Goal: Information Seeking & Learning: Learn about a topic

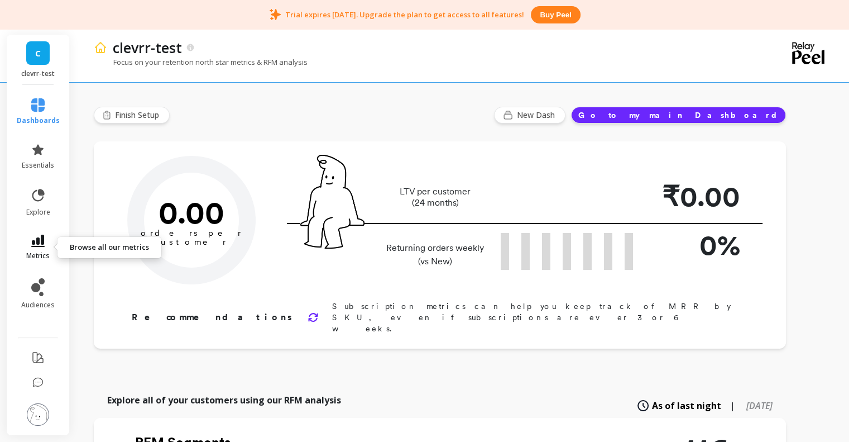
click at [33, 249] on link "metrics" at bounding box center [38, 247] width 43 height 26
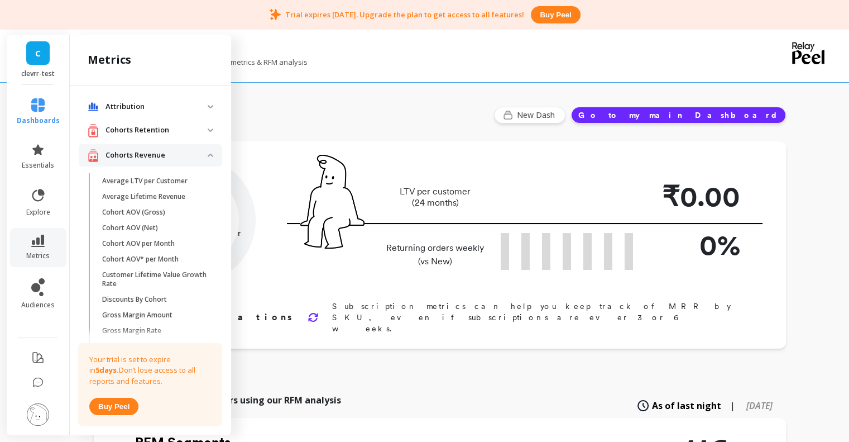
click at [167, 125] on p "Cohorts Retention" at bounding box center [157, 130] width 102 height 11
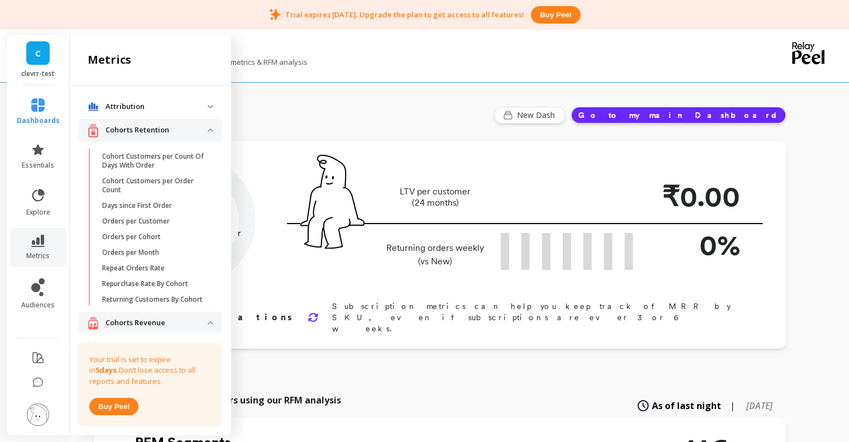
click at [173, 101] on p "Attribution" at bounding box center [157, 106] width 102 height 11
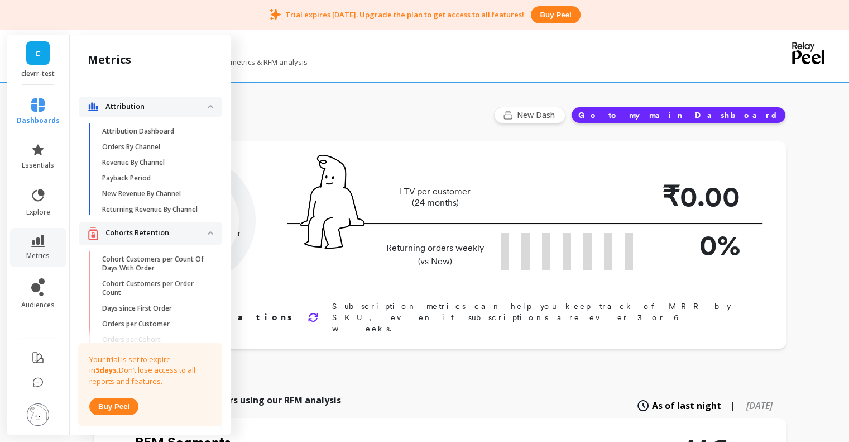
click at [173, 101] on p "Attribution" at bounding box center [157, 106] width 102 height 11
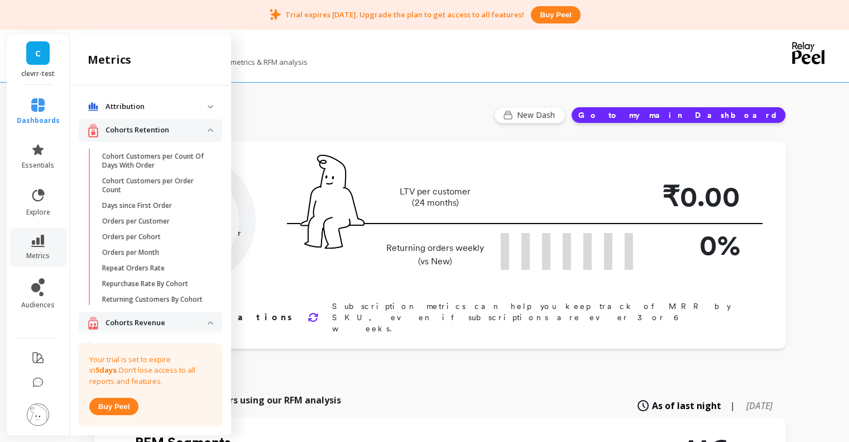
click at [152, 122] on retention "Cohorts Retention" at bounding box center [150, 130] width 143 height 23
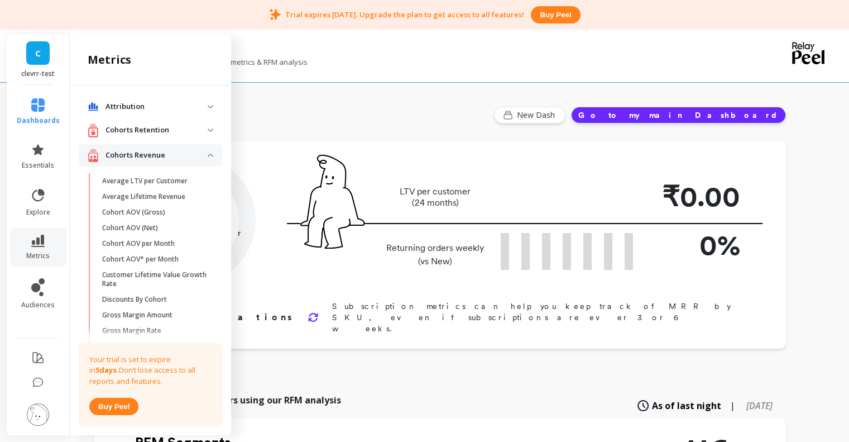
click at [149, 127] on p "Cohorts Retention" at bounding box center [157, 130] width 102 height 11
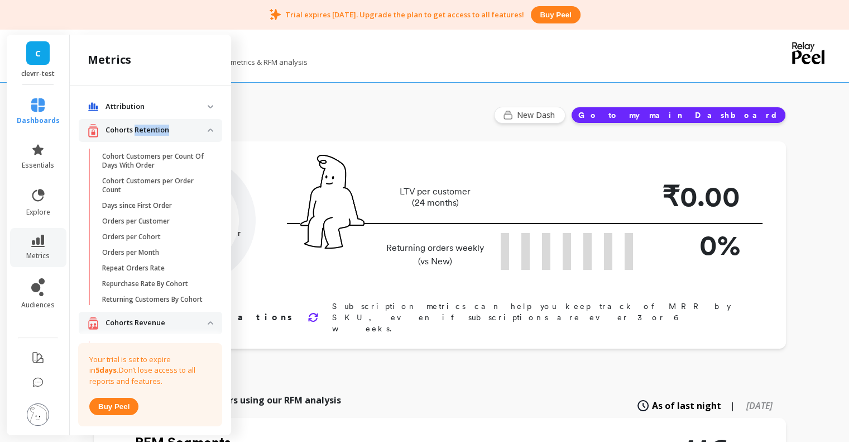
click at [149, 127] on p "Cohorts Retention" at bounding box center [157, 130] width 102 height 11
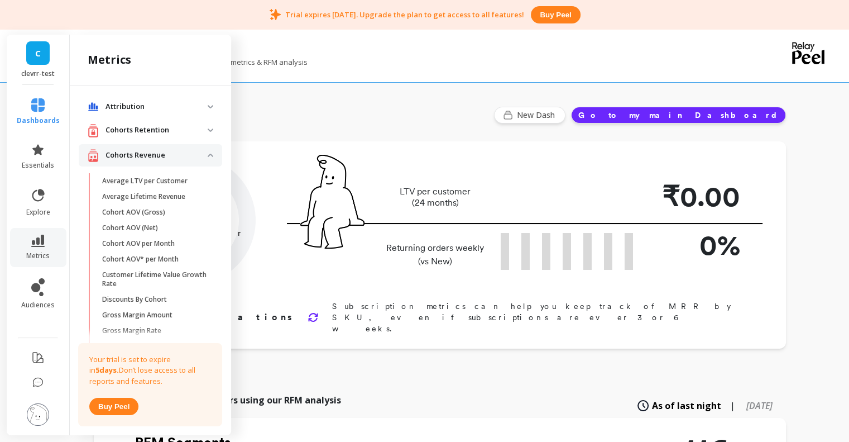
click at [147, 145] on revenue "Cohorts Revenue" at bounding box center [150, 155] width 143 height 23
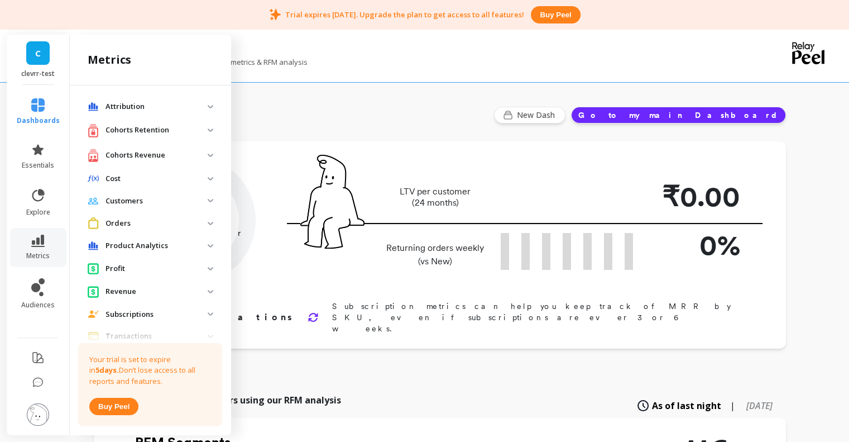
click at [135, 176] on p "Cost" at bounding box center [157, 178] width 102 height 11
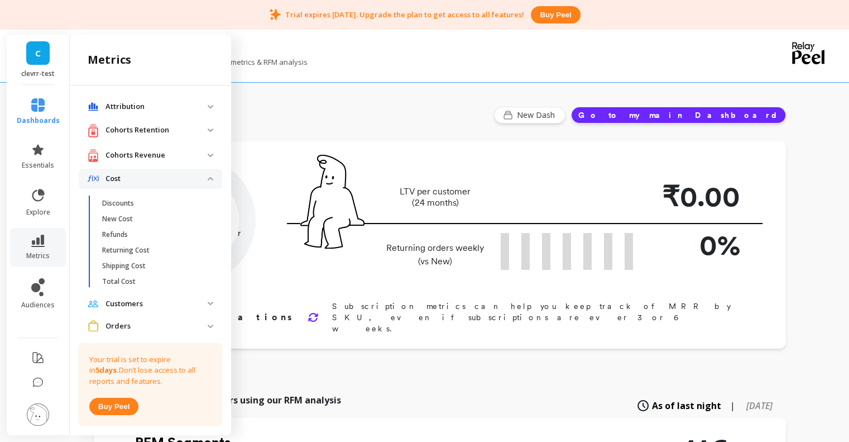
click at [135, 176] on p "Cost" at bounding box center [157, 178] width 102 height 11
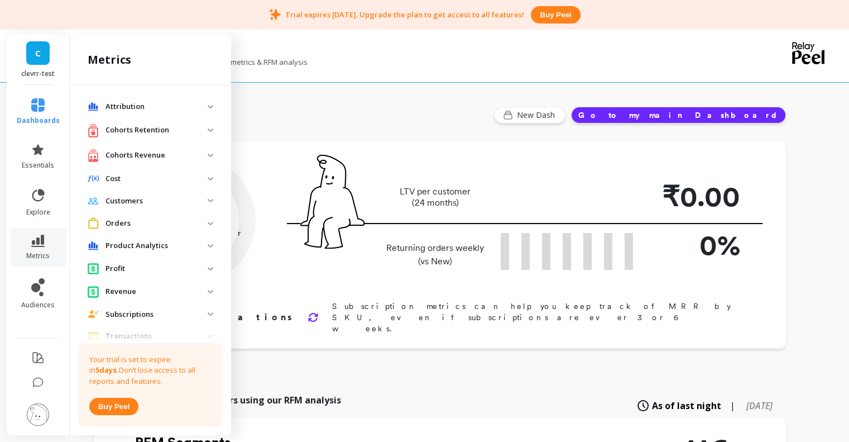
click at [146, 202] on p "Customers" at bounding box center [157, 200] width 102 height 11
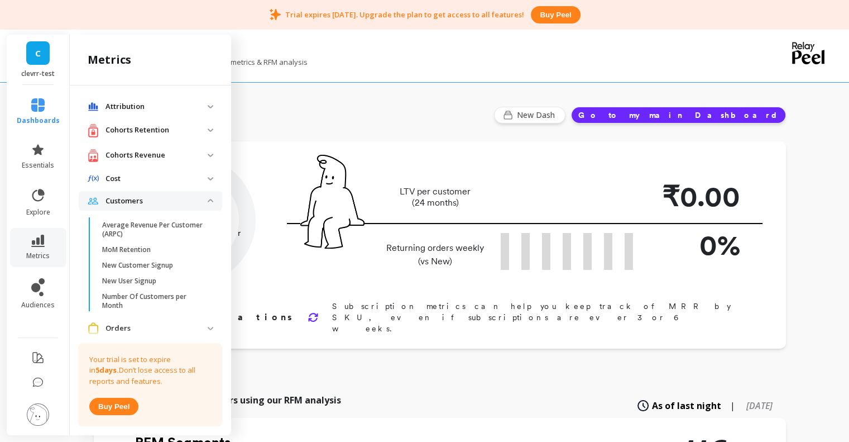
click at [146, 202] on p "Customers" at bounding box center [157, 200] width 102 height 11
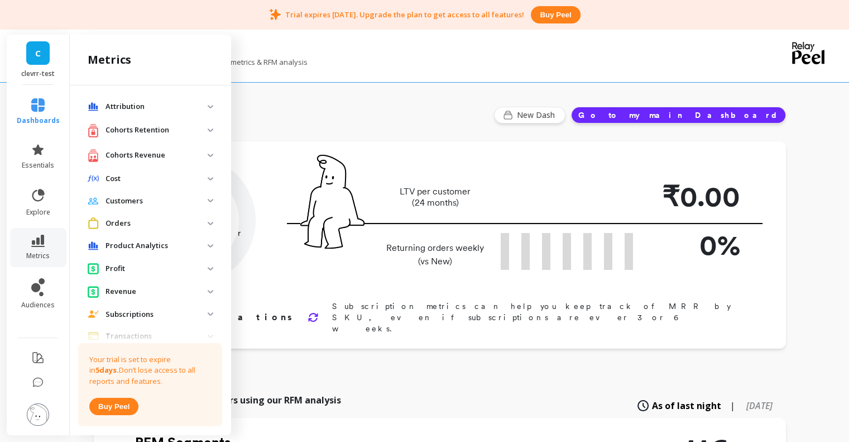
click at [138, 224] on p "Orders" at bounding box center [157, 223] width 102 height 11
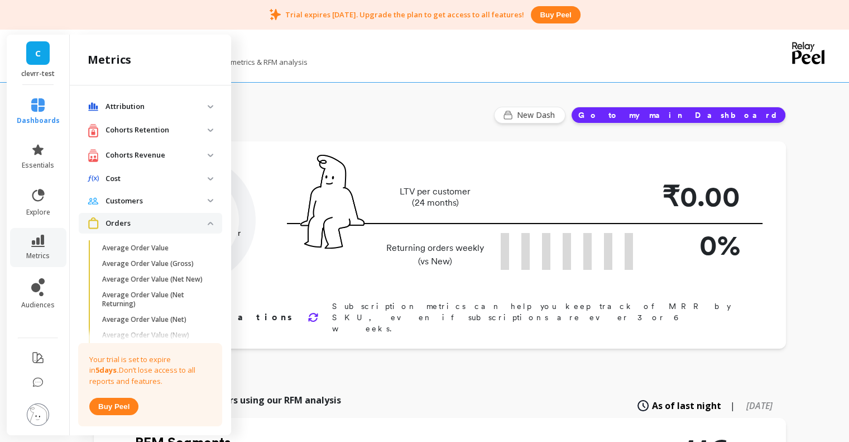
click at [138, 223] on p "Orders" at bounding box center [157, 223] width 102 height 11
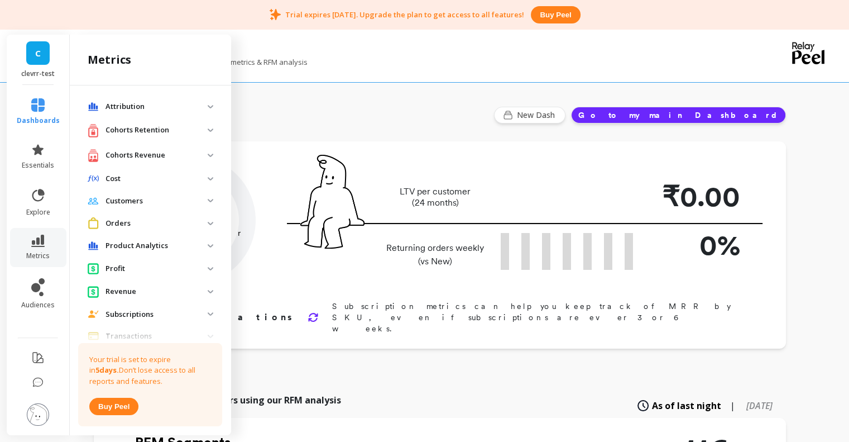
click at [149, 202] on p "Customers" at bounding box center [157, 200] width 102 height 11
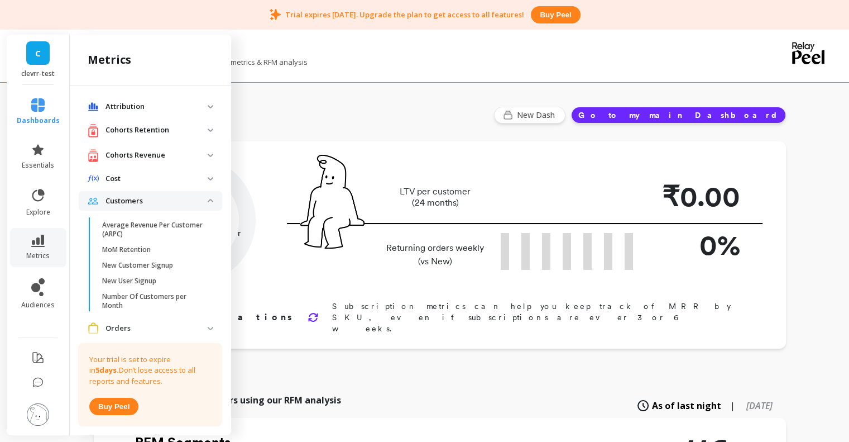
click at [195, 195] on p "Customers" at bounding box center [157, 200] width 102 height 11
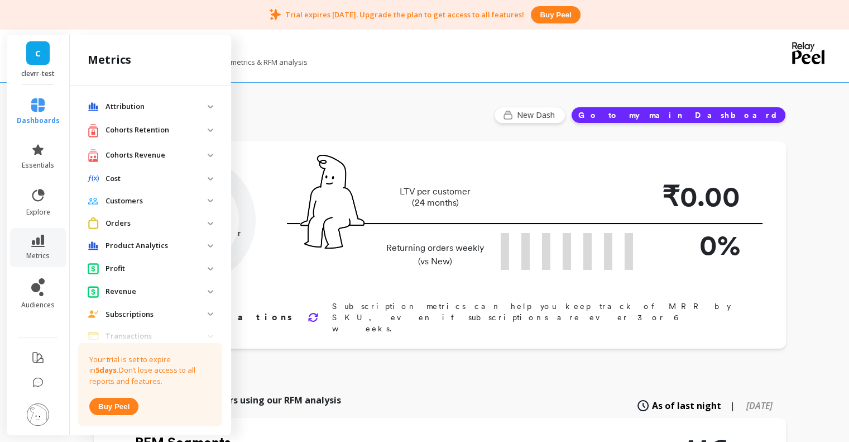
click at [140, 224] on p "Orders" at bounding box center [157, 223] width 102 height 11
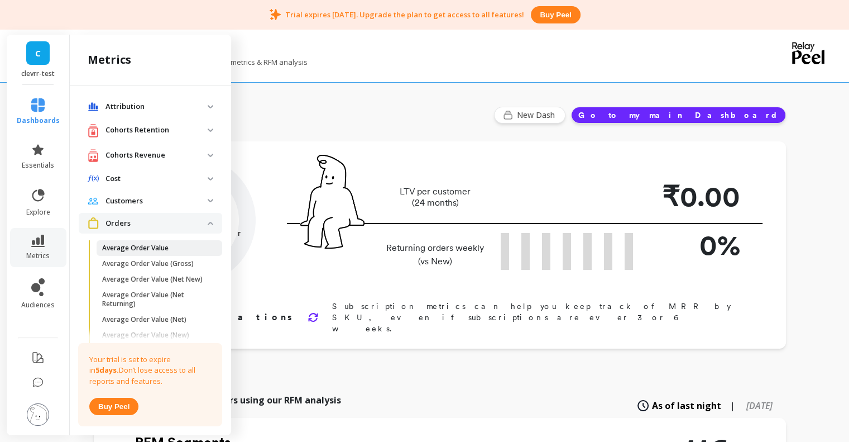
click at [139, 247] on p "Average Order Value" at bounding box center [135, 247] width 66 height 9
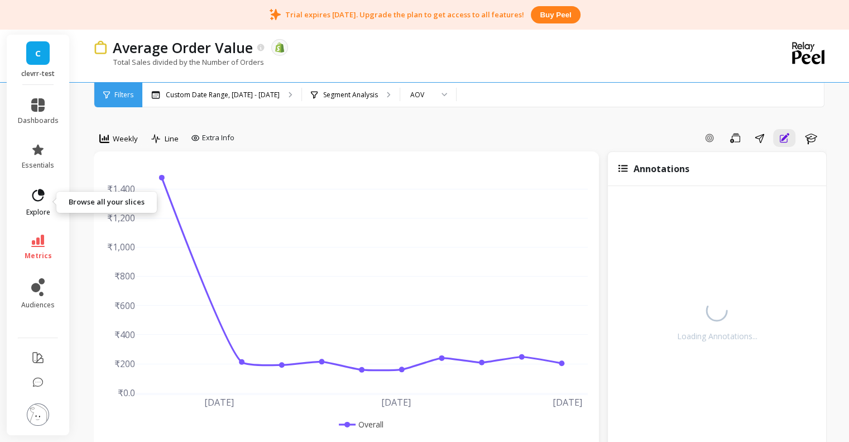
click at [42, 196] on icon at bounding box center [38, 196] width 16 height 16
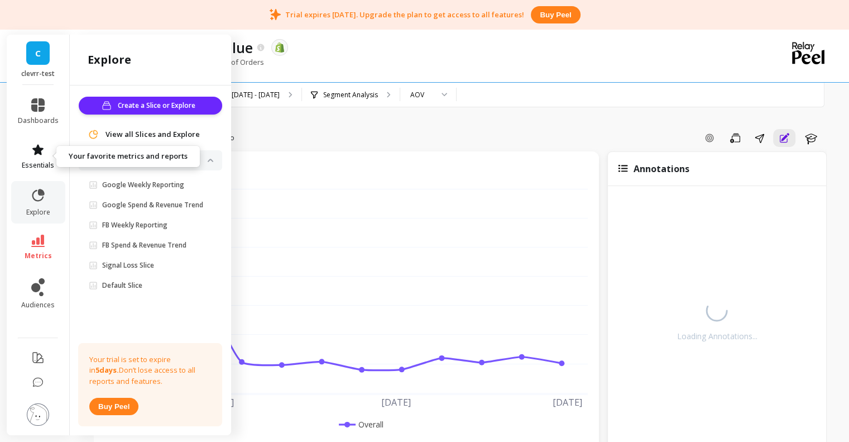
click at [52, 160] on link "essentials" at bounding box center [38, 156] width 41 height 27
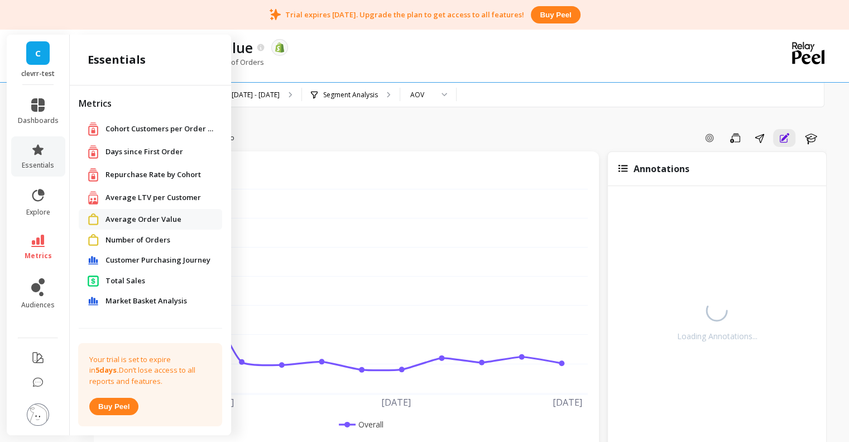
click at [154, 216] on span "Average Order Value" at bounding box center [144, 219] width 76 height 11
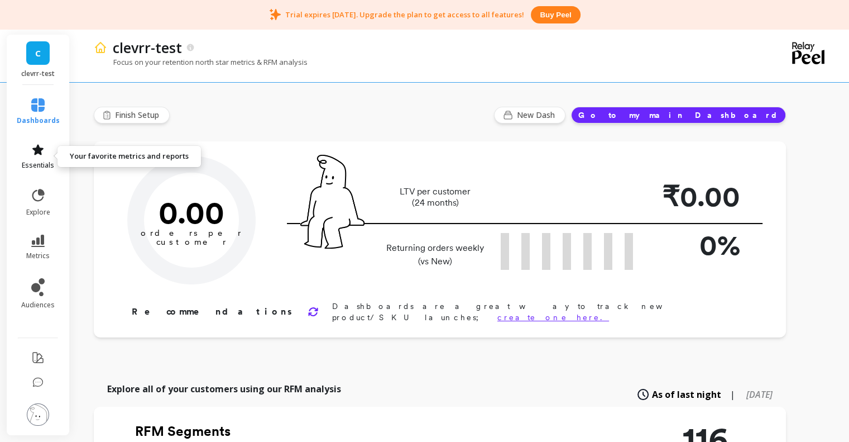
click at [39, 161] on span "essentials" at bounding box center [38, 165] width 32 height 9
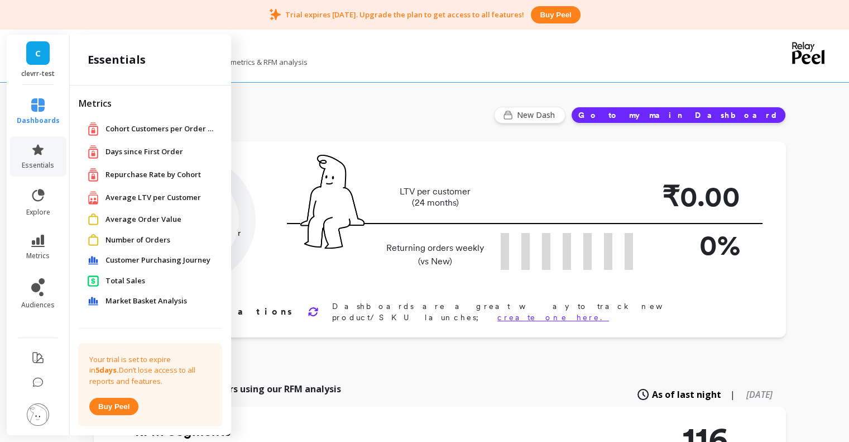
click at [138, 218] on span "Average Order Value" at bounding box center [144, 219] width 76 height 11
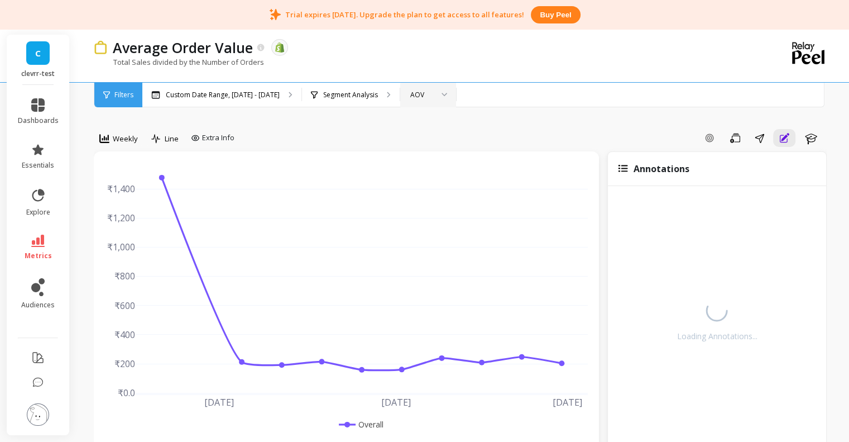
click at [438, 98] on div at bounding box center [440, 95] width 13 height 25
click at [37, 106] on icon at bounding box center [37, 104] width 13 height 13
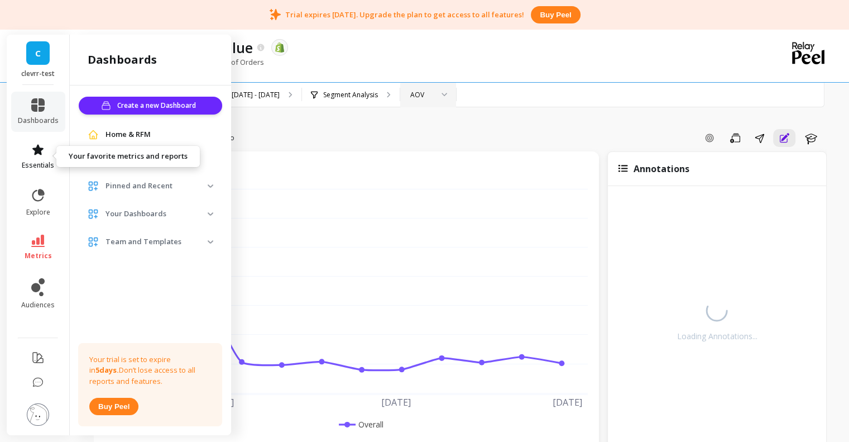
click at [38, 164] on span "essentials" at bounding box center [38, 165] width 32 height 9
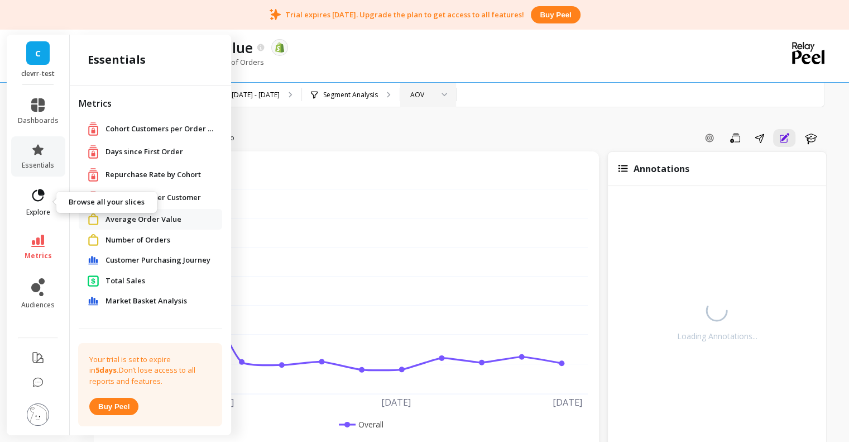
click at [44, 192] on icon at bounding box center [38, 195] width 12 height 12
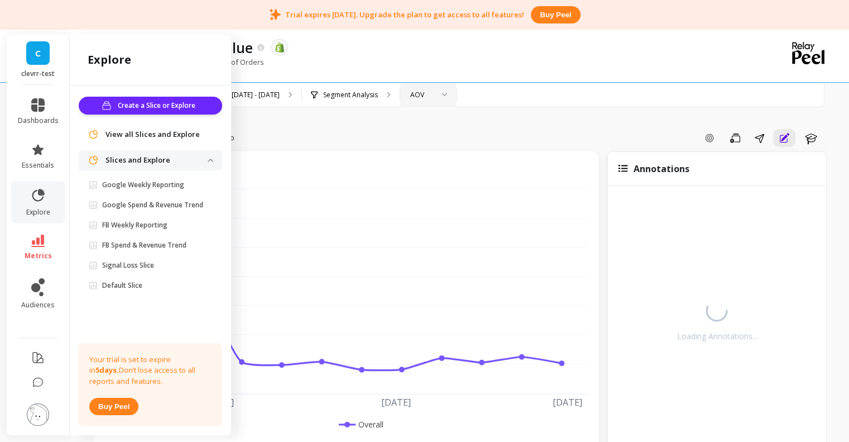
click at [154, 157] on p "Slices and Explore" at bounding box center [157, 160] width 102 height 11
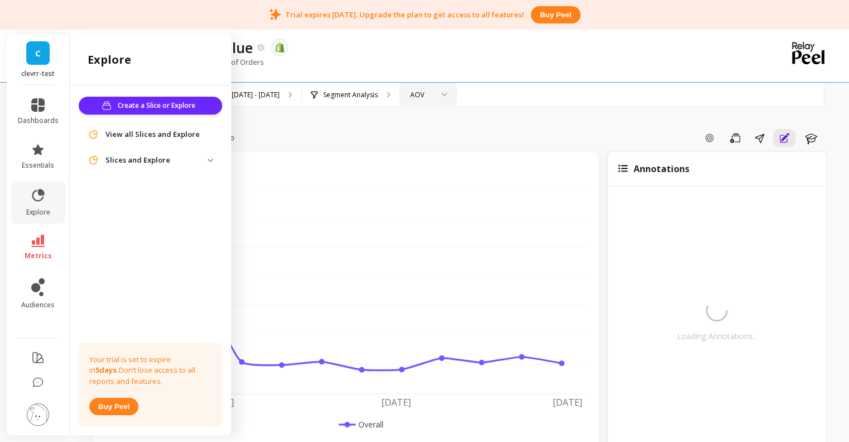
click at [38, 232] on li "metrics" at bounding box center [38, 247] width 54 height 39
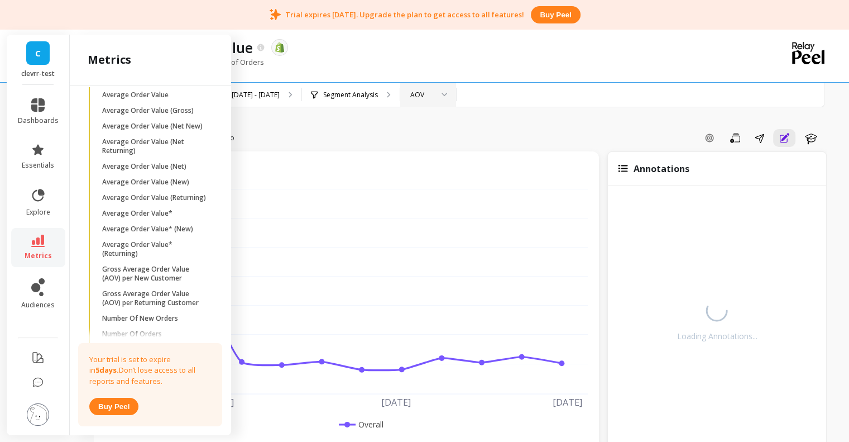
scroll to position [151, 0]
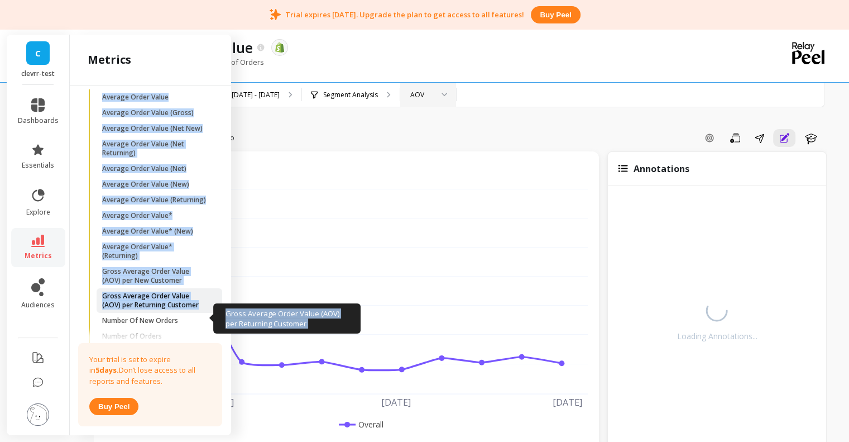
drag, startPoint x: 92, startPoint y: 90, endPoint x: 201, endPoint y: 319, distance: 253.7
click at [201, 319] on ul "Average Order Value Average Order Value (Gross) Average Order Value (Net New) A…" at bounding box center [152, 273] width 139 height 368
copy ul "Average Order Value Average Order Value (Gross) Average Order Value (Net New) A…"
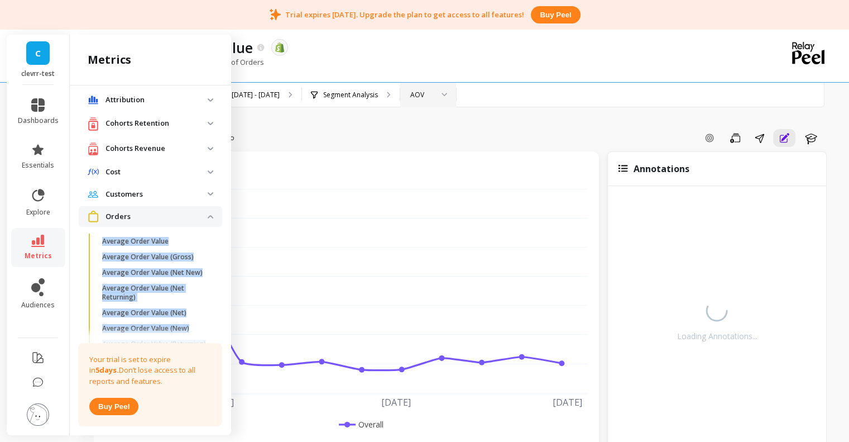
scroll to position [0, 0]
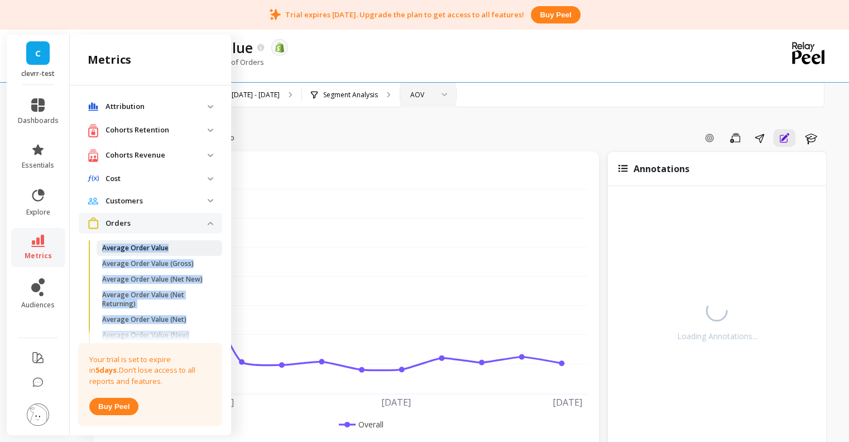
click at [179, 246] on span "Average Order Value" at bounding box center [155, 247] width 107 height 9
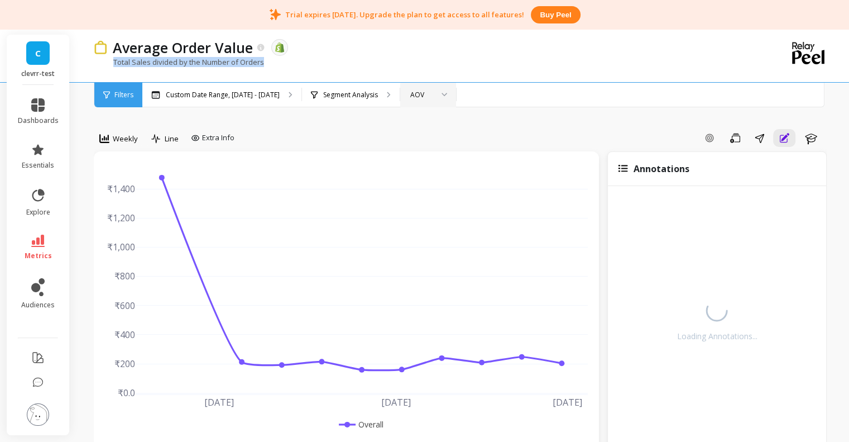
drag, startPoint x: 112, startPoint y: 58, endPoint x: 293, endPoint y: 66, distance: 180.5
click at [293, 66] on div "Total Sales divided by the Number of Orders" at bounding box center [415, 67] width 642 height 21
click at [39, 236] on icon at bounding box center [37, 240] width 13 height 12
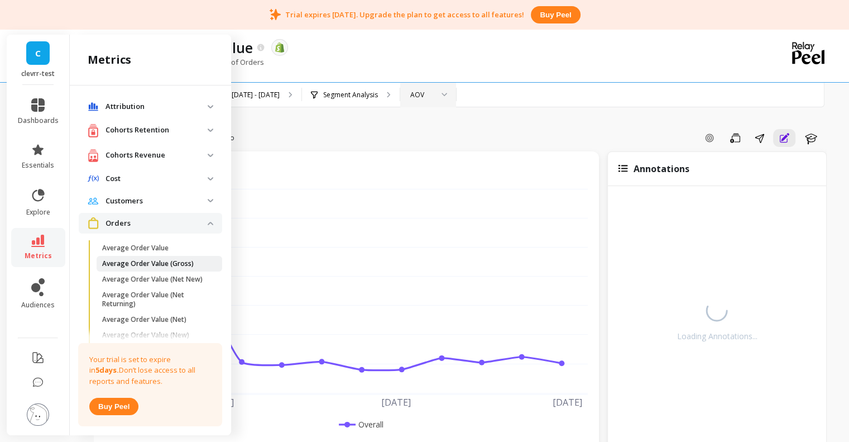
click at [152, 264] on p "Average Order Value (Gross)" at bounding box center [148, 263] width 92 height 9
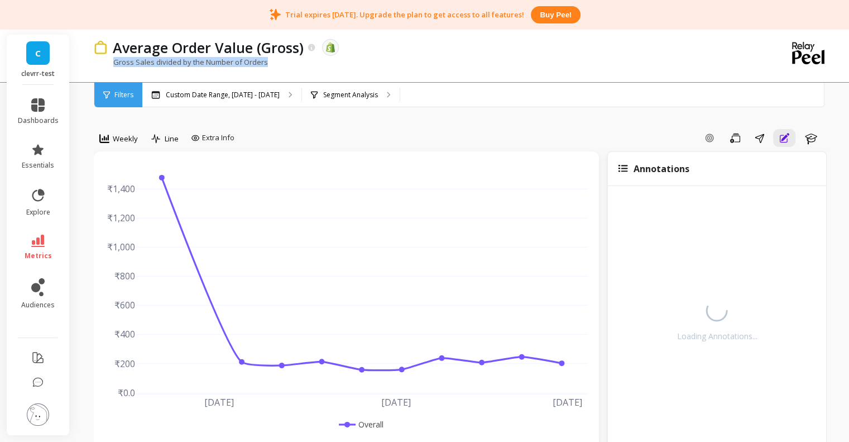
drag, startPoint x: 105, startPoint y: 61, endPoint x: 283, endPoint y: 61, distance: 178.1
click at [283, 61] on div "Gross Sales divided by the Number of Orders" at bounding box center [415, 67] width 642 height 21
click at [284, 61] on div "Gross Sales divided by the Number of Orders" at bounding box center [415, 67] width 642 height 21
drag, startPoint x: 274, startPoint y: 60, endPoint x: 112, endPoint y: 60, distance: 162.5
click at [112, 60] on div "Gross Sales divided by the Number of Orders" at bounding box center [415, 67] width 642 height 21
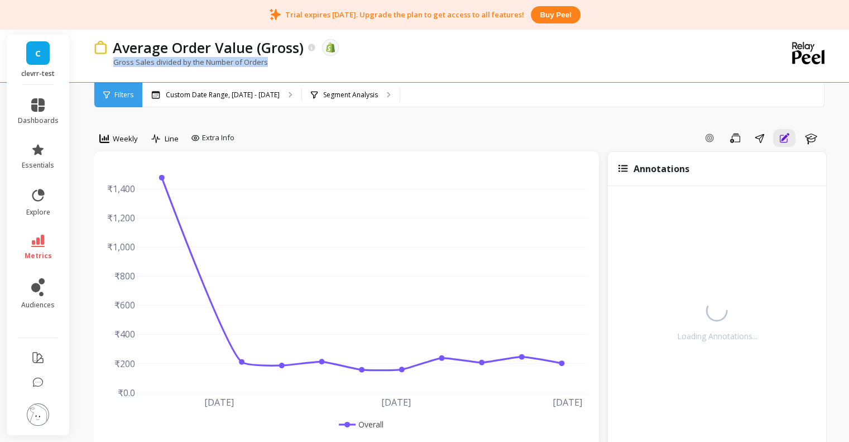
copy p "Gross Sales divided by the Number of Orders"
click at [78, 69] on div "Average Order Value (Gross) The data you are viewing comes from: Shopify Gross …" at bounding box center [461, 67] width 771 height 80
click at [37, 241] on icon at bounding box center [37, 240] width 13 height 12
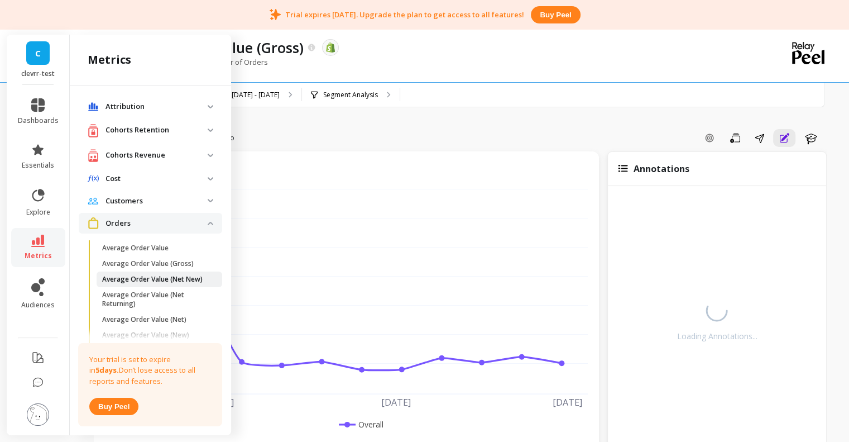
click at [126, 276] on p "Average Order Value (Net New)" at bounding box center [152, 279] width 100 height 9
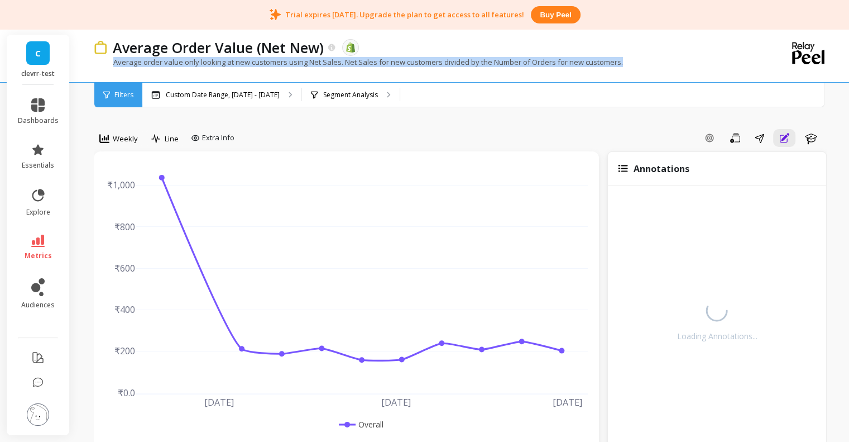
drag, startPoint x: 109, startPoint y: 64, endPoint x: 623, endPoint y: 80, distance: 513.9
click at [623, 80] on div "Average Order Value (Net New) The data you are viewing comes from: Shopify Aver…" at bounding box center [415, 54] width 642 height 55
copy p "Average order value only looking at new customers using Net Sales. Net Sales fo…"
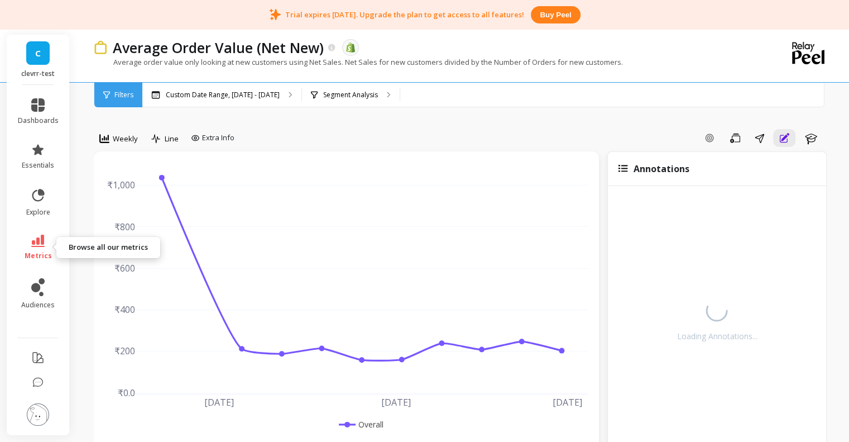
click at [38, 250] on link "metrics" at bounding box center [38, 247] width 41 height 26
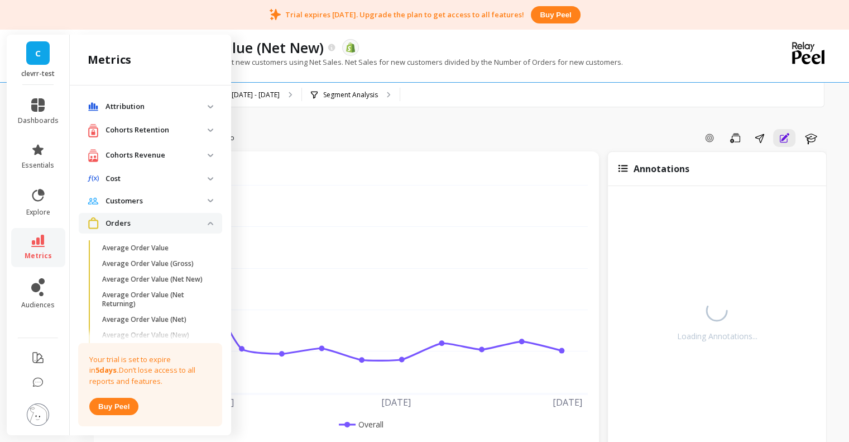
click at [146, 227] on p "Orders" at bounding box center [157, 223] width 102 height 11
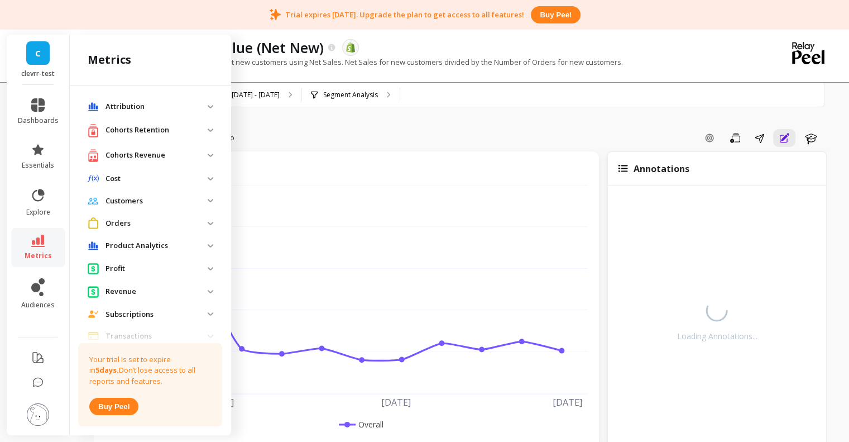
click at [125, 107] on p "Attribution" at bounding box center [157, 106] width 102 height 11
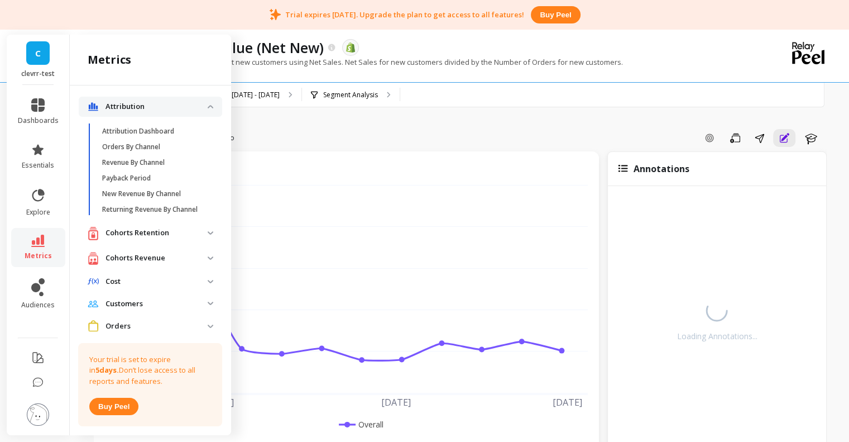
click at [128, 107] on p "Attribution" at bounding box center [157, 106] width 102 height 11
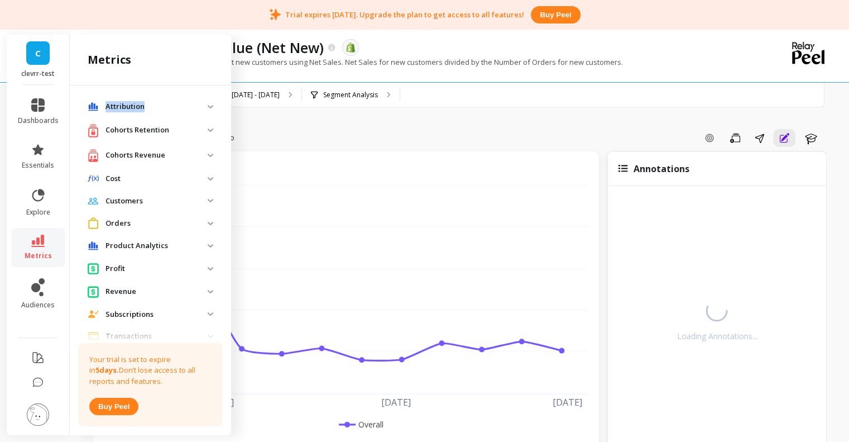
click at [128, 107] on p "Attribution" at bounding box center [157, 106] width 102 height 11
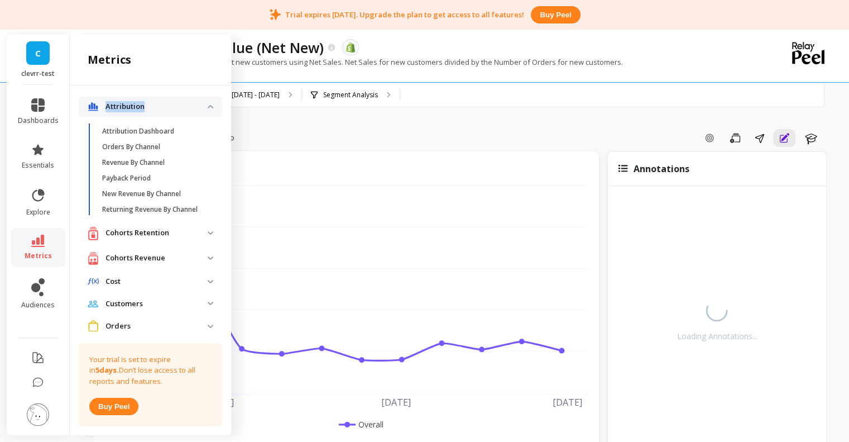
click at [168, 101] on p "Attribution" at bounding box center [157, 106] width 102 height 11
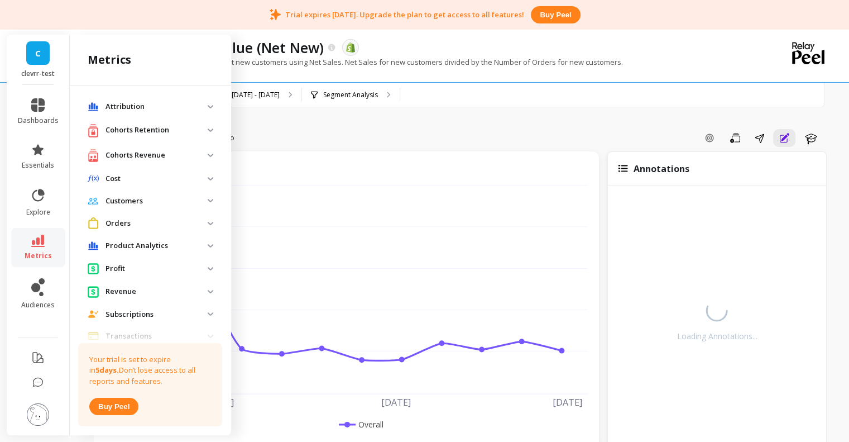
click at [168, 101] on p "Attribution" at bounding box center [157, 106] width 102 height 11
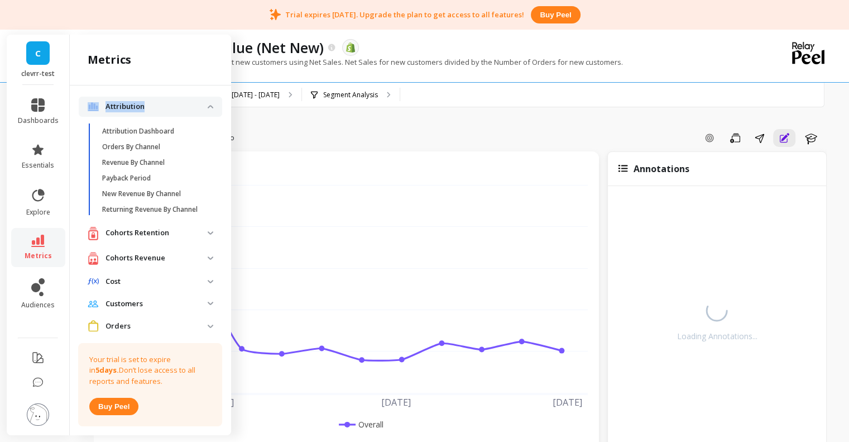
click at [168, 101] on p "Attribution" at bounding box center [157, 106] width 102 height 11
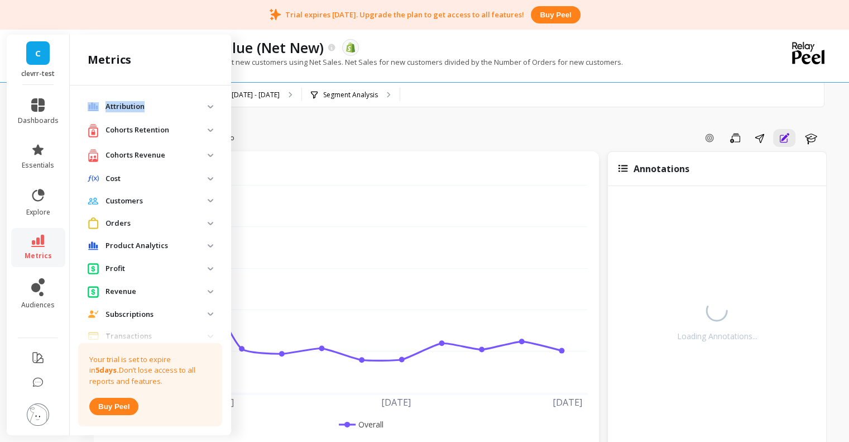
click at [168, 101] on p "Attribution" at bounding box center [157, 106] width 102 height 11
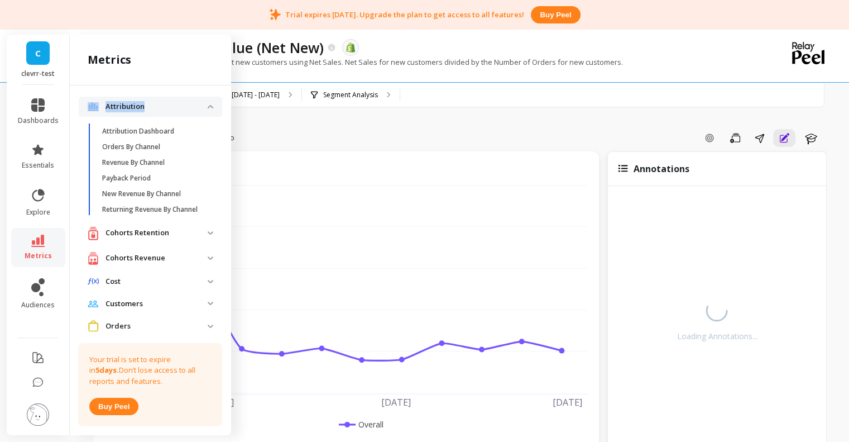
click at [168, 101] on p "Attribution" at bounding box center [157, 106] width 102 height 11
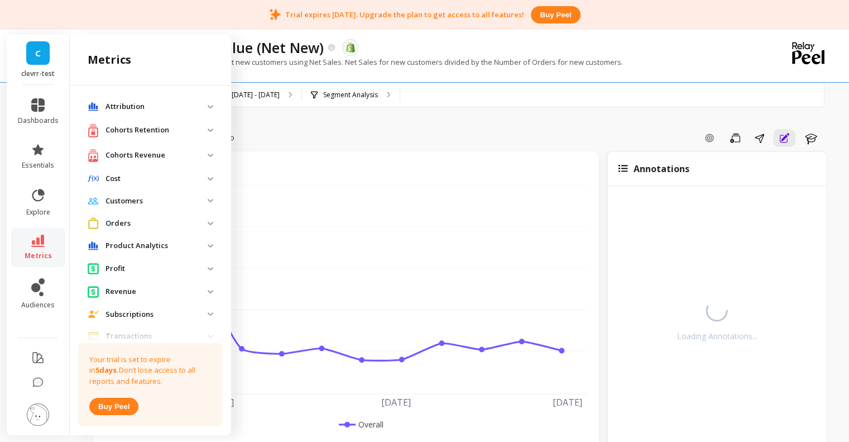
click at [130, 151] on p "Cohorts Revenue" at bounding box center [157, 155] width 102 height 11
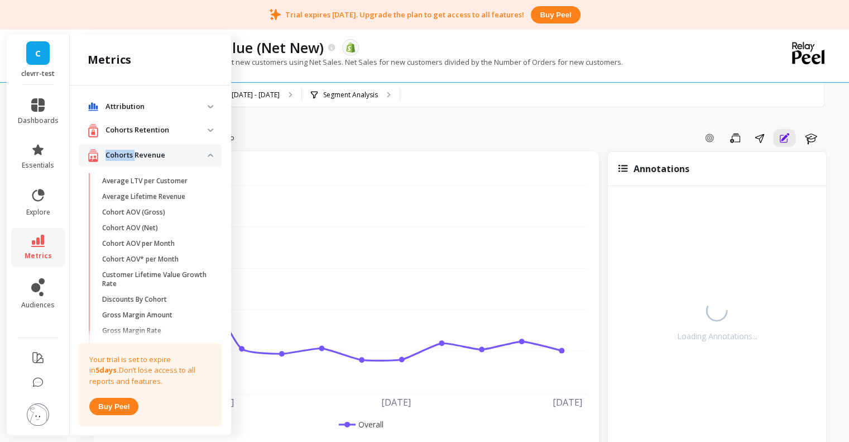
click at [130, 151] on p "Cohorts Revenue" at bounding box center [157, 155] width 102 height 11
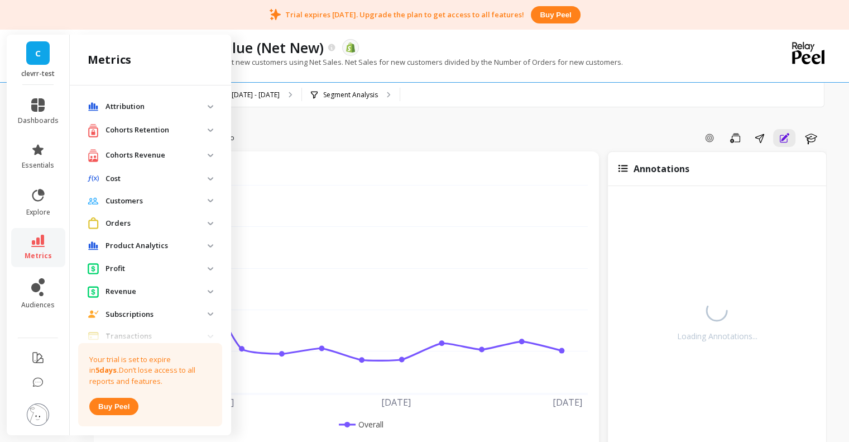
click at [123, 174] on p "Cost" at bounding box center [157, 178] width 102 height 11
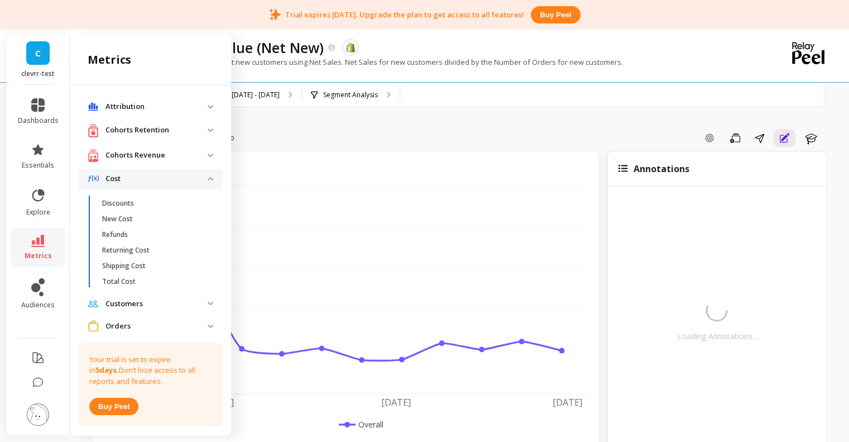
click at [126, 171] on span "Cost" at bounding box center [150, 179] width 143 height 20
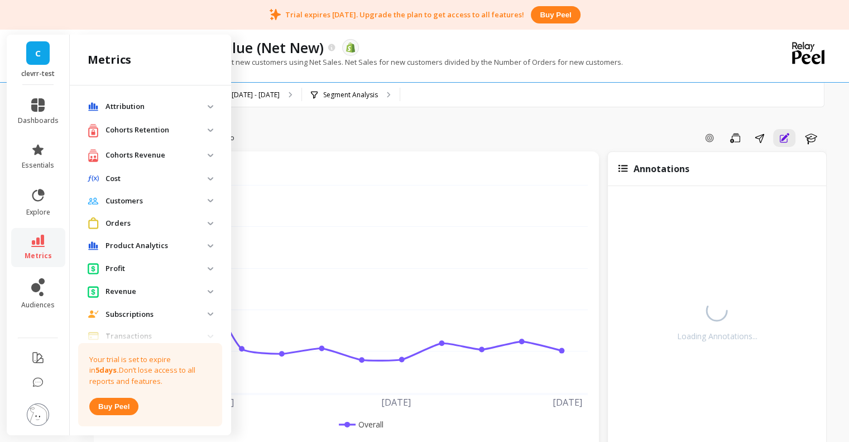
click at [123, 202] on p "Customers" at bounding box center [157, 200] width 102 height 11
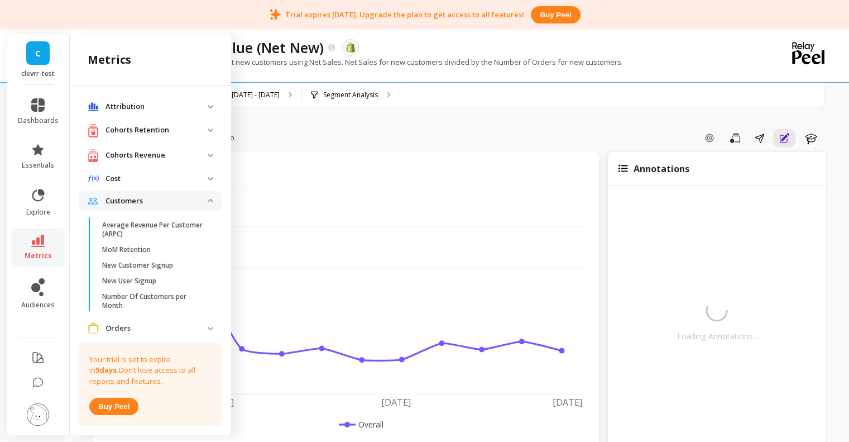
click at [125, 202] on p "Customers" at bounding box center [157, 200] width 102 height 11
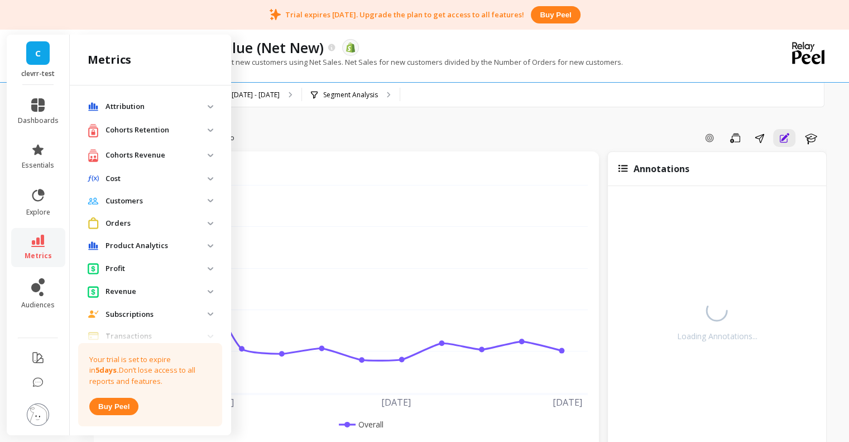
click at [127, 216] on span "Orders" at bounding box center [150, 223] width 143 height 21
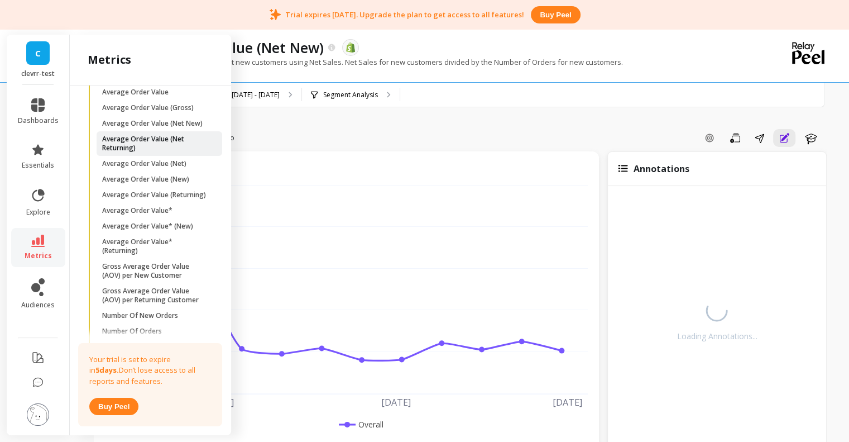
scroll to position [7, 0]
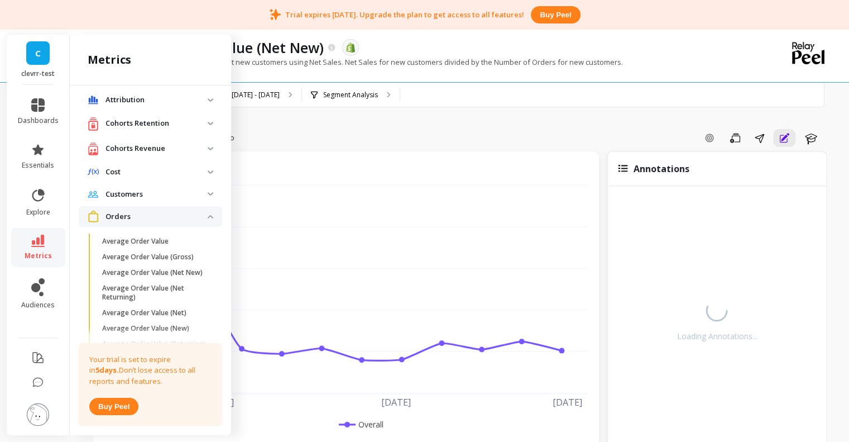
click at [122, 213] on p "Orders" at bounding box center [157, 216] width 102 height 11
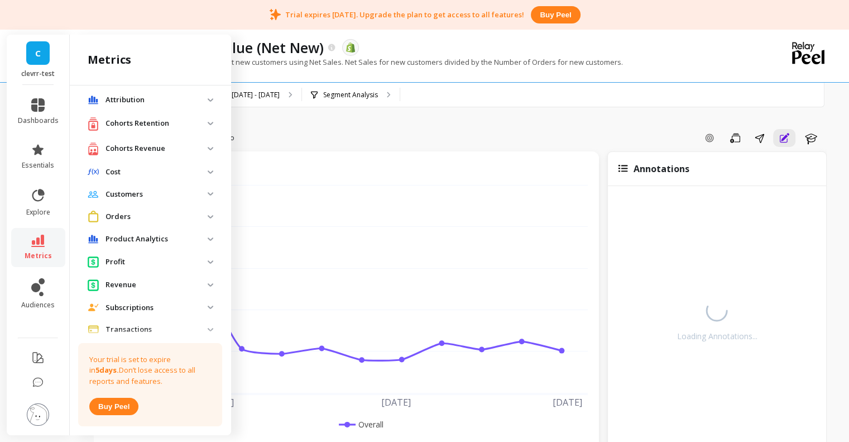
click at [130, 233] on p "Product Analytics" at bounding box center [157, 238] width 102 height 11
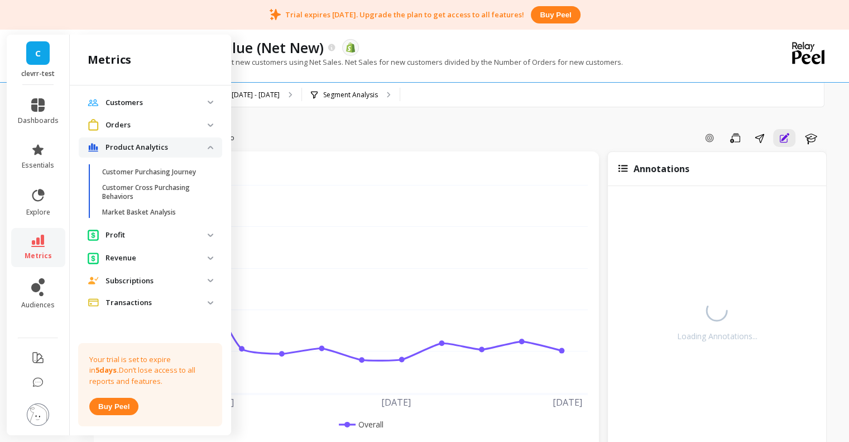
click at [136, 138] on analytics "Product Analytics" at bounding box center [150, 147] width 143 height 20
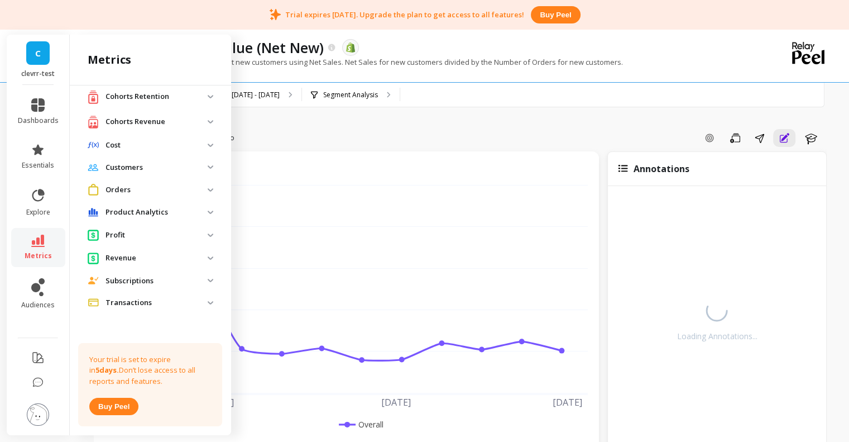
click at [136, 149] on p "Cost" at bounding box center [157, 145] width 102 height 11
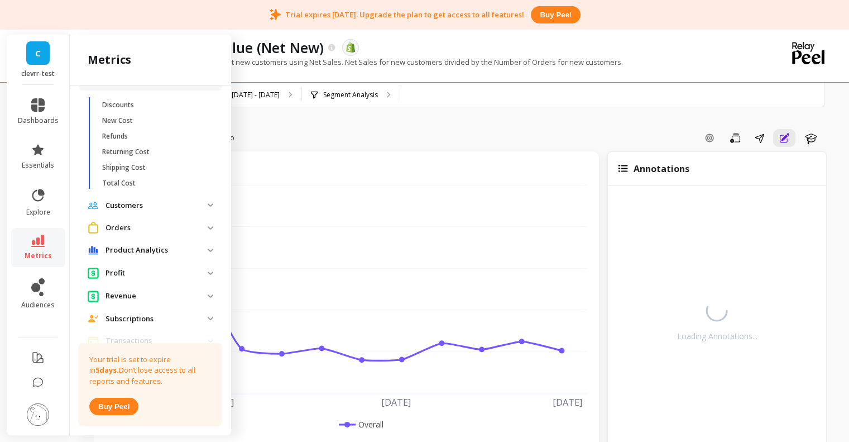
click at [136, 149] on p "Returning Cost" at bounding box center [125, 151] width 47 height 9
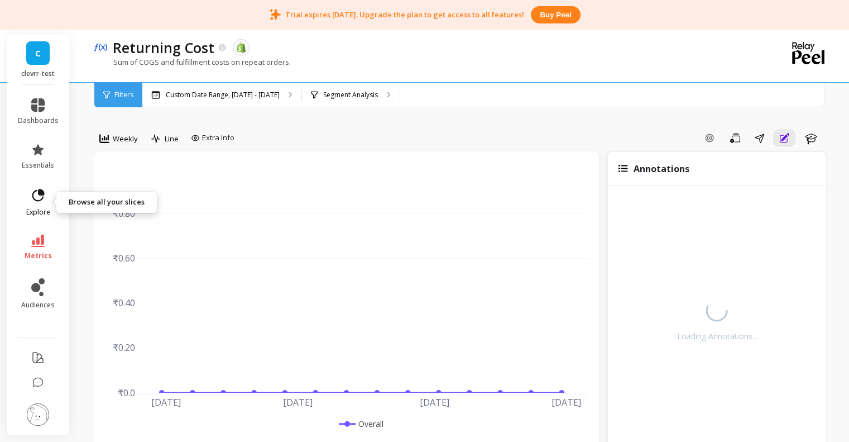
click at [39, 208] on span "explore" at bounding box center [38, 212] width 24 height 9
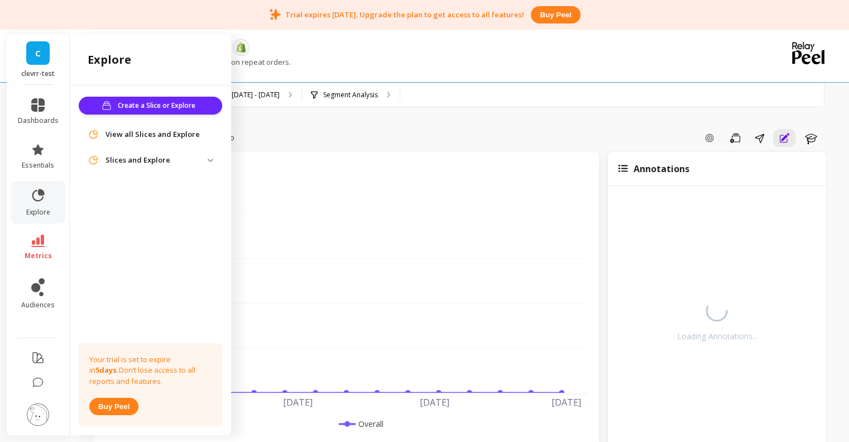
click at [36, 232] on li "metrics" at bounding box center [38, 247] width 54 height 39
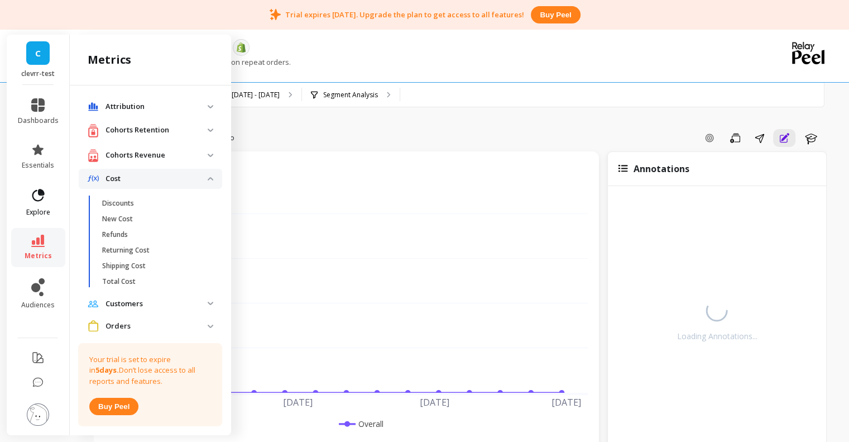
scroll to position [98, 0]
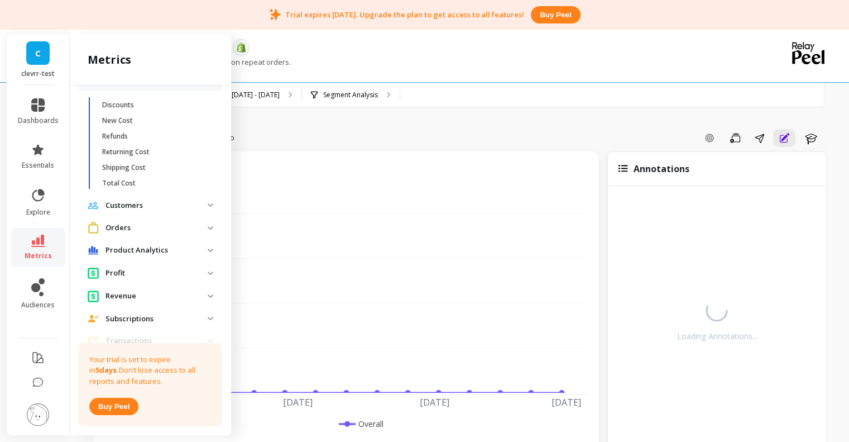
click at [156, 209] on p "Customers" at bounding box center [157, 205] width 102 height 11
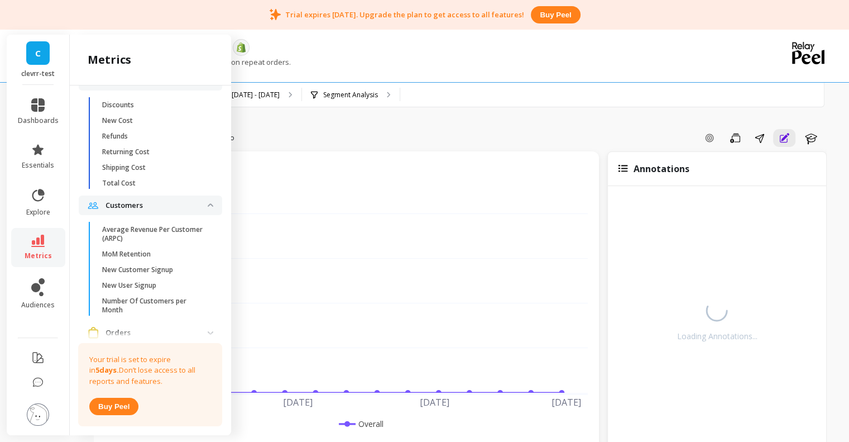
click at [157, 205] on p "Customers" at bounding box center [157, 205] width 102 height 11
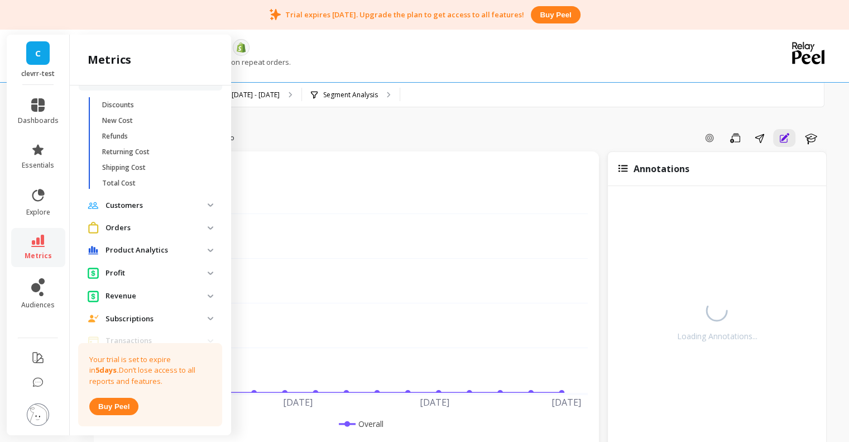
click at [138, 232] on p "Orders" at bounding box center [157, 227] width 102 height 11
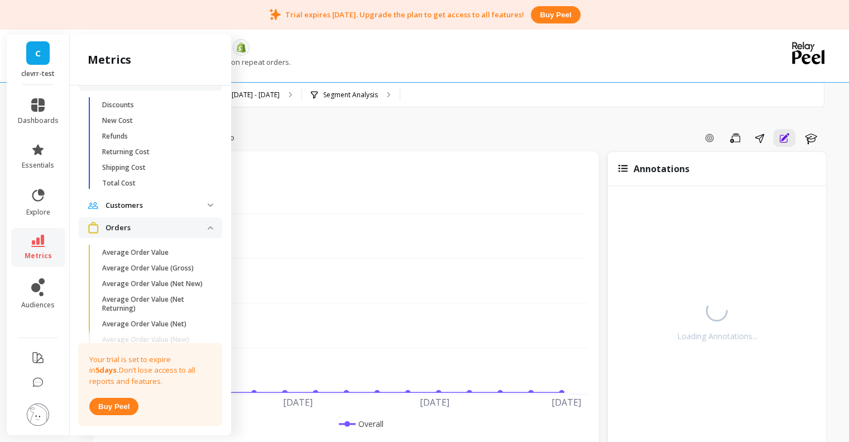
click at [141, 230] on p "Orders" at bounding box center [157, 227] width 102 height 11
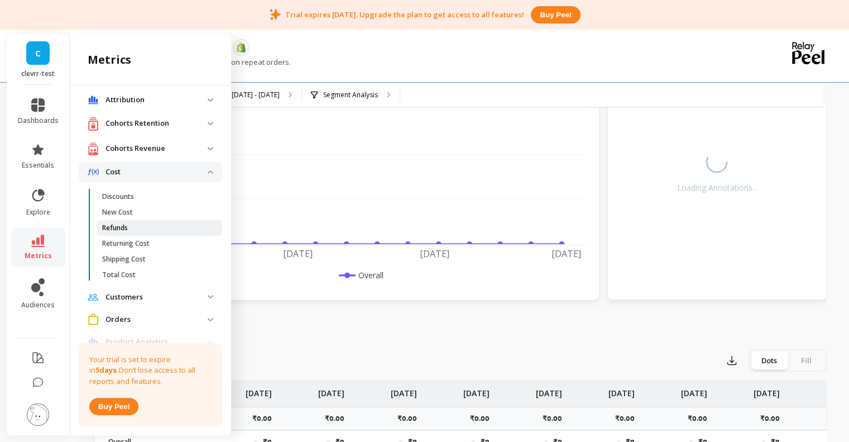
scroll to position [0, 0]
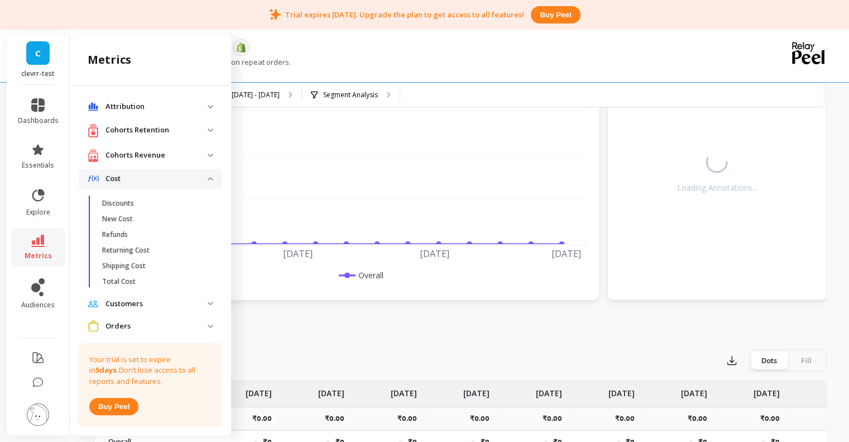
click at [145, 178] on p "Cost" at bounding box center [157, 178] width 102 height 11
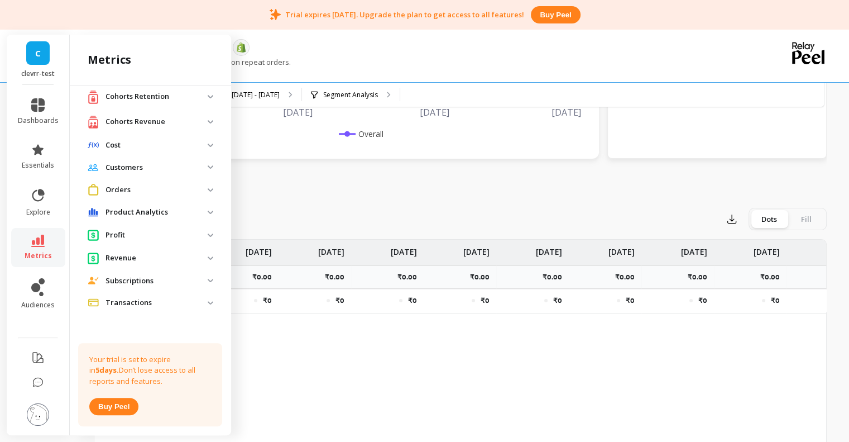
scroll to position [298, 0]
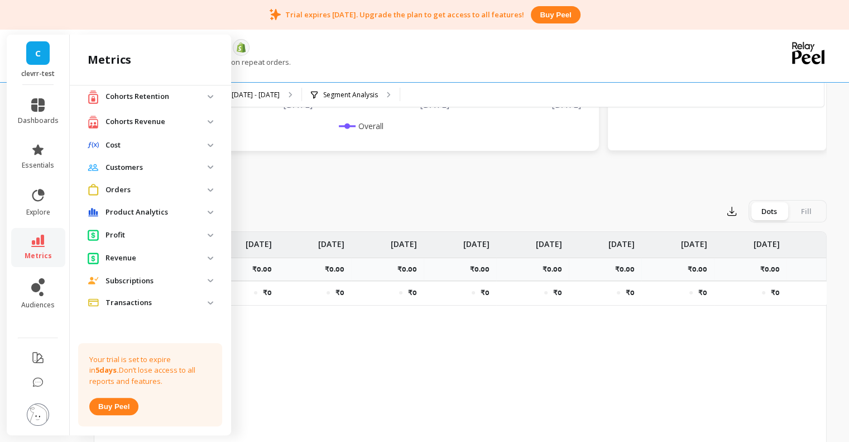
click at [127, 252] on div "Revenue" at bounding box center [148, 258] width 120 height 12
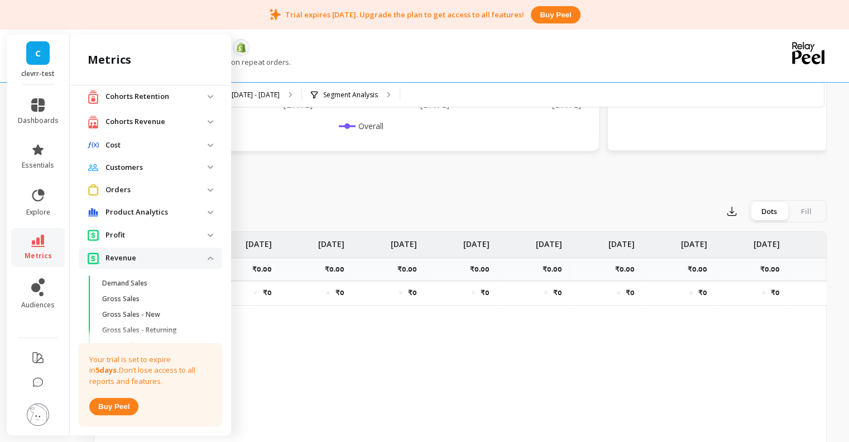
click at [127, 253] on p "Revenue" at bounding box center [157, 257] width 102 height 11
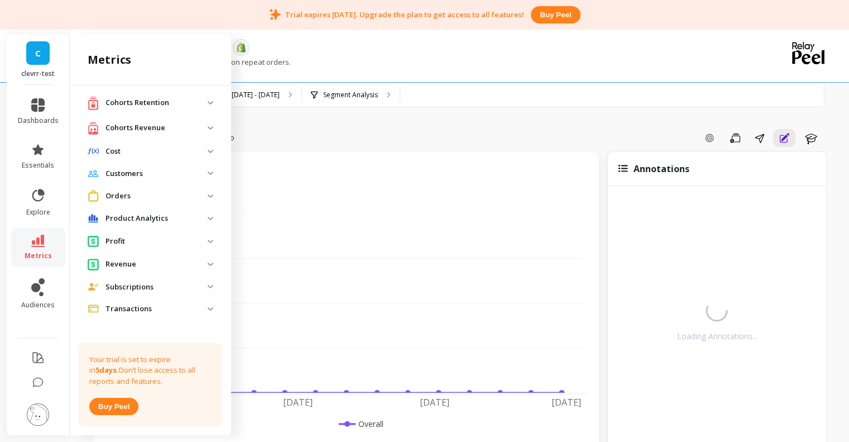
scroll to position [0, 0]
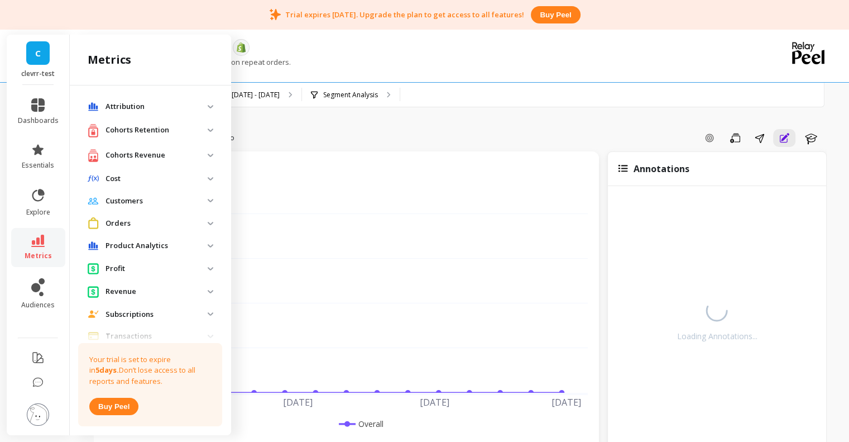
click at [160, 103] on p "Attribution" at bounding box center [157, 106] width 102 height 11
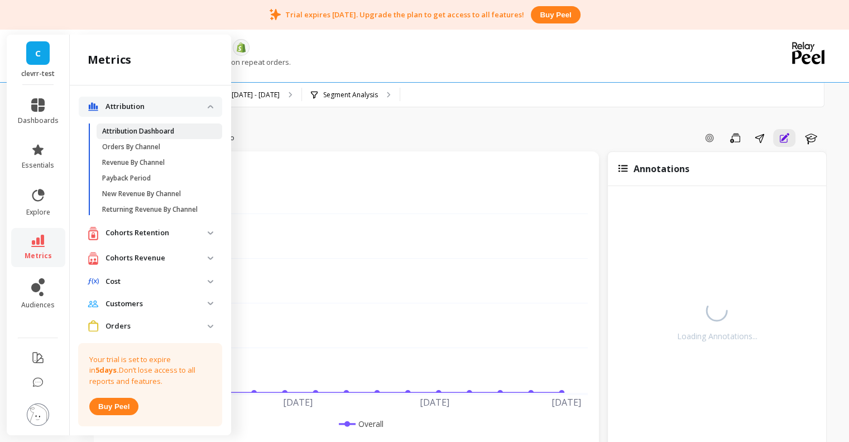
click at [139, 128] on p "Attribution Dashboard" at bounding box center [138, 131] width 72 height 9
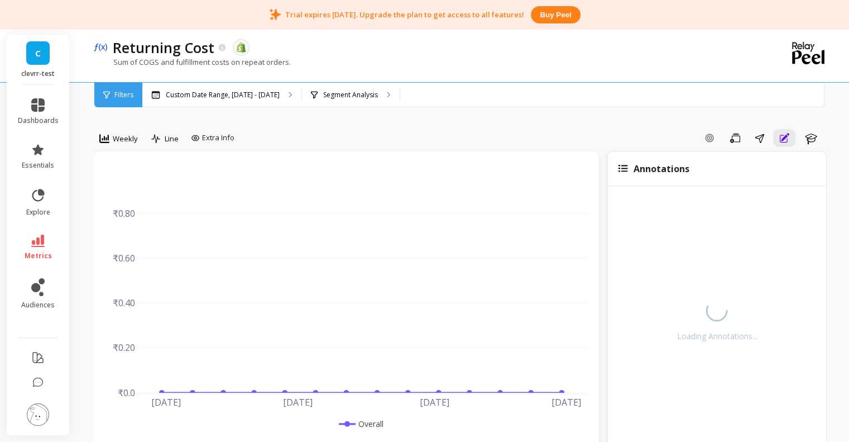
click at [34, 95] on li "dashboards" at bounding box center [38, 112] width 54 height 40
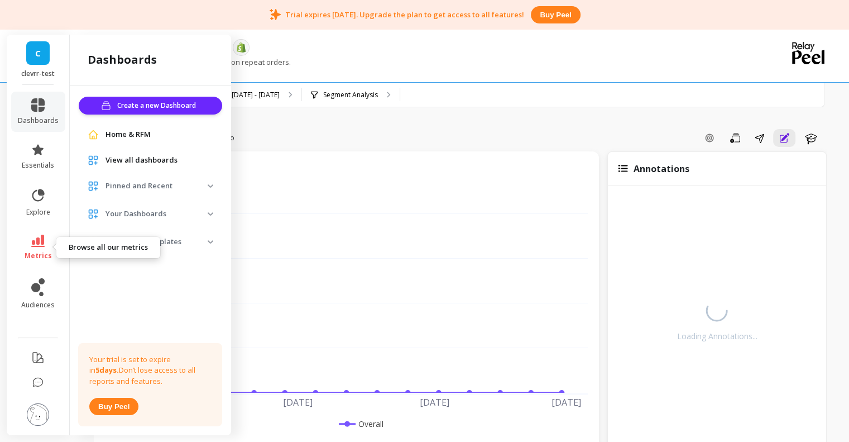
click at [41, 243] on icon at bounding box center [37, 240] width 13 height 12
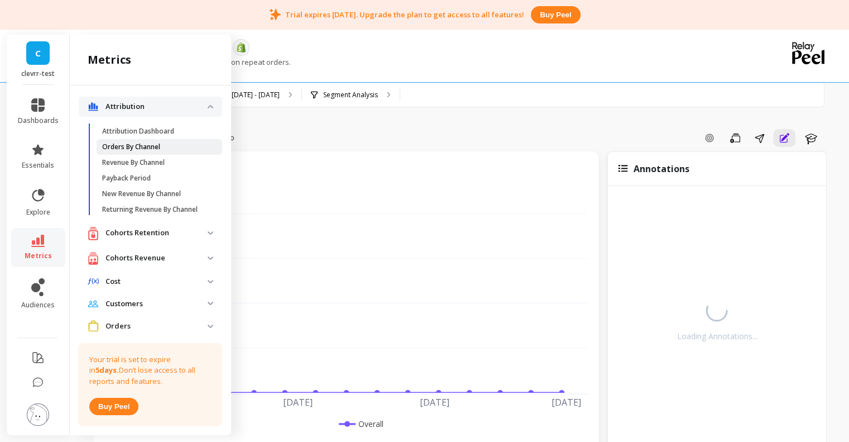
click at [128, 141] on link "Orders By Channel" at bounding box center [160, 147] width 126 height 16
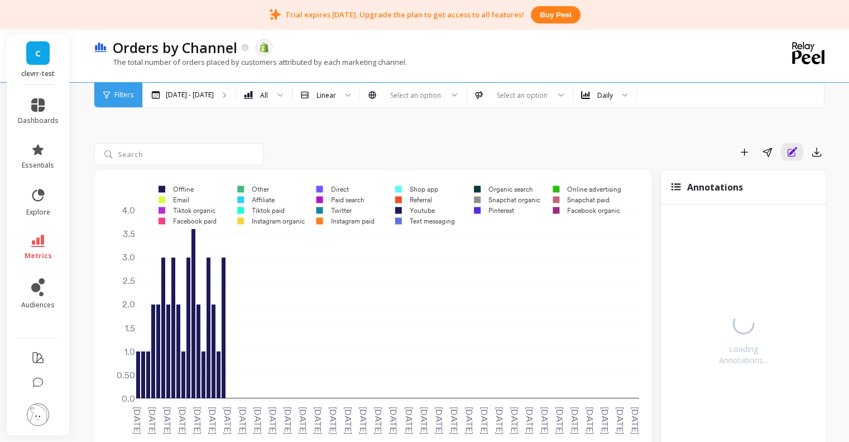
click at [31, 234] on li "metrics" at bounding box center [38, 247] width 54 height 39
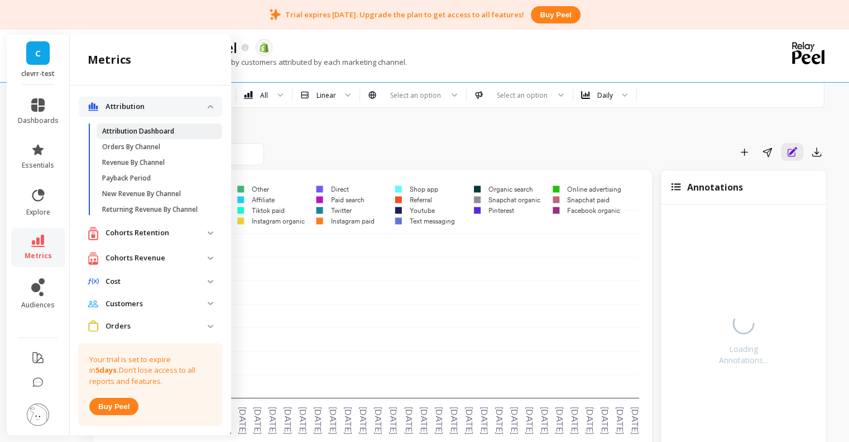
click at [135, 132] on p "Attribution Dashboard" at bounding box center [138, 131] width 72 height 9
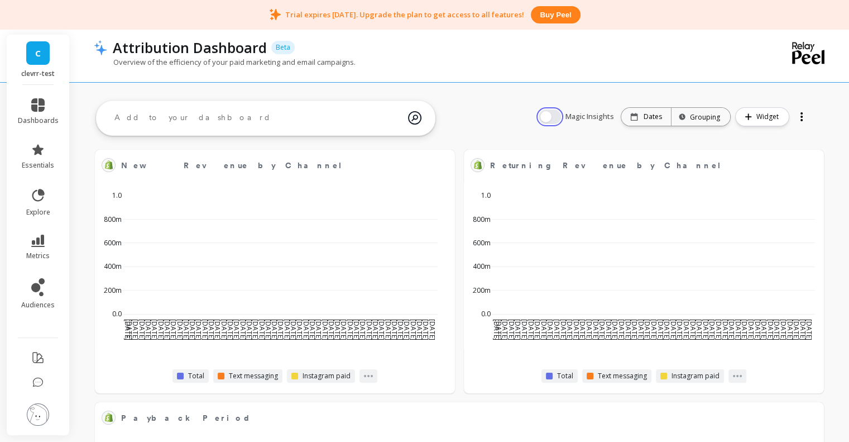
click at [554, 118] on button "button" at bounding box center [550, 116] width 22 height 15
click at [554, 122] on button "button" at bounding box center [550, 116] width 22 height 15
click at [549, 119] on button "button" at bounding box center [550, 116] width 22 height 15
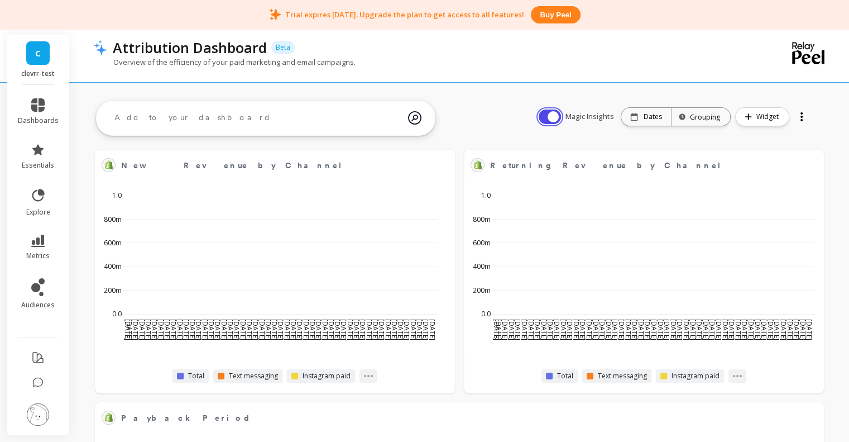
click at [549, 119] on button "button" at bounding box center [550, 116] width 22 height 15
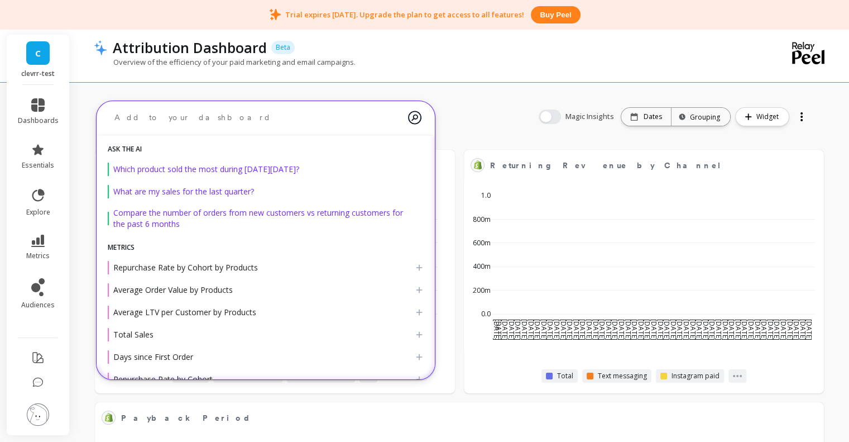
click at [175, 109] on textarea at bounding box center [257, 118] width 303 height 30
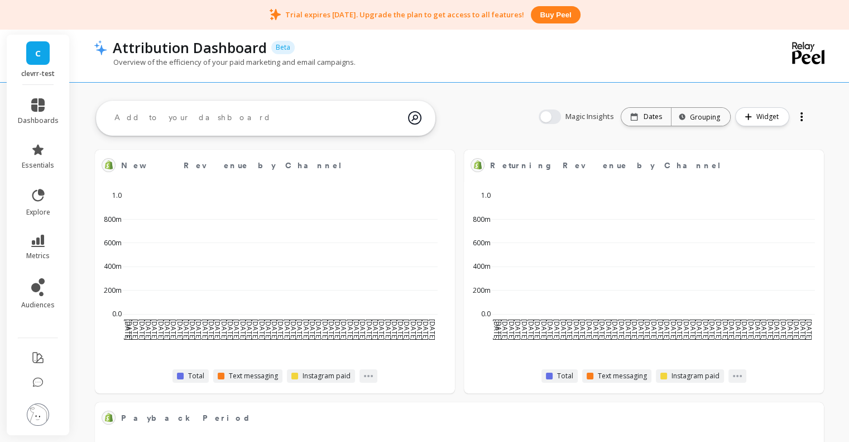
click at [519, 116] on div "New Revenue by Channel Edit Widget & Insights Jun 17 2025 Jun 19 Jun 21 Jun 23 …" at bounding box center [459, 379] width 779 height 569
click at [553, 113] on button "button" at bounding box center [550, 116] width 22 height 15
click at [552, 112] on button "button" at bounding box center [550, 116] width 22 height 15
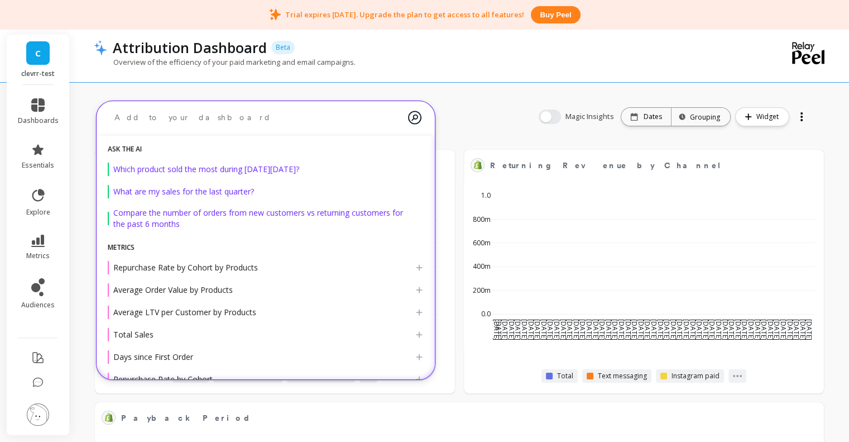
click at [264, 110] on textarea at bounding box center [257, 118] width 303 height 30
click at [451, 107] on div "New Revenue by Channel Edit Widget & Insights Jun 17 2025 Jun 19 Jun 21 Jun 23 …" at bounding box center [459, 379] width 779 height 569
click at [244, 117] on textarea at bounding box center [257, 118] width 303 height 30
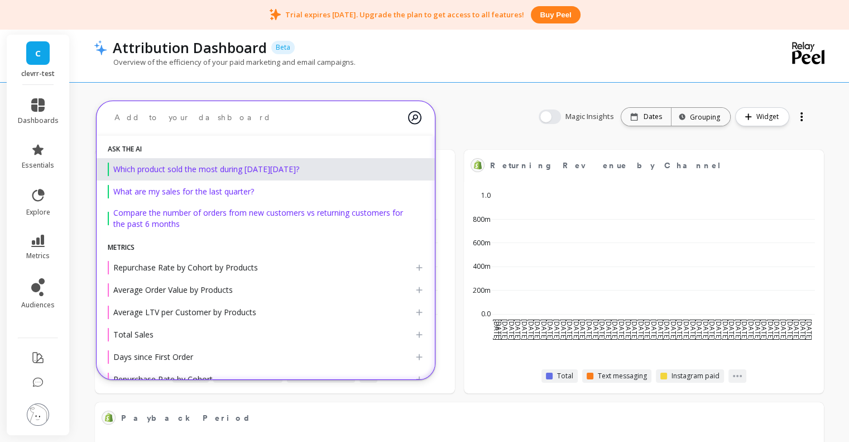
click at [265, 171] on span "Which product sold the most during Black Friday?" at bounding box center [206, 169] width 186 height 11
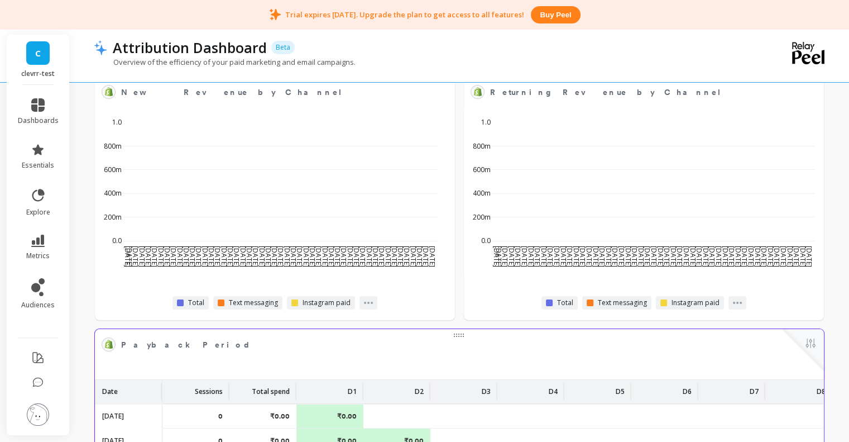
scroll to position [219, 0]
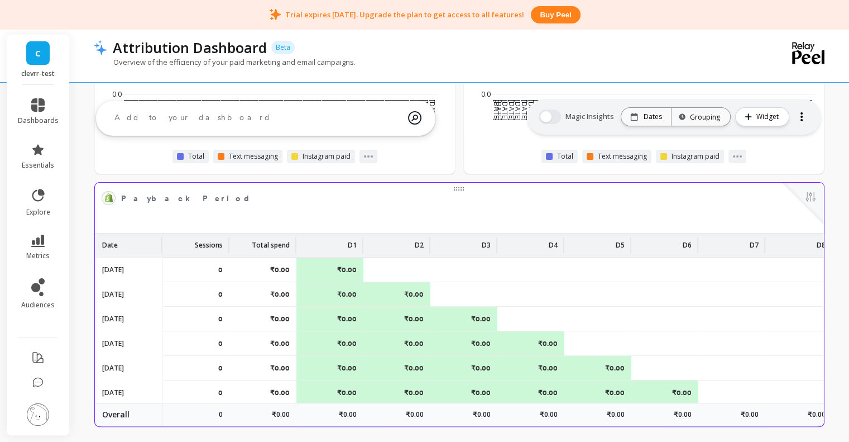
click at [467, 198] on span "Payback Period" at bounding box center [451, 198] width 661 height 16
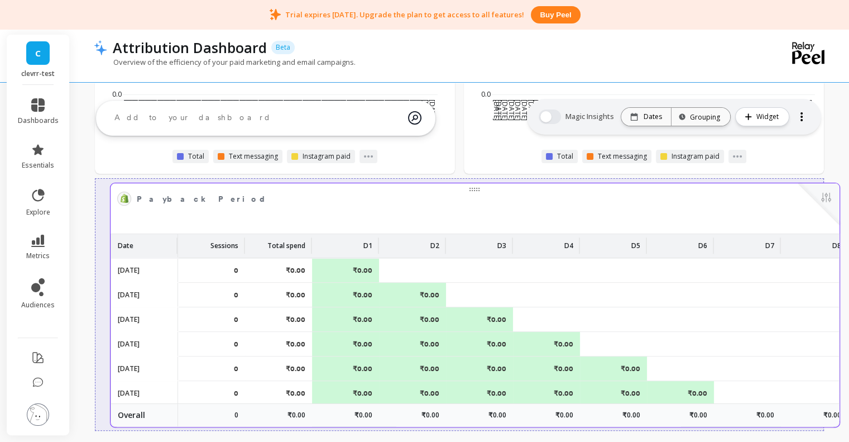
drag, startPoint x: 460, startPoint y: 192, endPoint x: 476, endPoint y: 192, distance: 15.6
click at [476, 192] on span "Payback Period" at bounding box center [467, 199] width 661 height 16
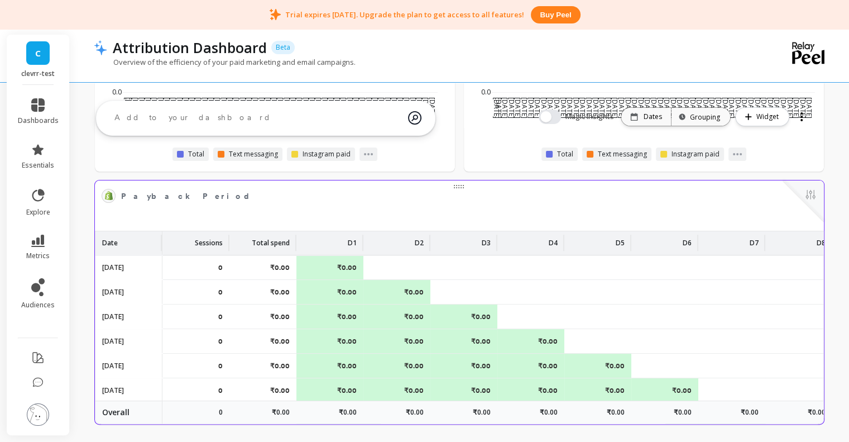
scroll to position [0, 0]
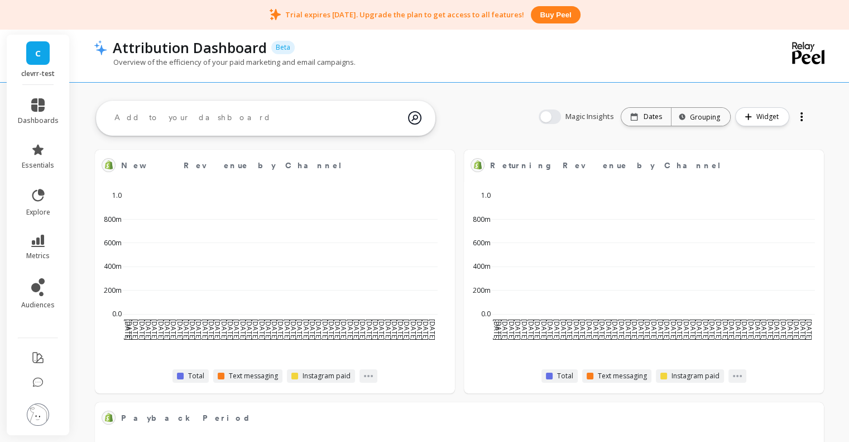
click at [234, 107] on textarea at bounding box center [257, 118] width 303 height 30
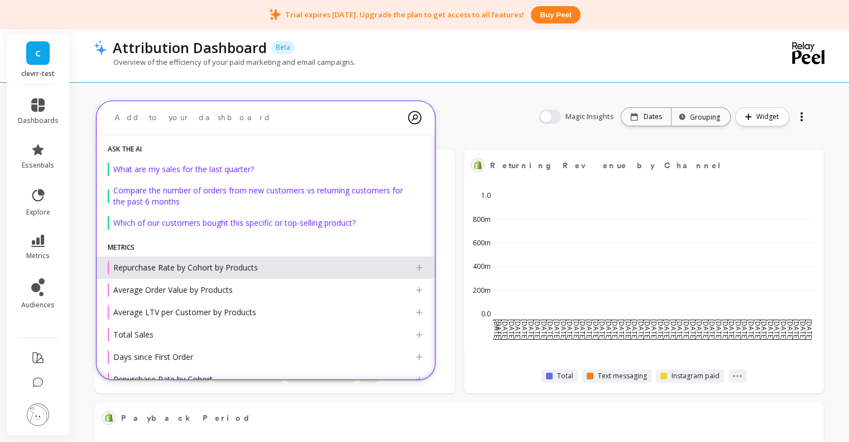
click at [415, 265] on icon at bounding box center [419, 267] width 9 height 9
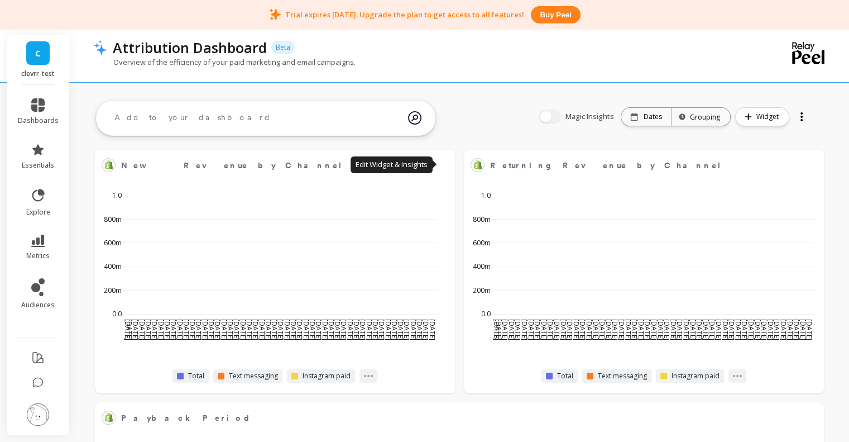
scroll to position [298, 320]
click at [210, 118] on textarea at bounding box center [257, 118] width 303 height 30
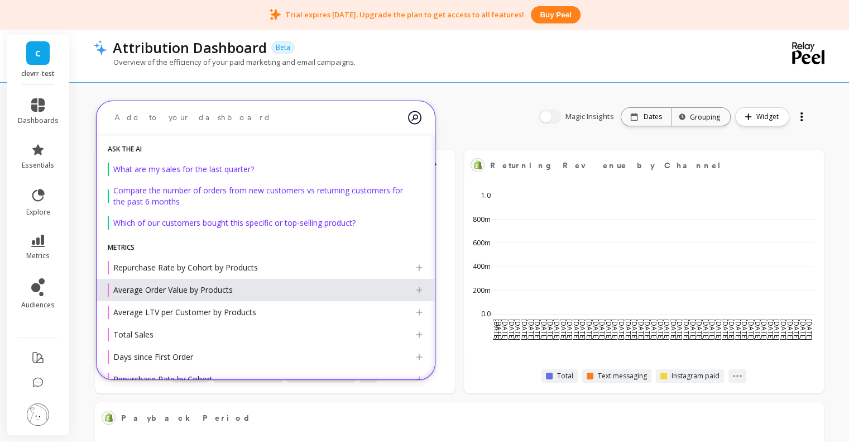
click at [417, 290] on icon at bounding box center [420, 289] width 6 height 6
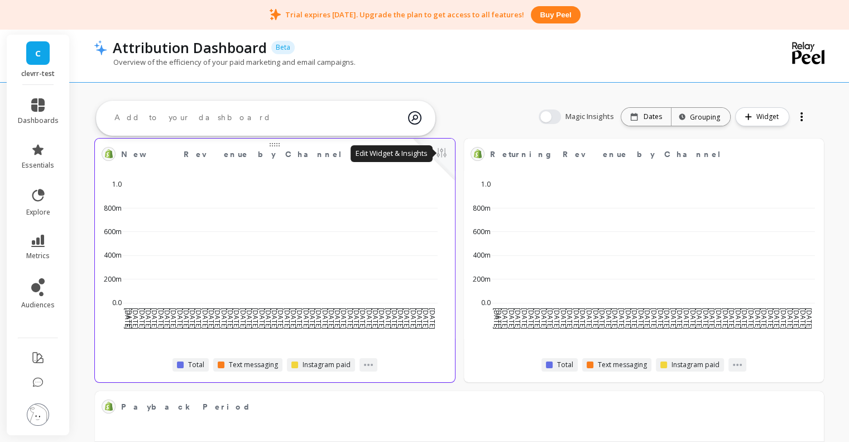
scroll to position [0, 0]
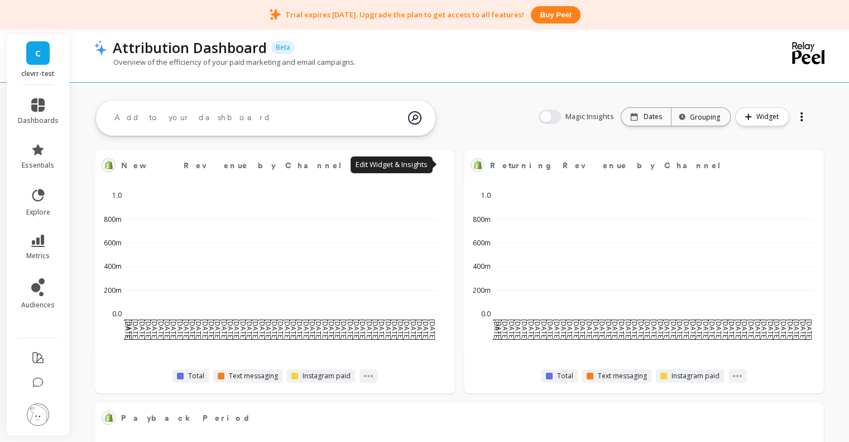
click at [313, 127] on textarea at bounding box center [257, 118] width 303 height 30
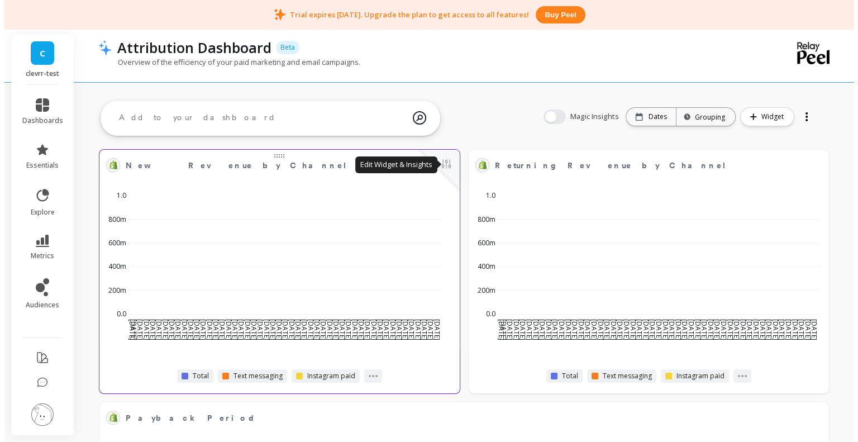
scroll to position [298, 320]
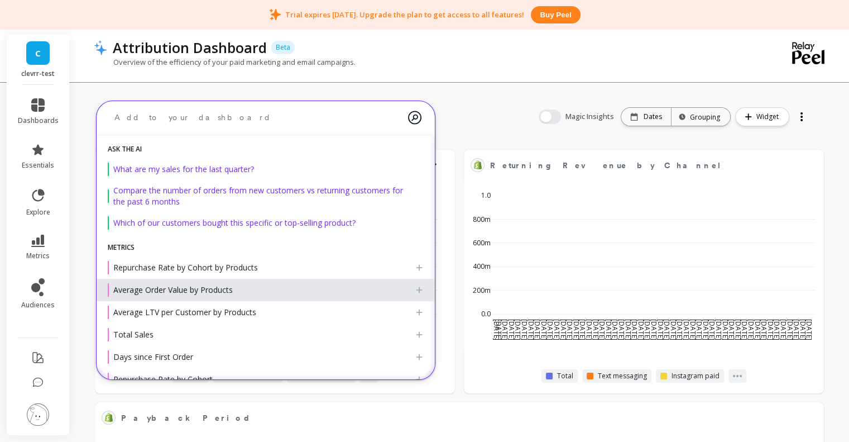
click at [189, 125] on textarea at bounding box center [257, 118] width 303 height 30
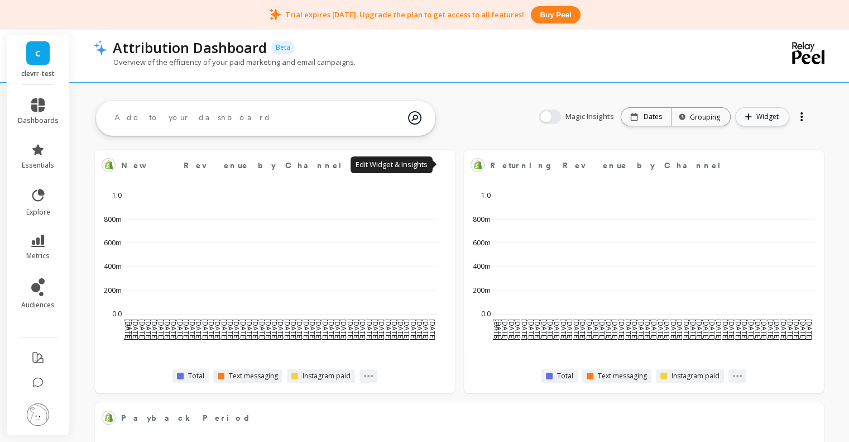
click at [753, 122] on button "Widget" at bounding box center [762, 116] width 54 height 19
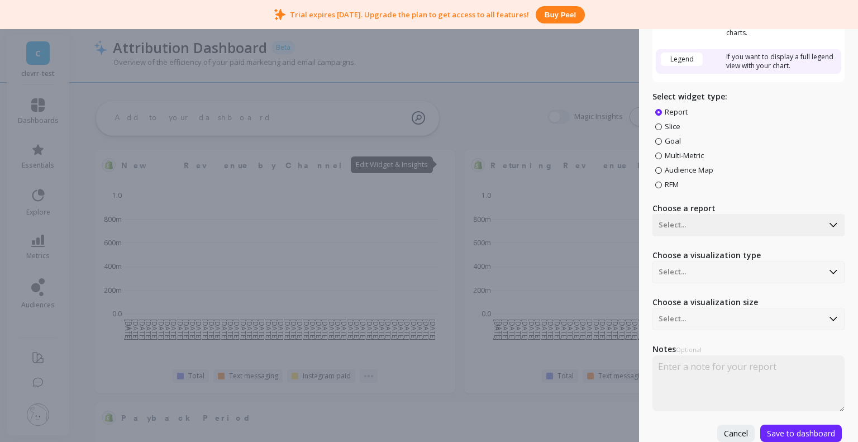
scroll to position [0, 0]
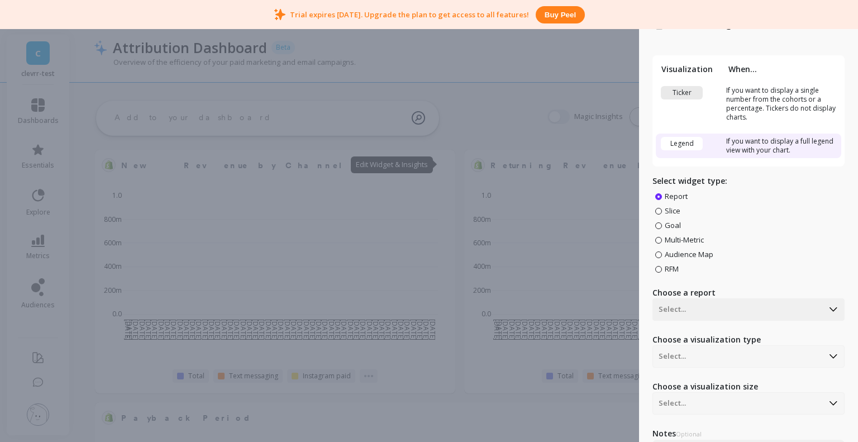
click at [688, 90] on div "Ticker" at bounding box center [682, 92] width 42 height 13
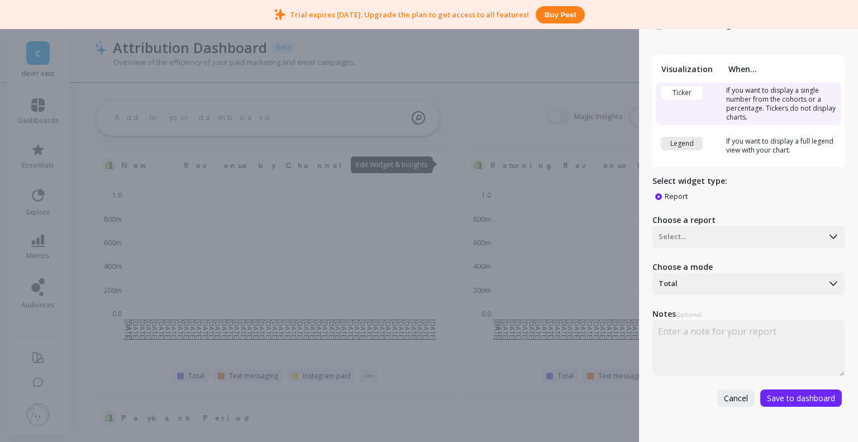
click at [726, 140] on td "If you want to display a full legend view with your chart." at bounding box center [781, 145] width 118 height 25
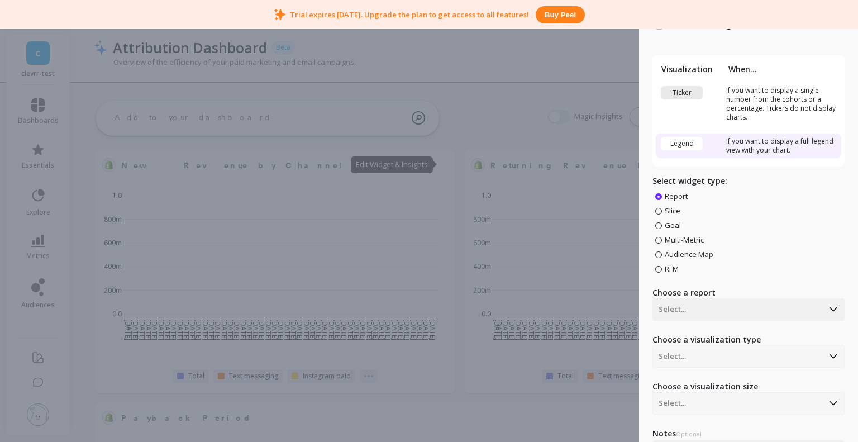
click at [687, 92] on div "Ticker" at bounding box center [682, 92] width 42 height 13
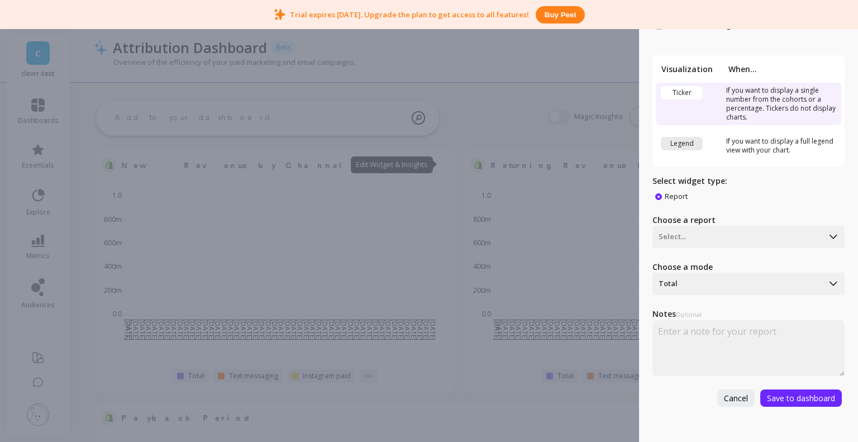
click at [678, 147] on div "Legend" at bounding box center [682, 143] width 42 height 13
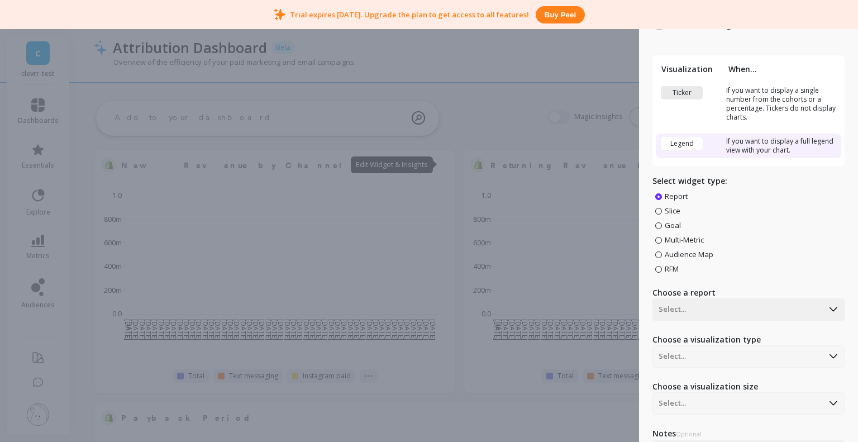
click at [688, 83] on td "Ticker" at bounding box center [688, 104] width 67 height 42
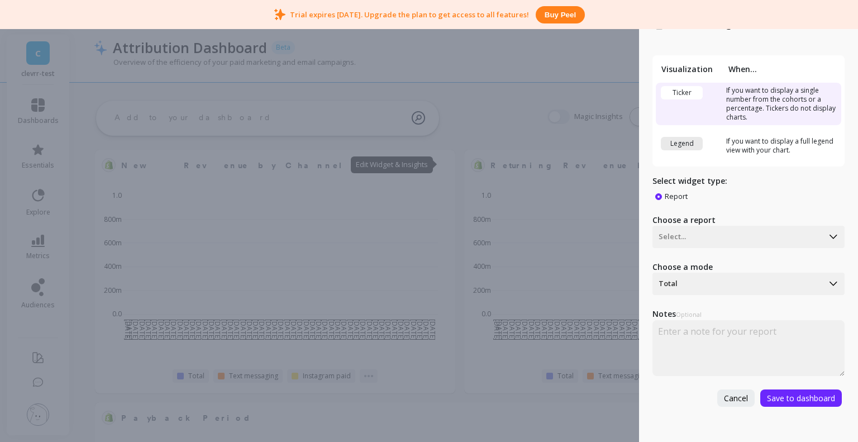
click at [678, 145] on div "Legend" at bounding box center [682, 143] width 42 height 13
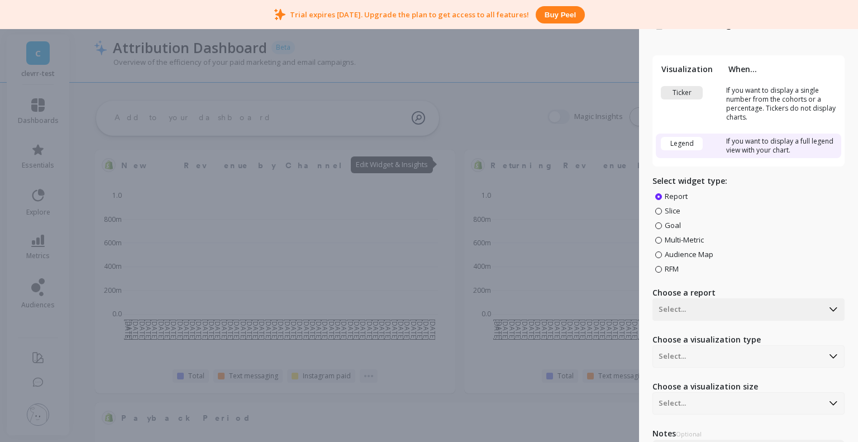
click at [680, 95] on div "Ticker" at bounding box center [682, 92] width 42 height 13
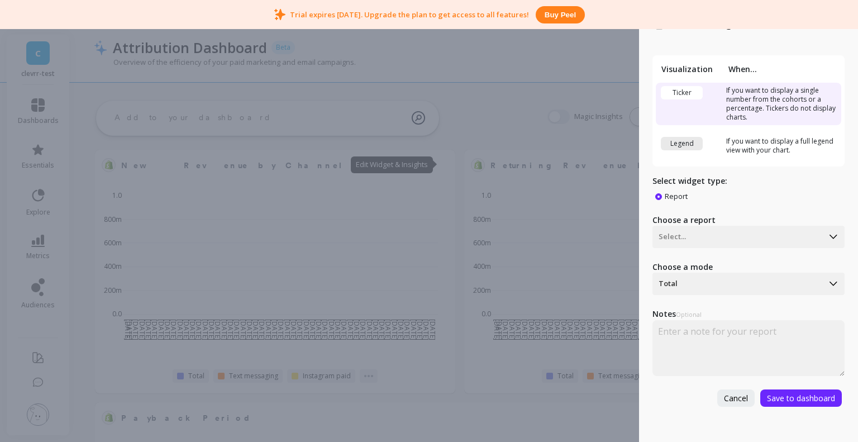
click at [683, 134] on td "Legend" at bounding box center [688, 145] width 67 height 25
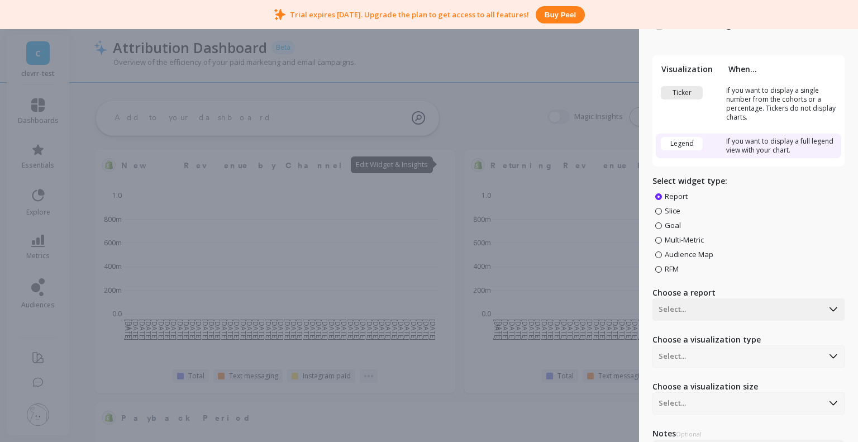
click at [683, 104] on td "Ticker" at bounding box center [688, 104] width 67 height 42
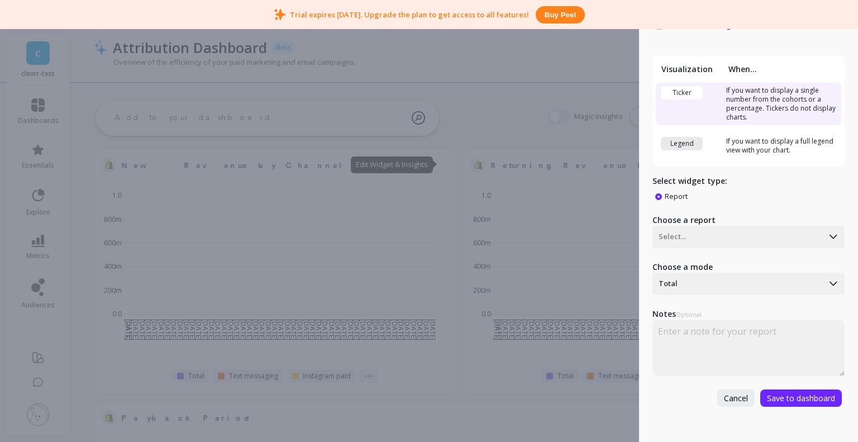
click at [681, 139] on div "Legend" at bounding box center [682, 143] width 42 height 13
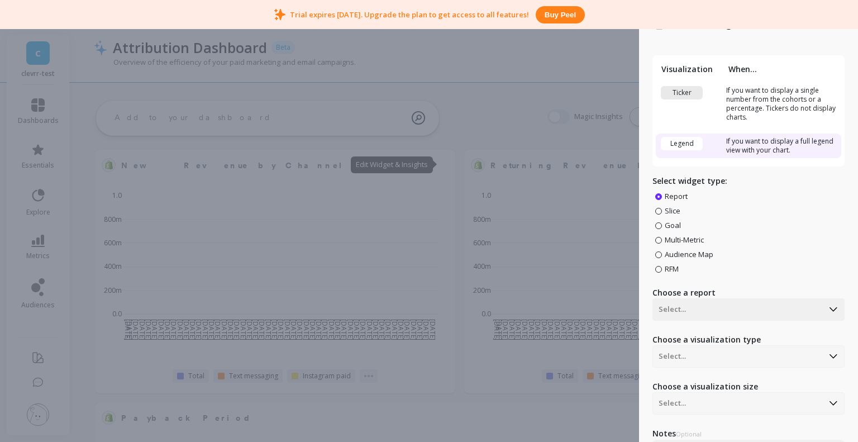
click at [619, 122] on div "Create Widget Visualization When... Ticker If you want to display a single numb…" at bounding box center [429, 221] width 858 height 442
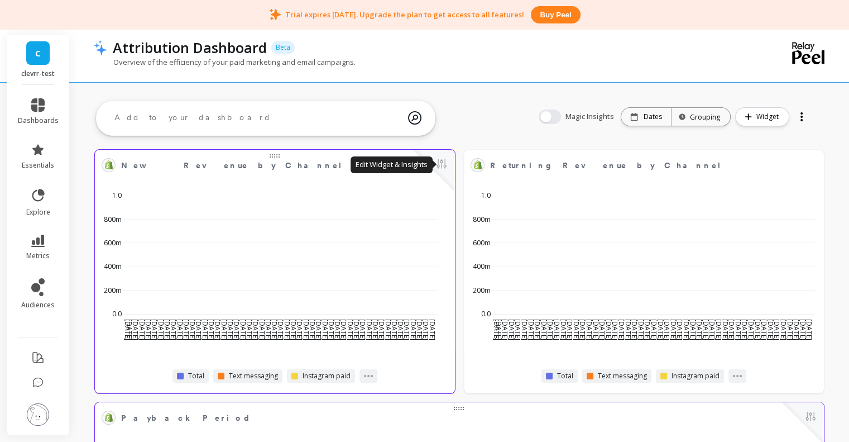
click at [446, 162] on button at bounding box center [441, 165] width 13 height 16
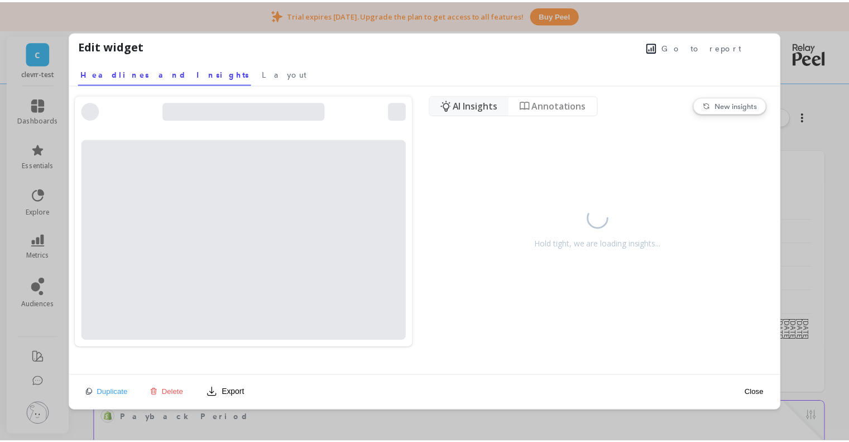
scroll to position [298, 324]
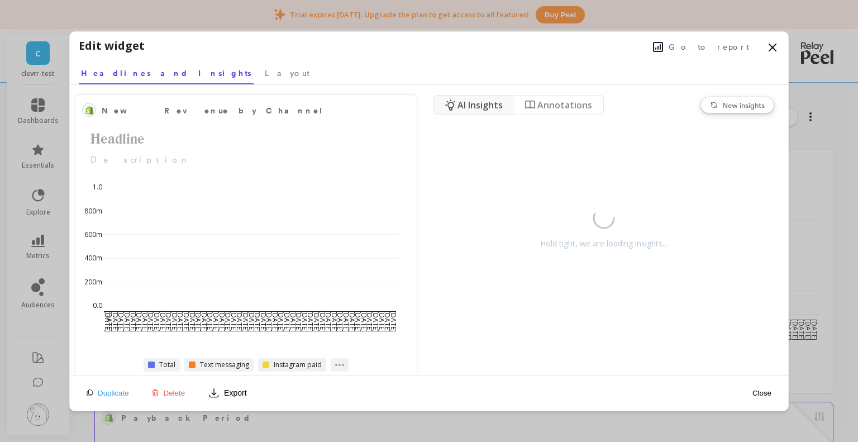
click at [776, 49] on icon at bounding box center [771, 47] width 13 height 13
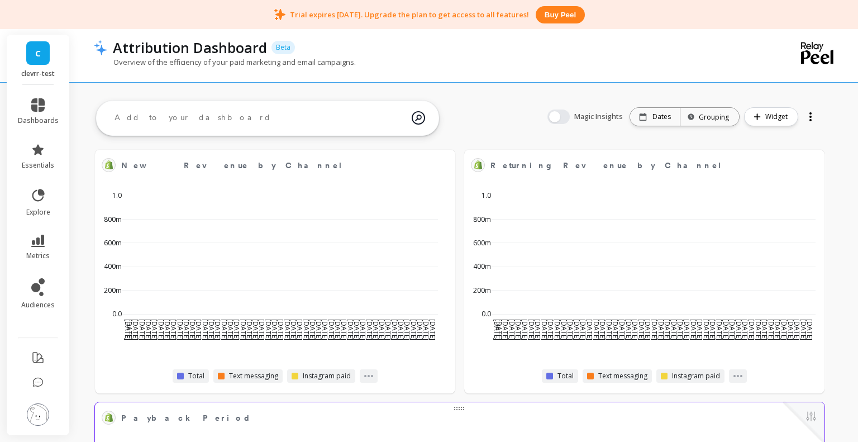
scroll to position [298, 320]
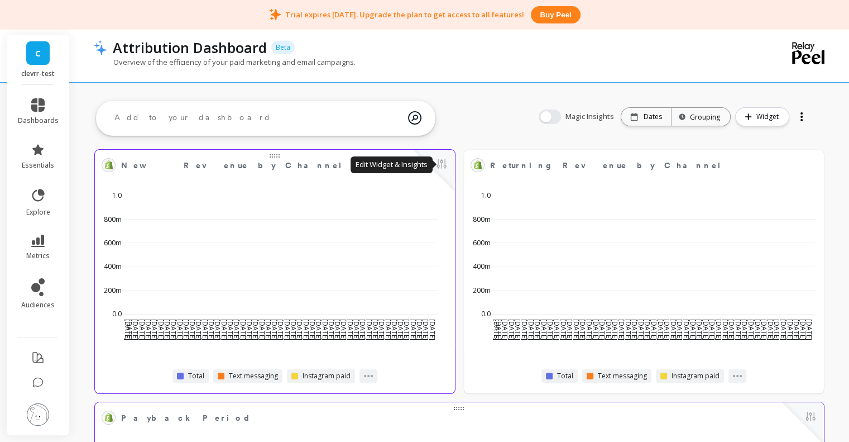
click at [441, 160] on button at bounding box center [441, 165] width 13 height 16
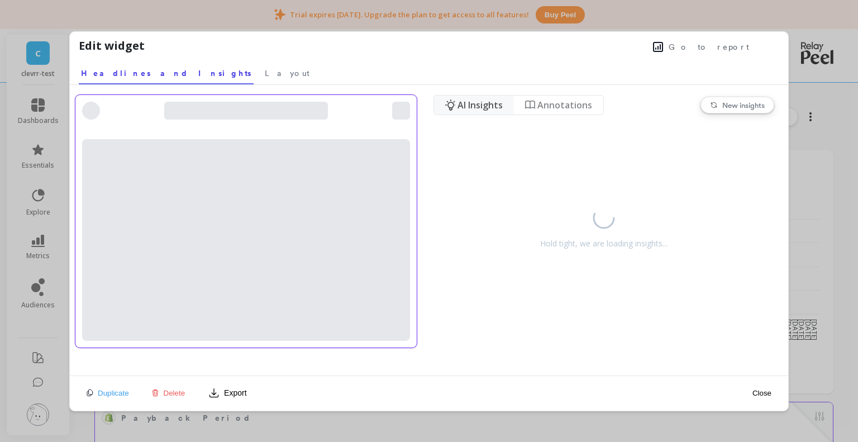
scroll to position [298, 324]
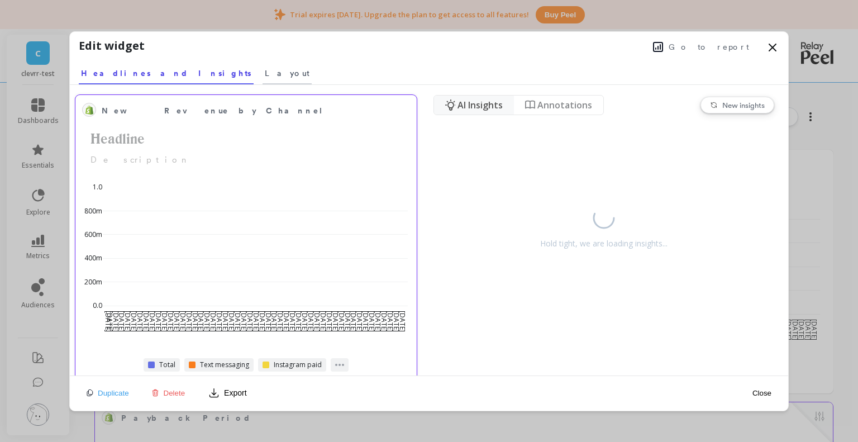
click at [265, 69] on span "Layout" at bounding box center [287, 73] width 45 height 11
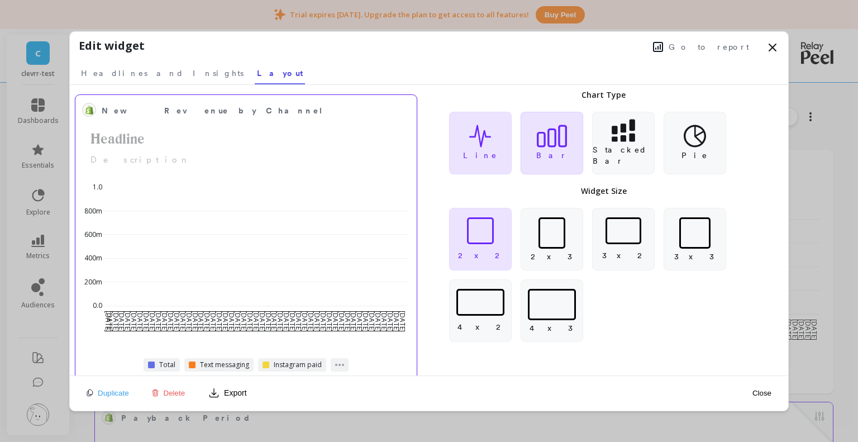
click at [535, 145] on div "Bar" at bounding box center [551, 143] width 63 height 63
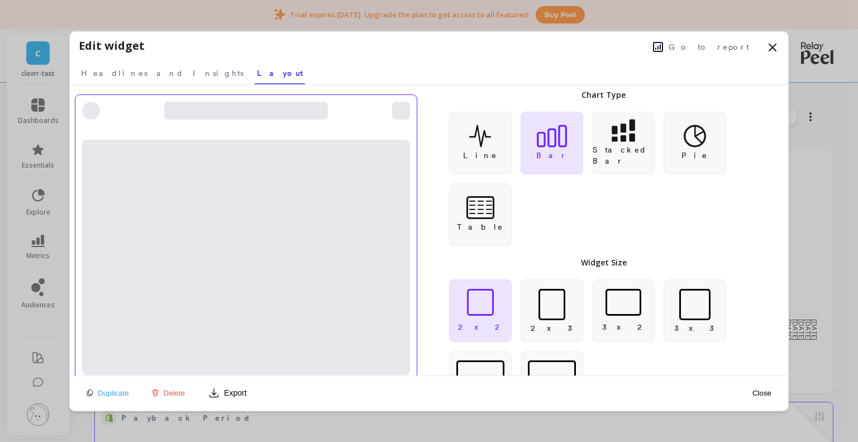
click at [631, 141] on icon at bounding box center [622, 130] width 23 height 22
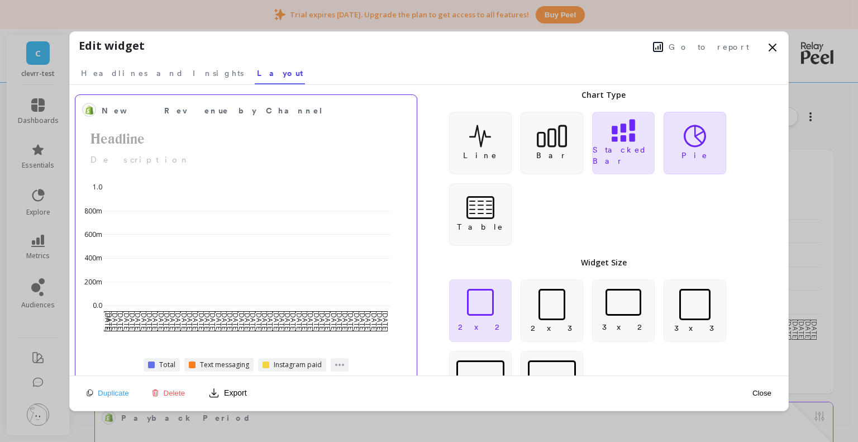
click at [699, 143] on icon at bounding box center [694, 136] width 22 height 22
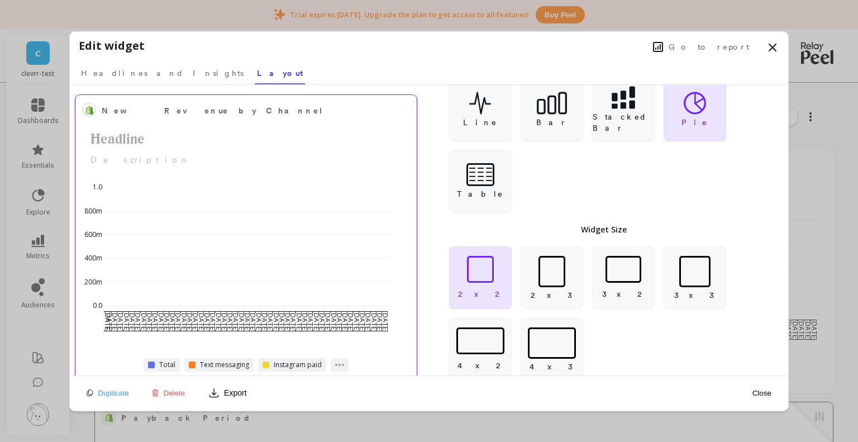
scroll to position [49, 0]
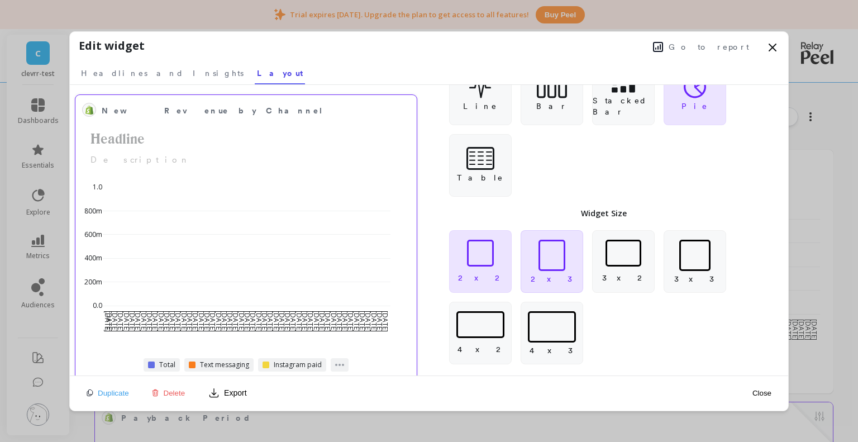
click at [557, 265] on div at bounding box center [551, 255] width 27 height 31
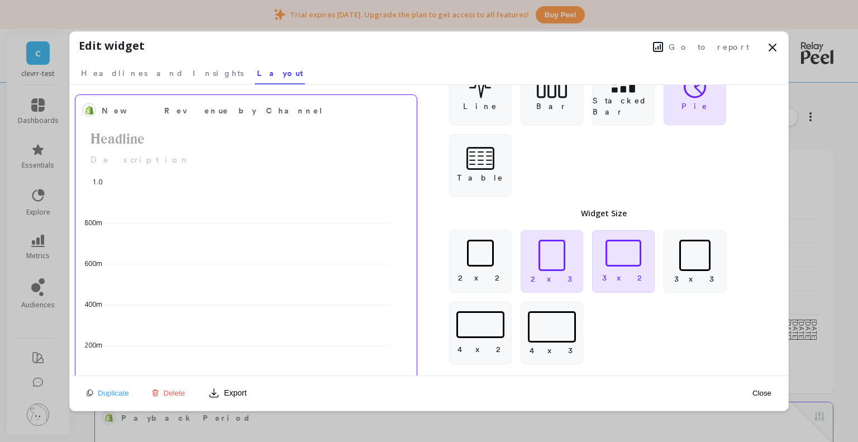
click at [620, 260] on div at bounding box center [623, 253] width 36 height 27
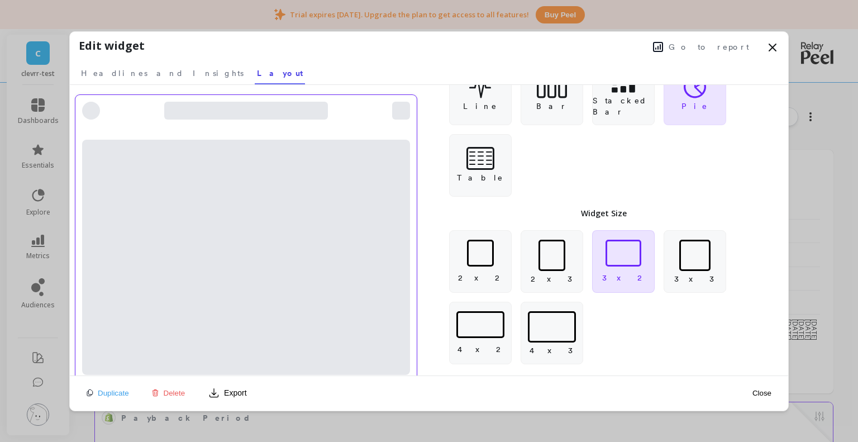
click at [690, 257] on div at bounding box center [694, 255] width 31 height 31
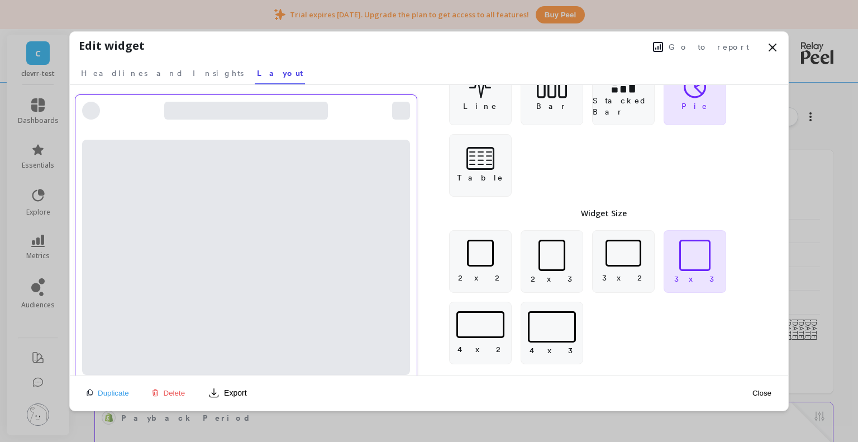
click at [481, 243] on div at bounding box center [480, 253] width 27 height 27
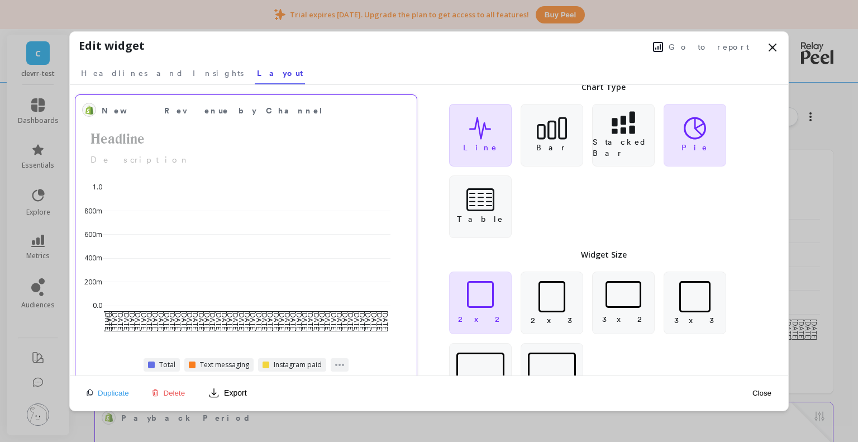
scroll to position [0, 0]
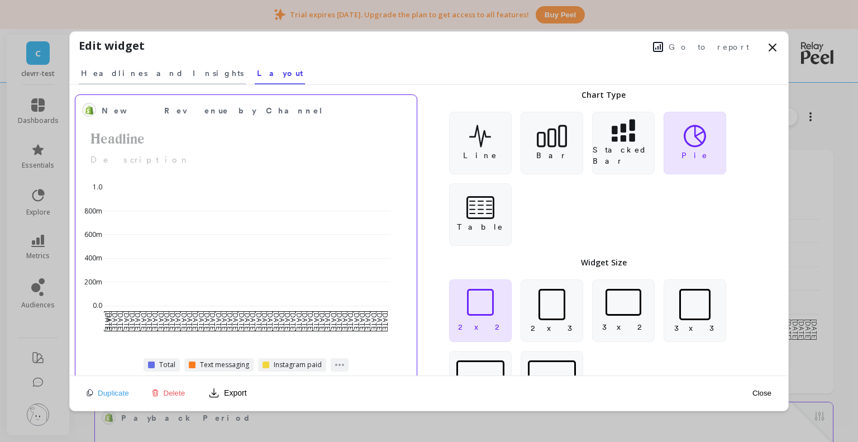
click at [125, 69] on span "Headlines and Insights" at bounding box center [162, 73] width 162 height 11
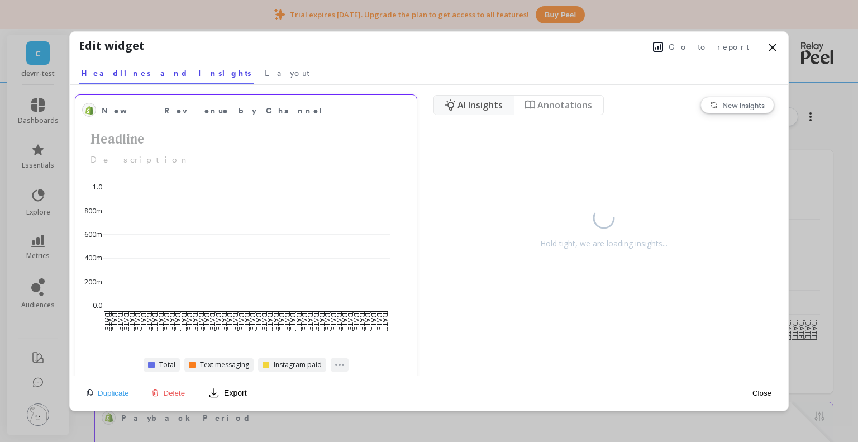
click at [737, 100] on span "New insights" at bounding box center [743, 104] width 42 height 9
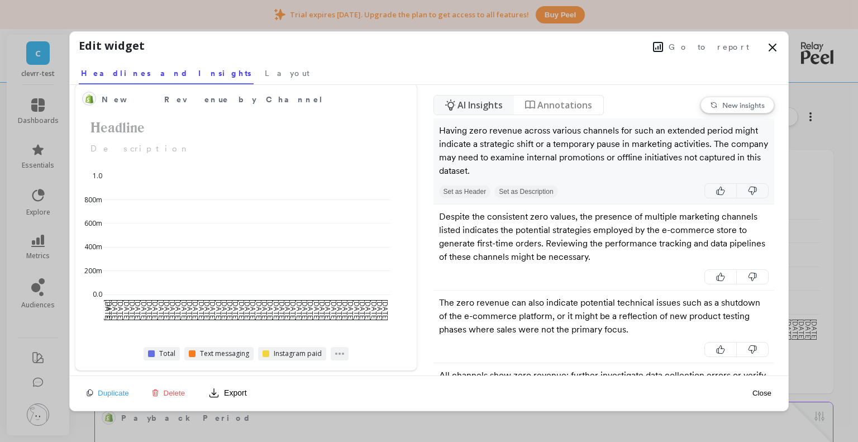
click at [460, 188] on button "Set as Header" at bounding box center [465, 191] width 52 height 12
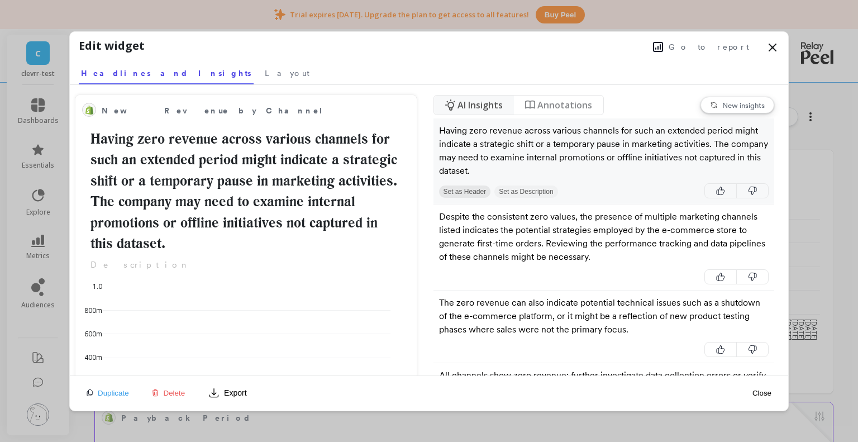
click at [524, 186] on button "Set as Description" at bounding box center [525, 191] width 63 height 12
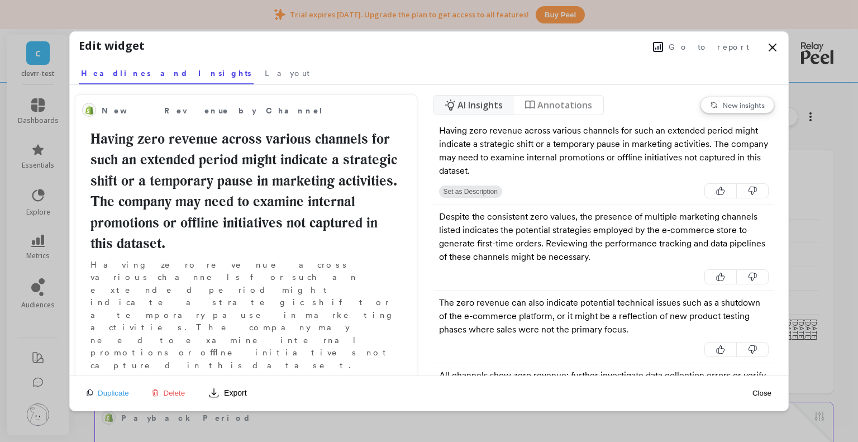
click at [773, 39] on div "Go to report" at bounding box center [462, 45] width 634 height 17
click at [766, 47] on icon at bounding box center [771, 47] width 13 height 13
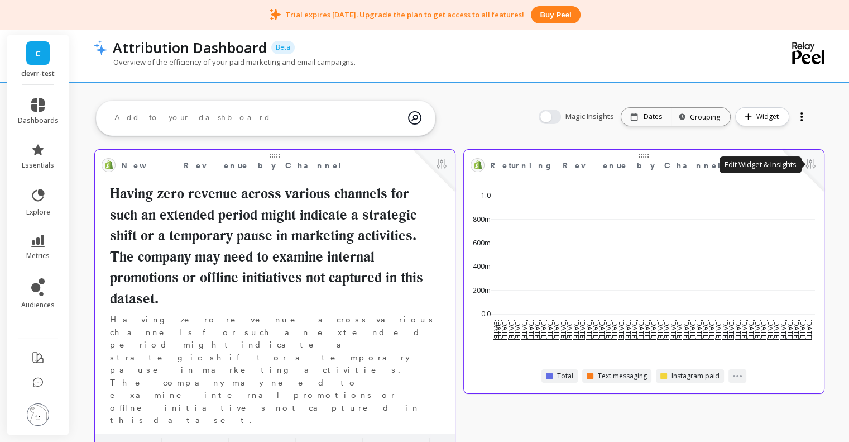
click at [817, 167] on button at bounding box center [810, 165] width 13 height 16
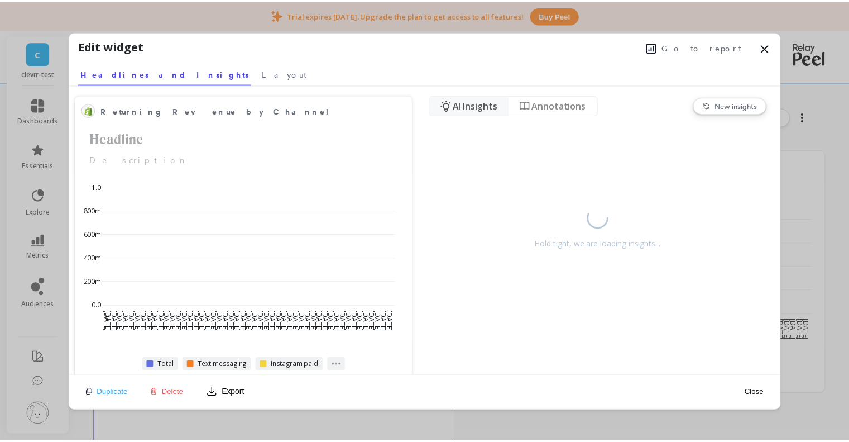
scroll to position [298, 324]
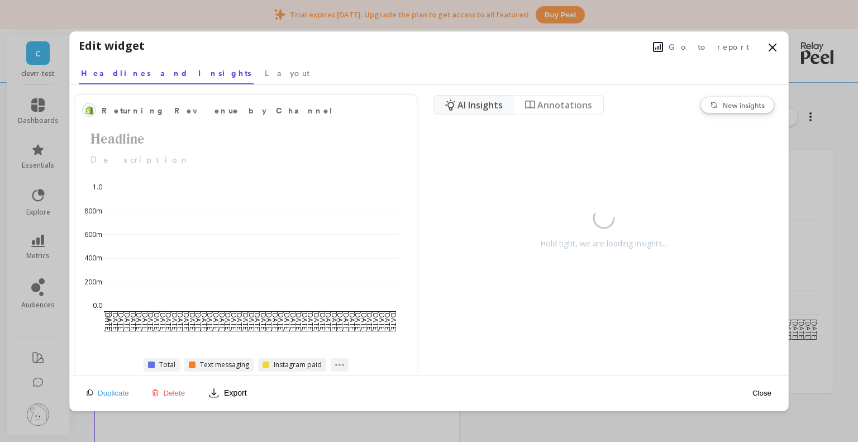
click at [548, 107] on span "Annotations" at bounding box center [564, 104] width 55 height 13
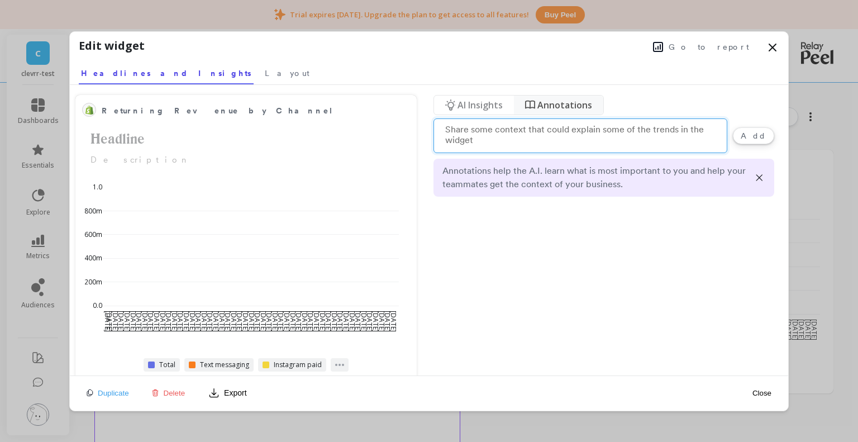
click at [460, 105] on span "AI Insights" at bounding box center [479, 104] width 45 height 13
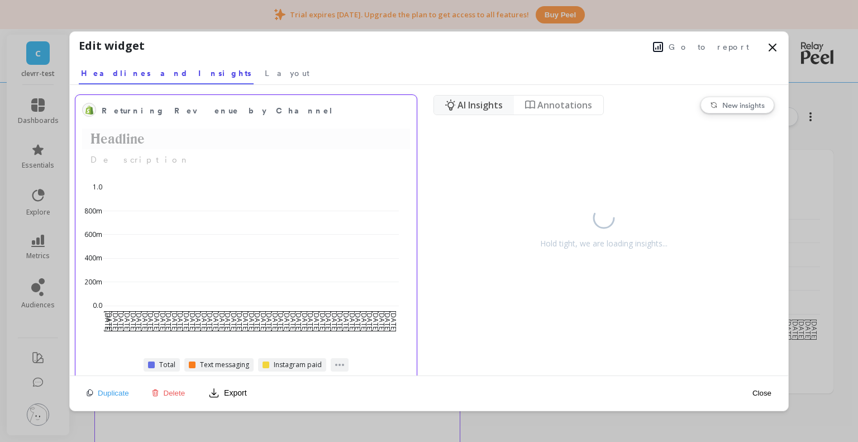
click at [105, 133] on h2 "Headline" at bounding box center [246, 138] width 328 height 21
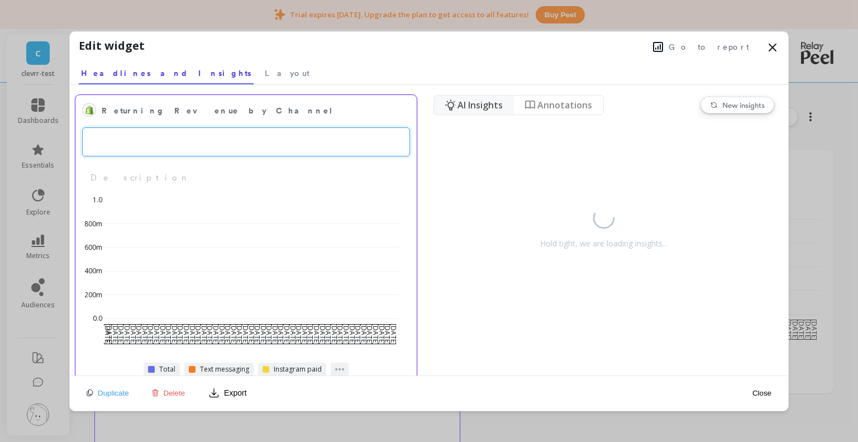
click at [491, 189] on ul "Hold tight, we are loading insights..." at bounding box center [603, 246] width 341 height 257
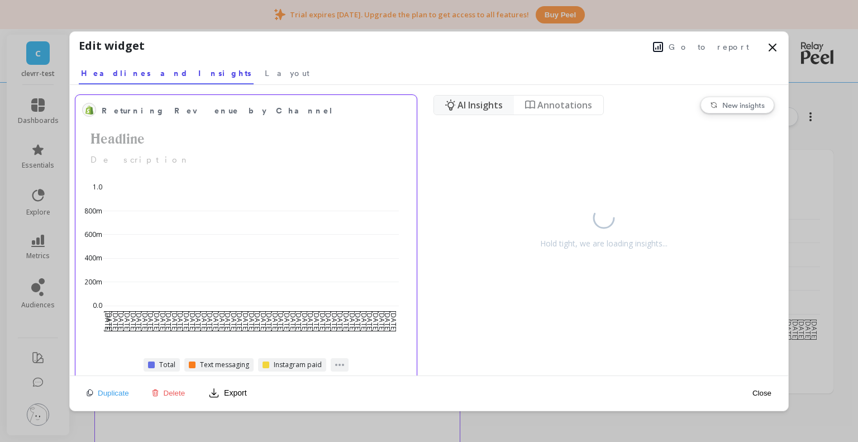
click at [112, 151] on div "Returning Revenue by Channel Headline Description" at bounding box center [246, 134] width 328 height 65
click at [107, 156] on p "Description" at bounding box center [246, 160] width 328 height 13
click at [132, 136] on h2 "Headline" at bounding box center [246, 138] width 328 height 21
click at [119, 168] on div "Returning Revenue by Channel Headline Description Jun 17 2025 Jun 19 Jun 21 Jun…" at bounding box center [245, 238] width 341 height 286
click at [134, 140] on h2 "Headline" at bounding box center [246, 138] width 328 height 21
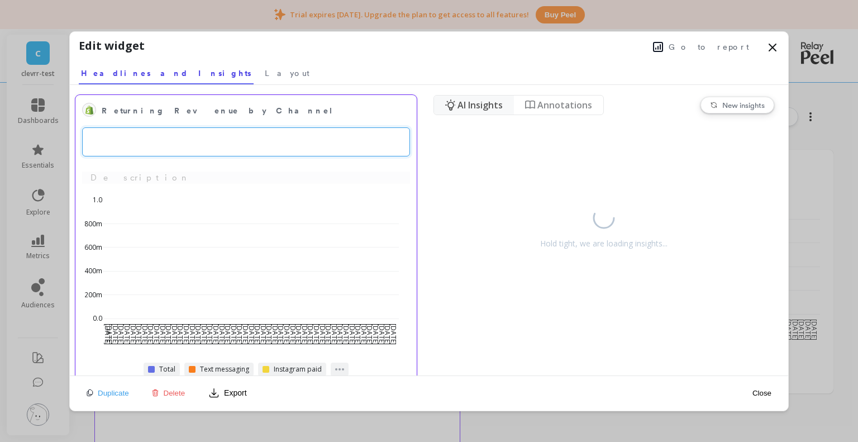
click at [116, 179] on div "Returning Revenue by Channel Description Jun 17 2025 Jun 19 Jun 21 Jun 23 Jun 2…" at bounding box center [245, 238] width 341 height 286
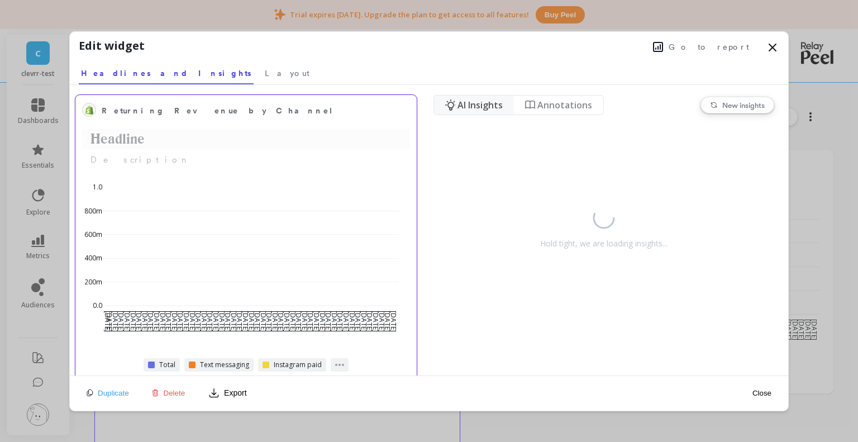
click at [132, 139] on h2 "Headline" at bounding box center [246, 138] width 328 height 21
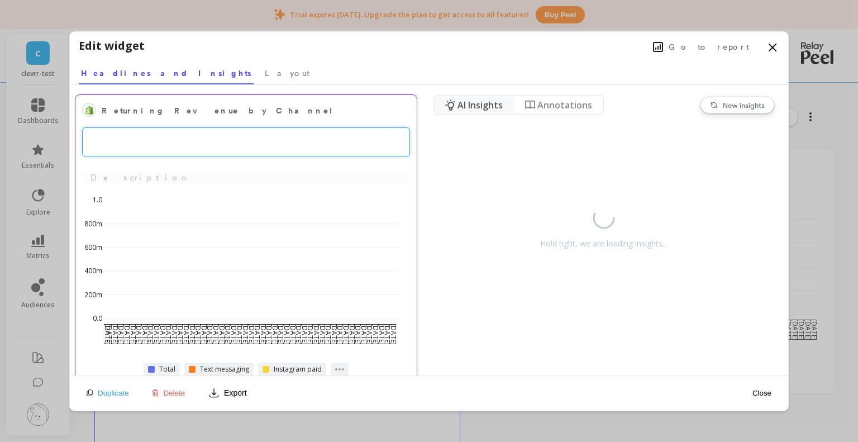
click at [114, 174] on div "Returning Revenue by Channel Description Jun 17 2025 Jun 19 Jun 21 Jun 23 Jun 2…" at bounding box center [245, 238] width 341 height 286
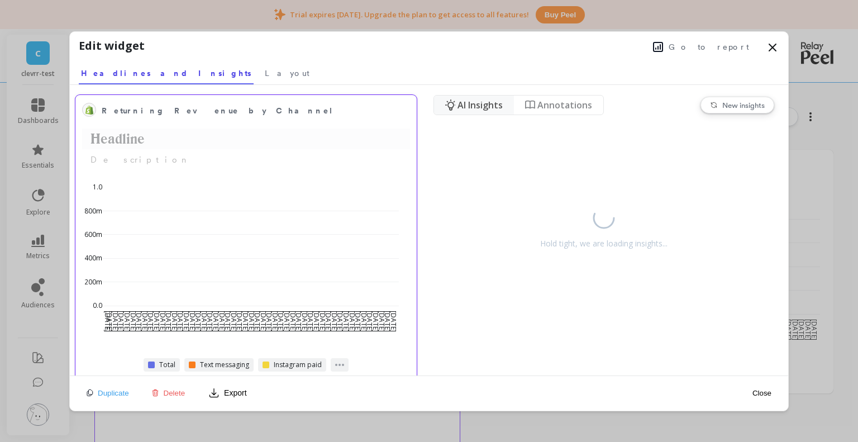
click at [126, 139] on h2 "Headline" at bounding box center [246, 138] width 328 height 21
click at [114, 176] on div "Returning Revenue by Channel Headline Description Jun 17 2025 Jun 19 Jun 21 Jun…" at bounding box center [245, 238] width 341 height 286
click at [132, 136] on h2 "Headline" at bounding box center [246, 138] width 328 height 21
click at [121, 175] on div "Returning Revenue by Channel Headline Description Jun 17 2025 Jun 19 Jun 21 Jun…" at bounding box center [245, 238] width 341 height 286
click at [135, 136] on h2 "Headline" at bounding box center [246, 138] width 328 height 21
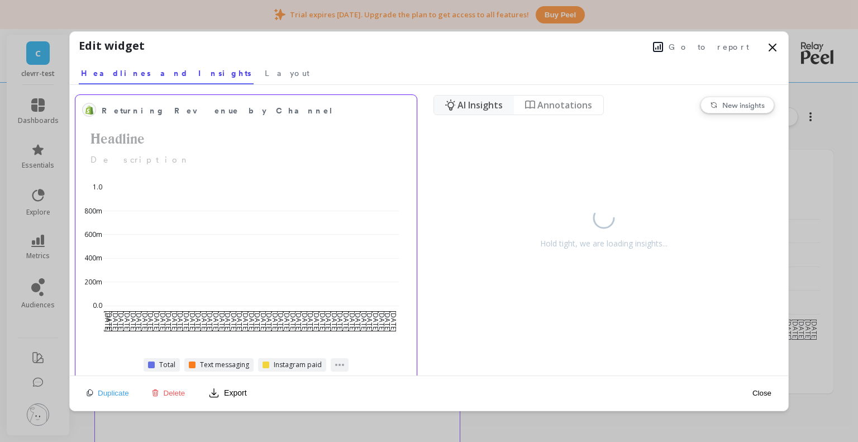
click at [119, 184] on div "Returning Revenue by Channel Headline Description Jun 17 2025 Jun 19 Jun 21 Jun…" at bounding box center [245, 238] width 341 height 286
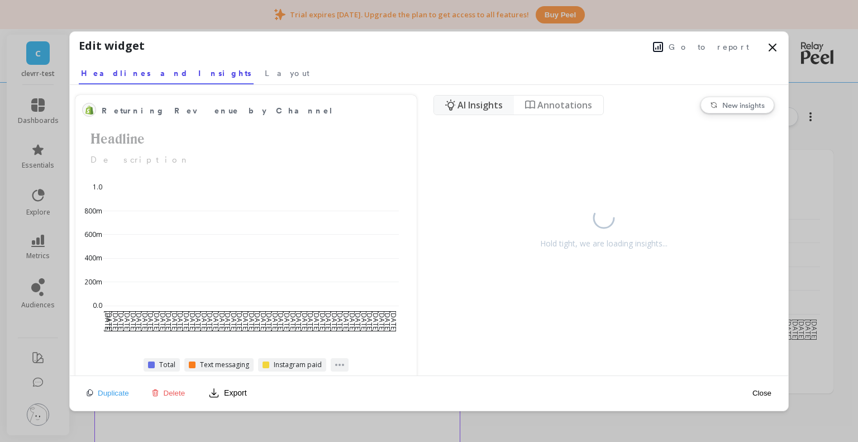
click at [126, 126] on div "Returning Revenue by Channel Headline Description" at bounding box center [246, 134] width 328 height 65
click at [122, 140] on h2 "Headline" at bounding box center [246, 138] width 328 height 21
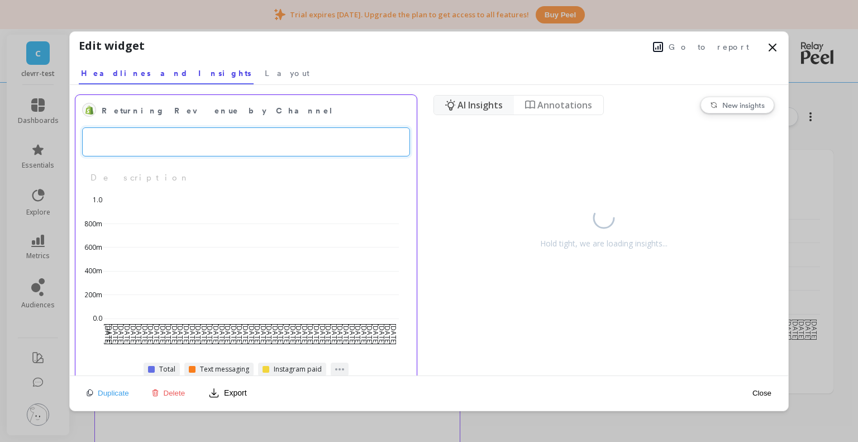
click at [118, 166] on div "Returning Revenue by Channel Description" at bounding box center [245, 143] width 341 height 96
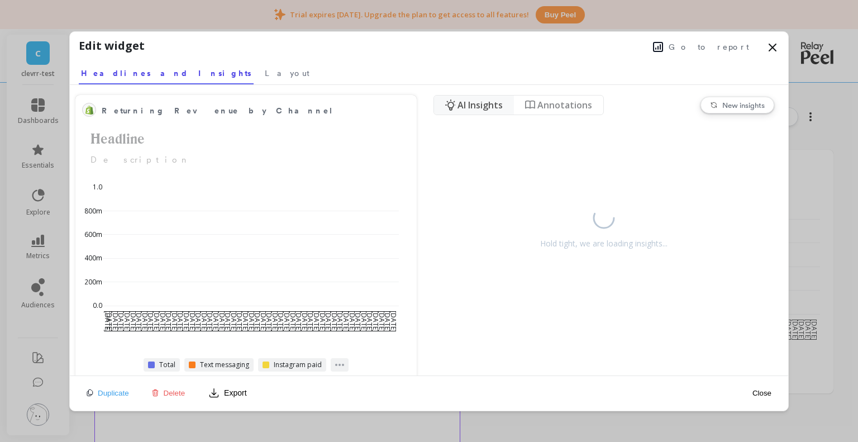
click at [773, 50] on icon at bounding box center [771, 47] width 13 height 13
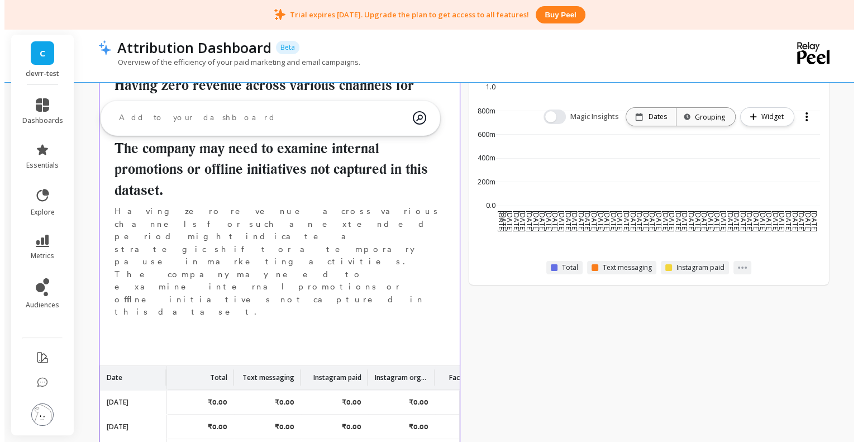
scroll to position [0, 0]
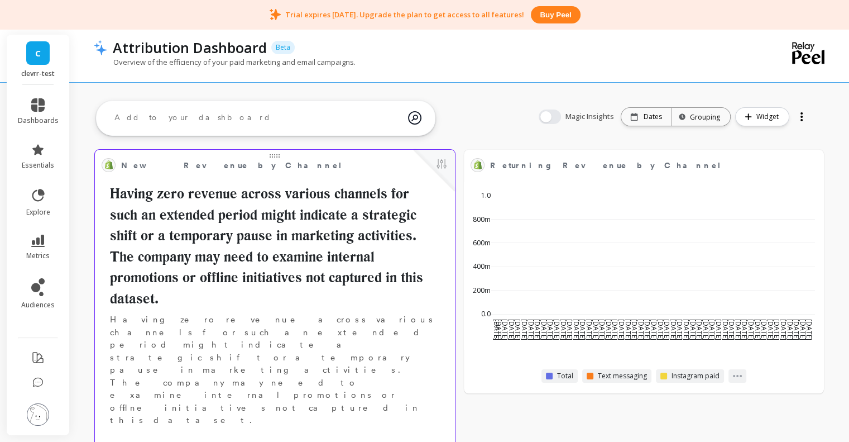
drag, startPoint x: 93, startPoint y: 188, endPoint x: 128, endPoint y: 198, distance: 36.0
click at [143, 200] on h2 "Having zero revenue across various channels for such an extended period might i…" at bounding box center [275, 246] width 347 height 126
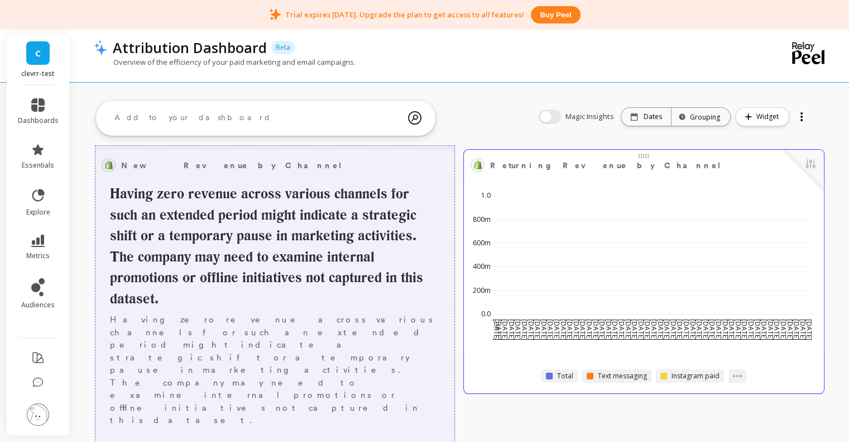
click at [817, 166] on div at bounding box center [803, 170] width 41 height 41
click at [808, 165] on button at bounding box center [810, 165] width 13 height 16
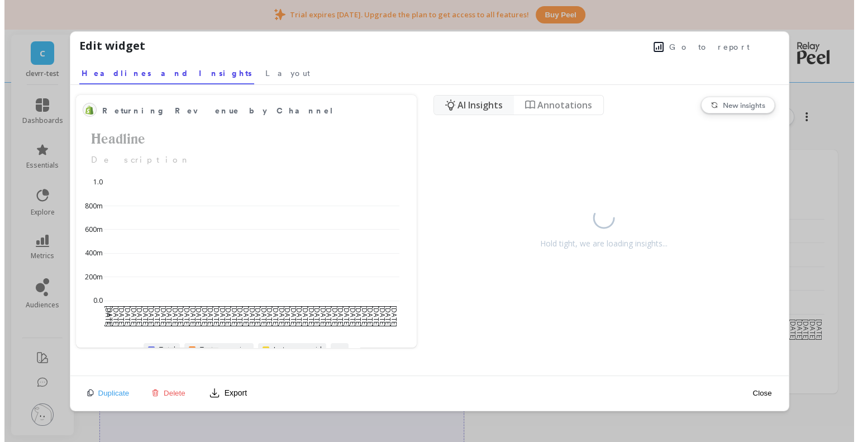
scroll to position [298, 324]
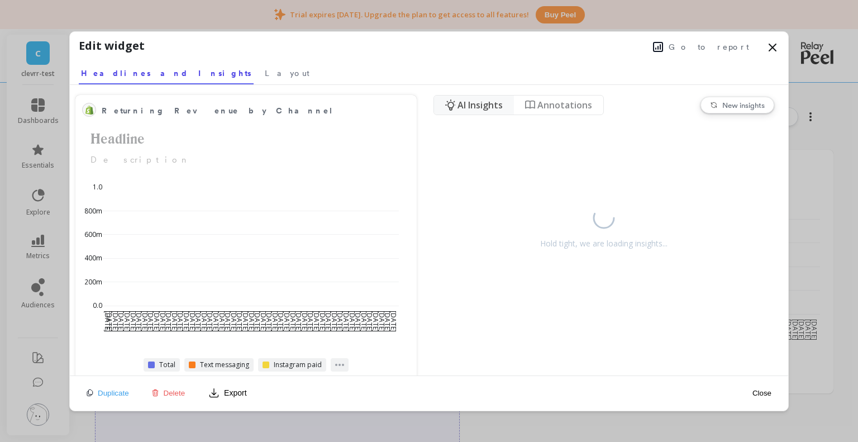
click at [569, 99] on span "Annotations" at bounding box center [564, 104] width 55 height 13
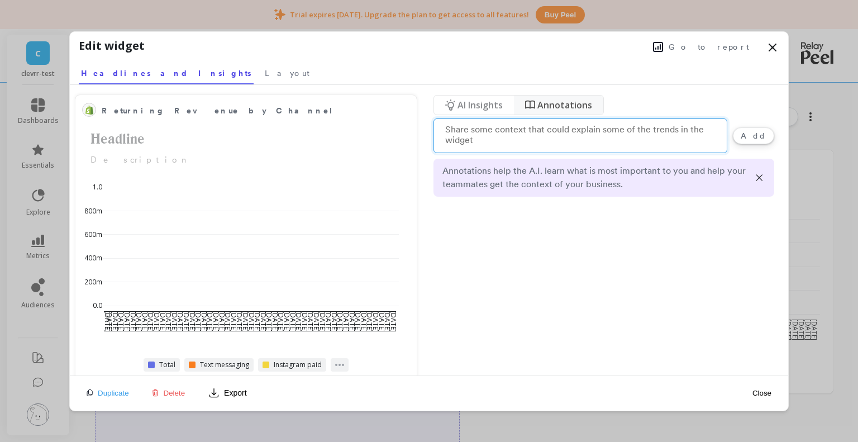
click at [518, 132] on textarea at bounding box center [580, 135] width 294 height 35
type textarea "my nme in jhon"
click at [765, 131] on button "Add" at bounding box center [753, 135] width 41 height 17
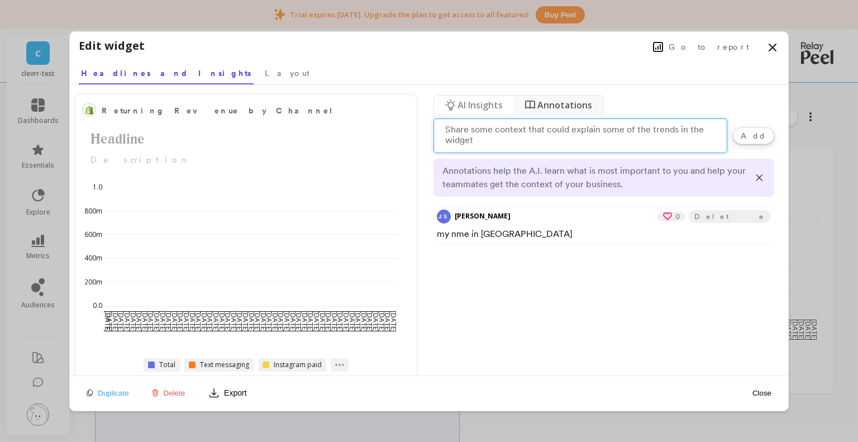
click at [671, 214] on icon at bounding box center [667, 216] width 8 height 7
click at [747, 215] on button "Delete" at bounding box center [729, 216] width 82 height 13
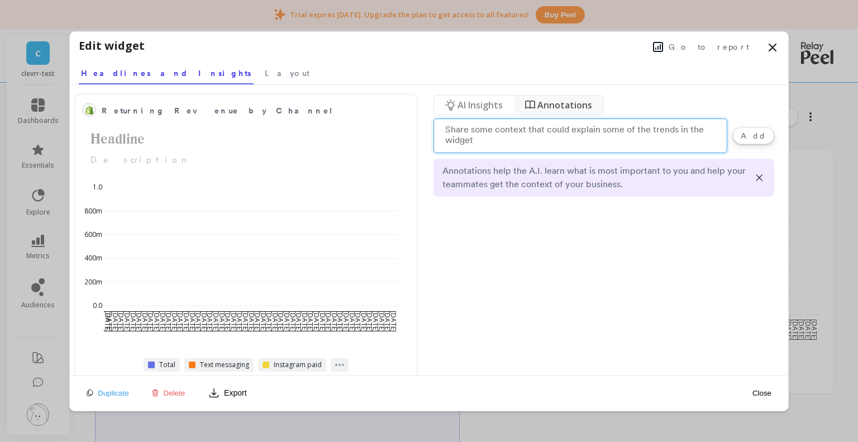
click at [483, 99] on span "AI Insights" at bounding box center [479, 104] width 45 height 13
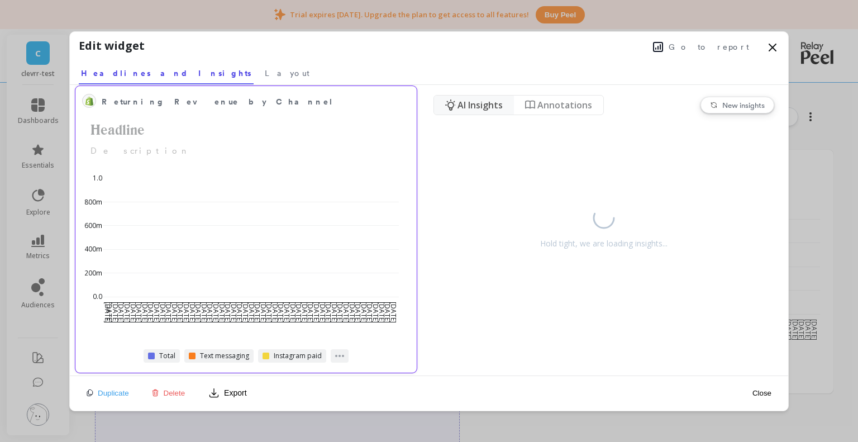
scroll to position [11, 0]
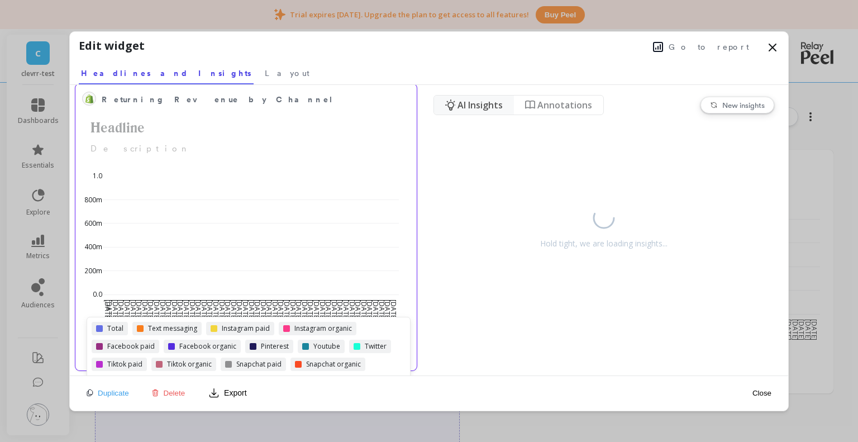
click at [334, 353] on div "Total Text messaging Instagram paid Instagram organic Facebook paid Facebook or…" at bounding box center [249, 364] width 314 height 85
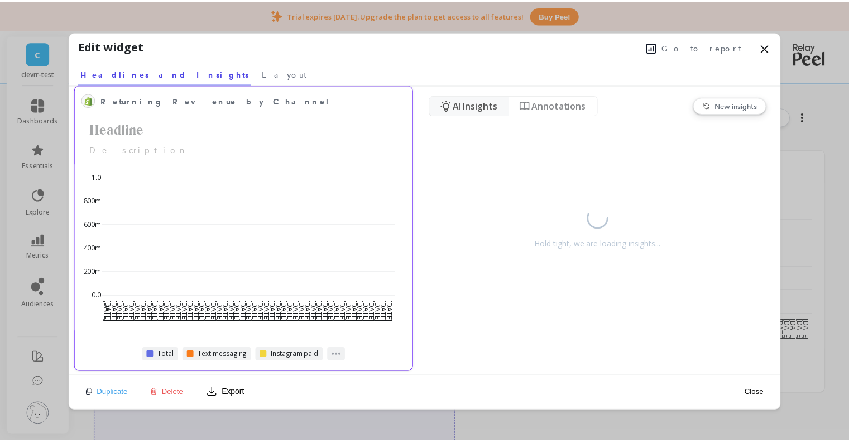
scroll to position [4, 0]
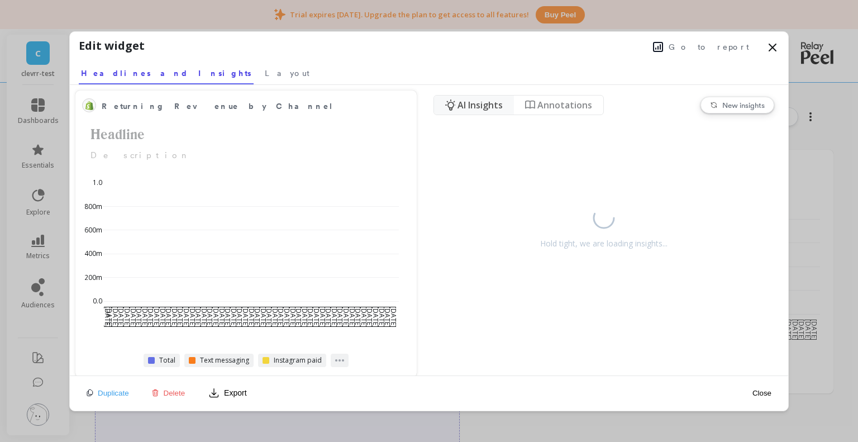
click at [776, 42] on icon at bounding box center [771, 47] width 13 height 13
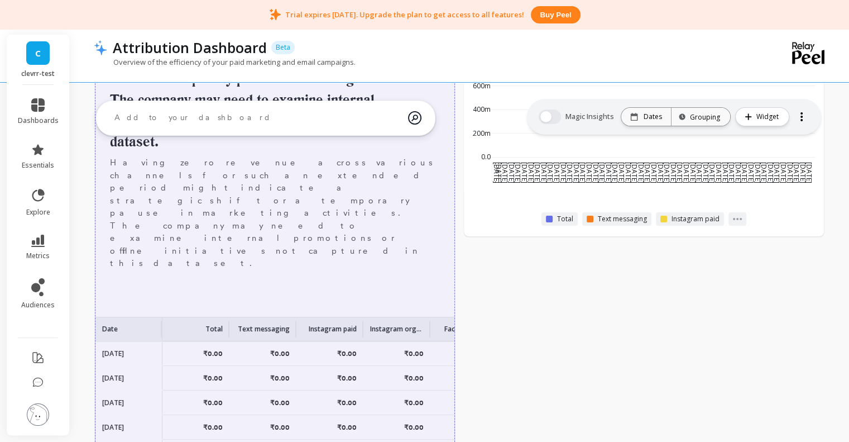
scroll to position [0, 0]
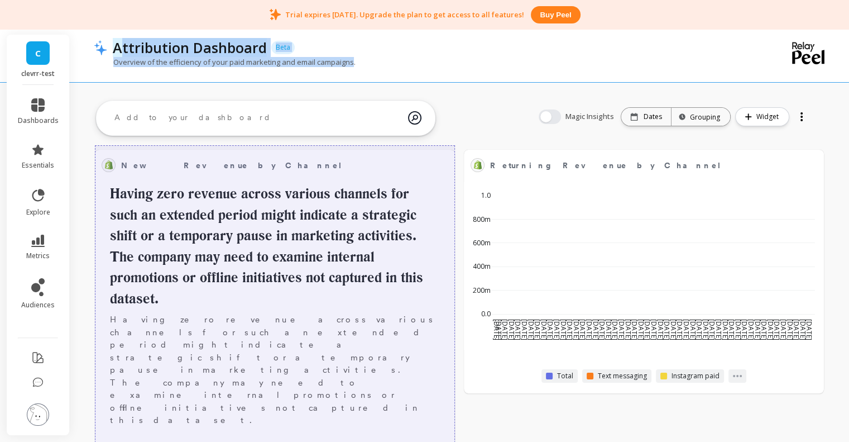
drag, startPoint x: 351, startPoint y: 61, endPoint x: 122, endPoint y: 55, distance: 229.0
click at [122, 55] on div "Attribution Dashboard Beta Overview of the efficiency of your paid marketing an…" at bounding box center [415, 54] width 642 height 55
click at [122, 55] on p "Attribution Dashboard" at bounding box center [190, 47] width 154 height 19
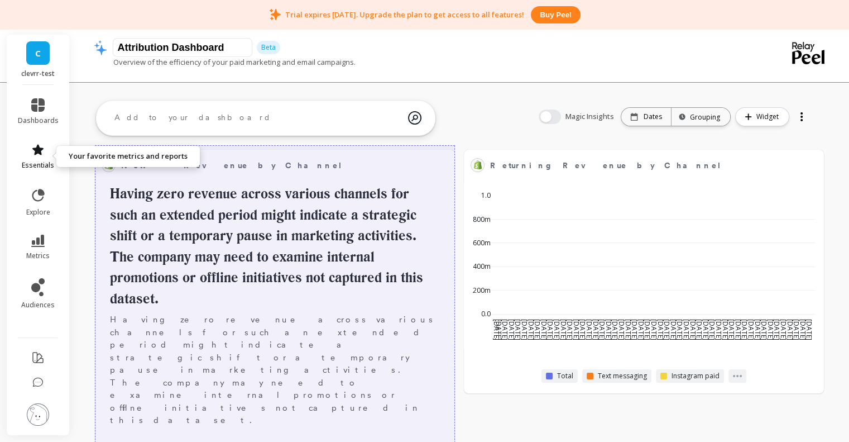
click at [46, 157] on link "essentials" at bounding box center [38, 156] width 41 height 27
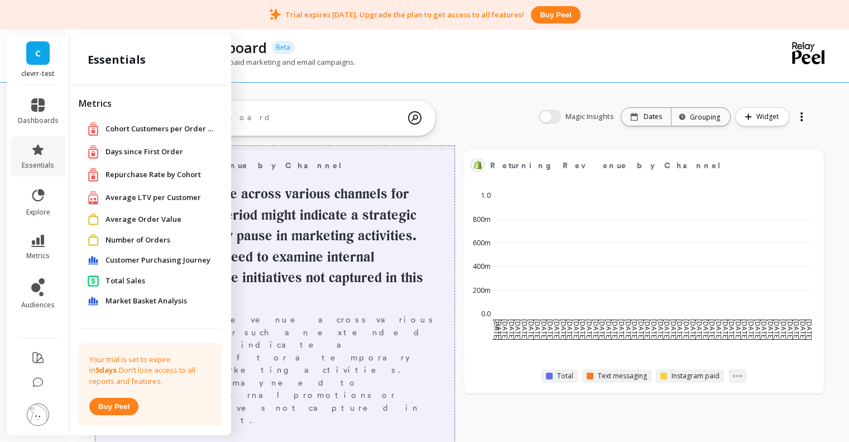
click at [180, 260] on span "Customer Purchasing Journey" at bounding box center [158, 260] width 105 height 11
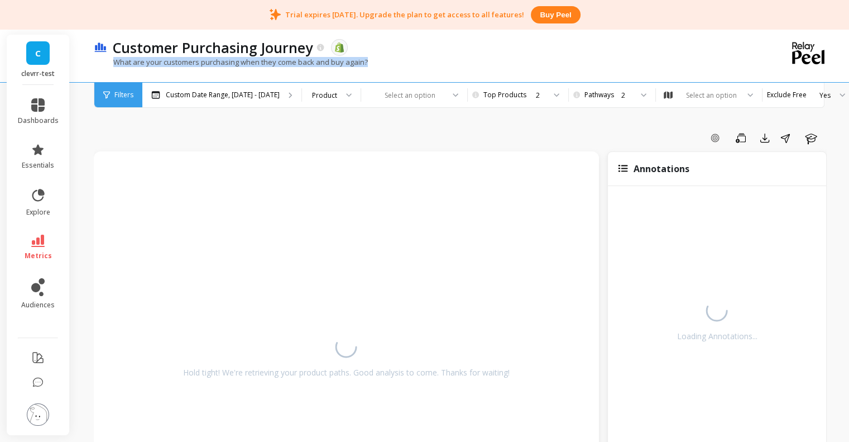
drag, startPoint x: 114, startPoint y: 64, endPoint x: 367, endPoint y: 61, distance: 252.9
click at [367, 61] on div "What are your customers purchasing when they come back and buy again?" at bounding box center [415, 67] width 642 height 21
click at [265, 131] on div "Add Goal Save Export Share Learn" at bounding box center [460, 138] width 733 height 18
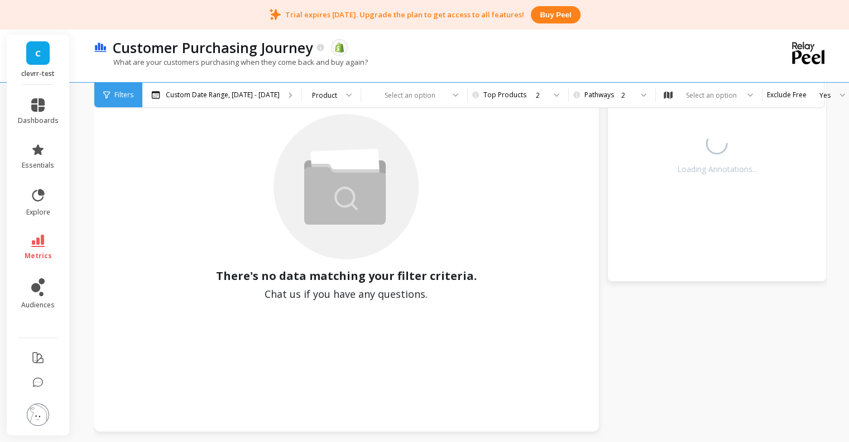
scroll to position [98, 0]
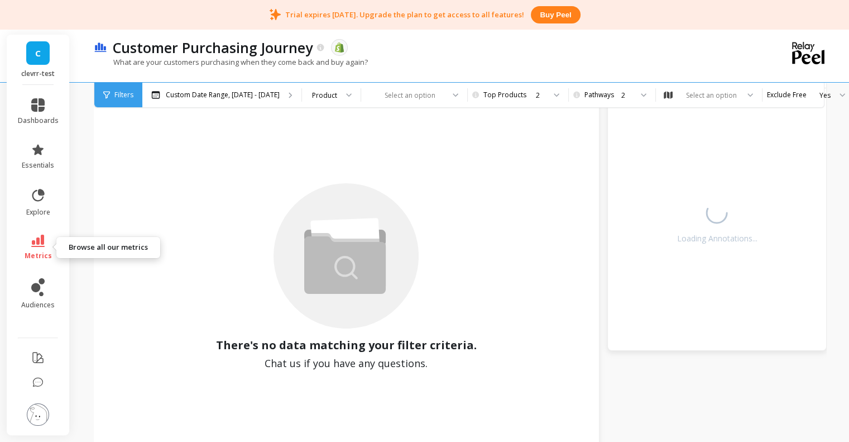
click at [36, 244] on icon at bounding box center [37, 240] width 13 height 12
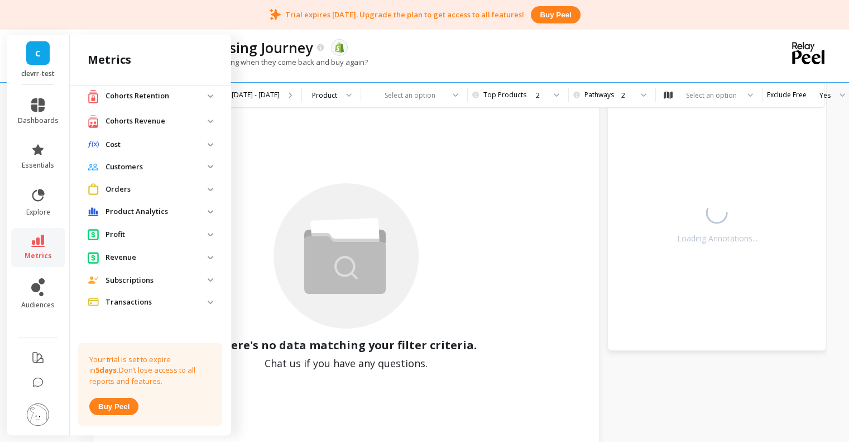
scroll to position [145, 0]
click at [181, 270] on li "Revenue Demand Sales Gross Sales Gross Sales - New Gross Sales - Returning Gros…" at bounding box center [150, 258] width 143 height 23
click at [174, 275] on p "Subscriptions" at bounding box center [157, 280] width 102 height 11
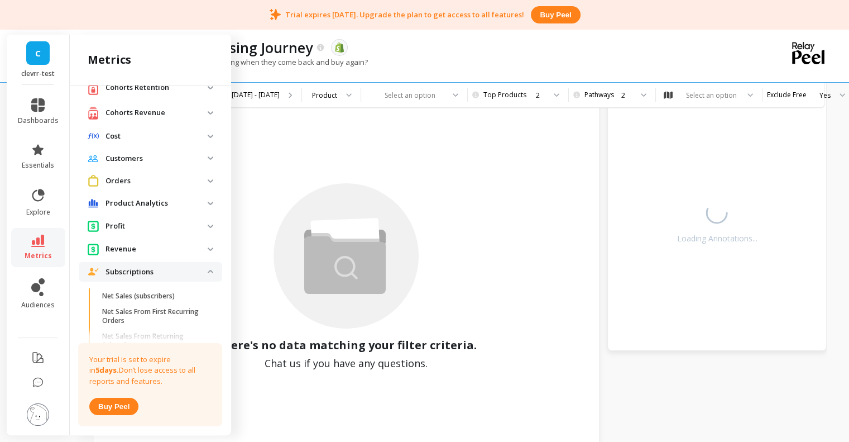
scroll to position [250, 0]
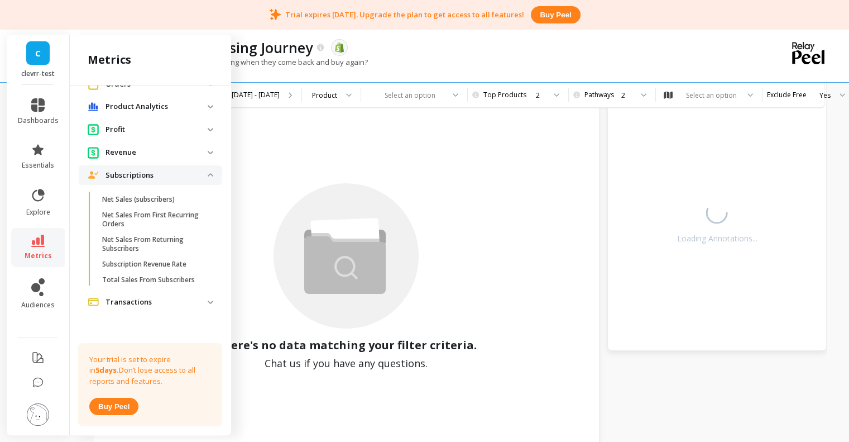
click at [168, 170] on p "Subscriptions" at bounding box center [157, 175] width 102 height 11
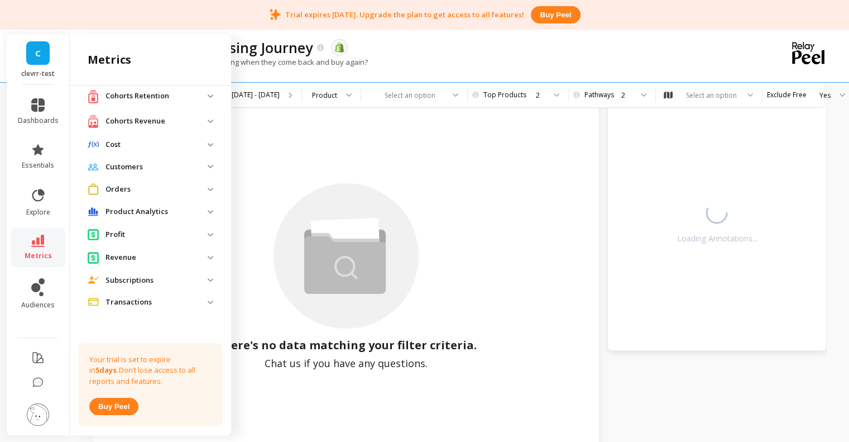
scroll to position [145, 0]
click at [141, 256] on p "Revenue" at bounding box center [157, 257] width 102 height 11
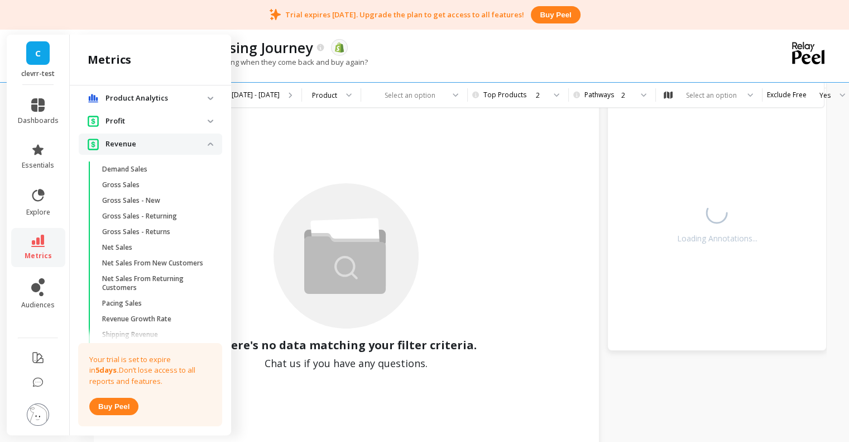
scroll to position [399, 0]
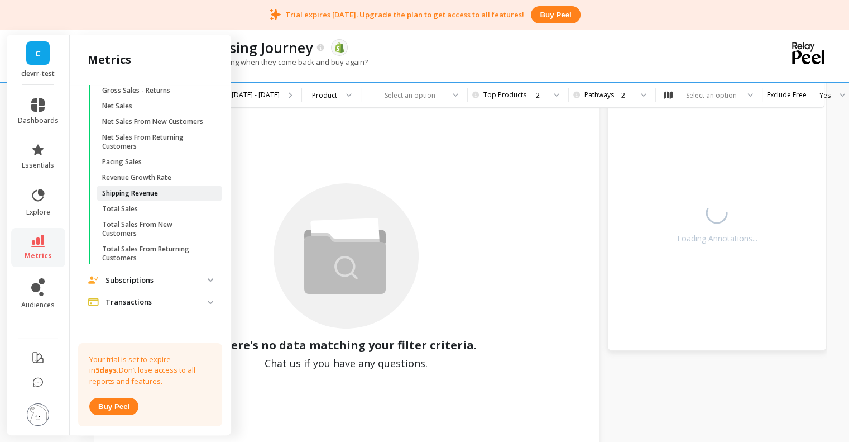
click at [155, 198] on p "Shipping Revenue" at bounding box center [130, 193] width 56 height 9
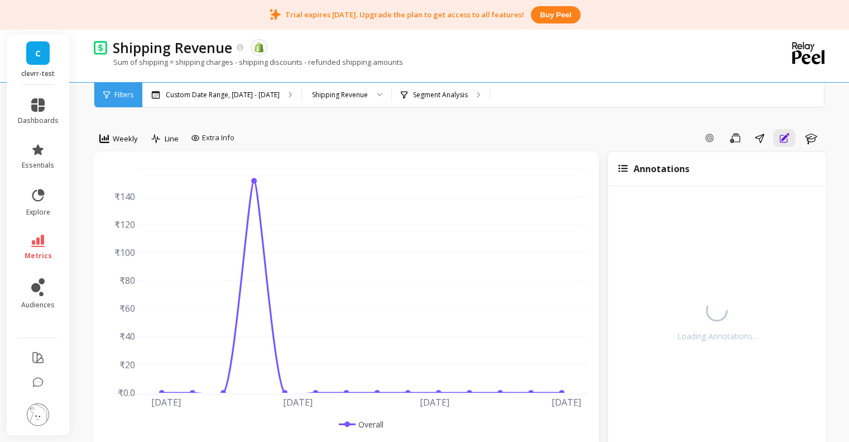
scroll to position [98, 0]
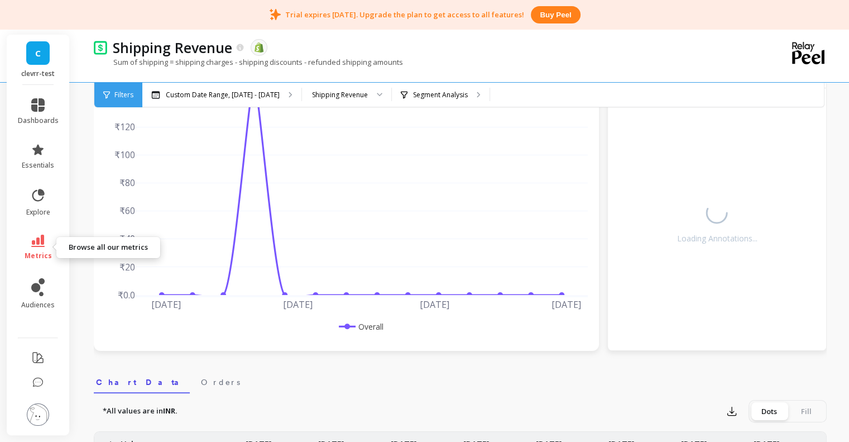
click at [38, 237] on icon at bounding box center [37, 240] width 13 height 12
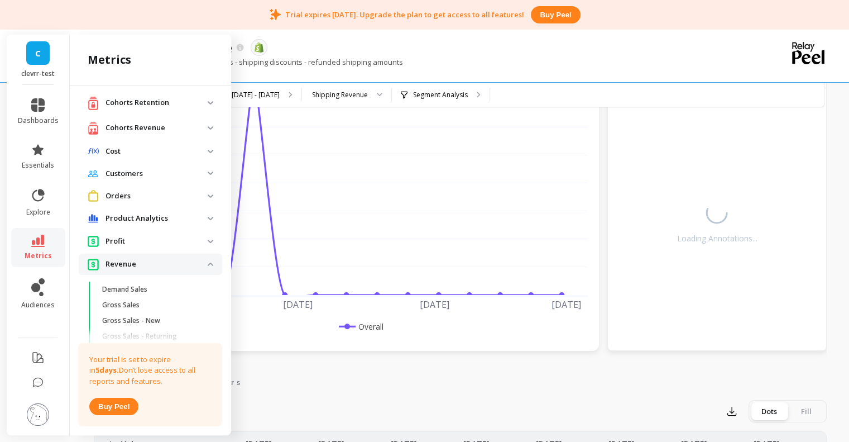
scroll to position [111, 0]
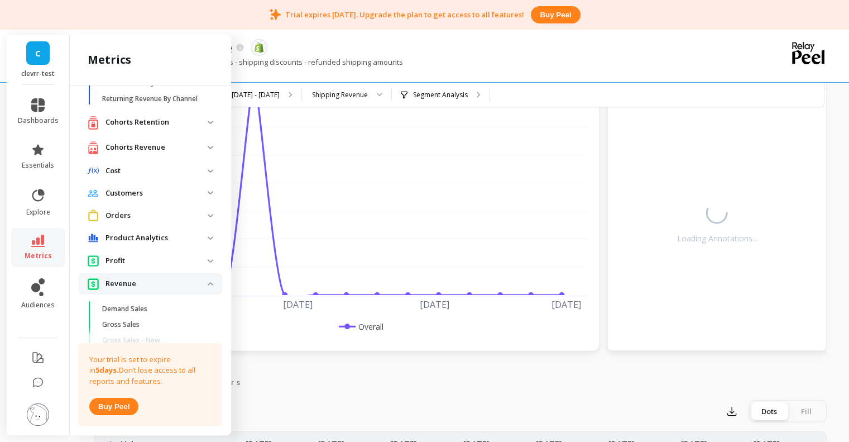
click at [152, 266] on p "Profit" at bounding box center [157, 260] width 102 height 11
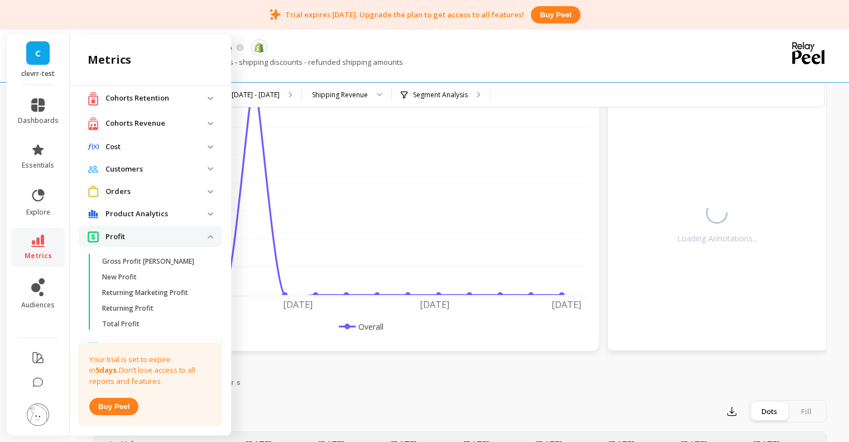
scroll to position [130, 0]
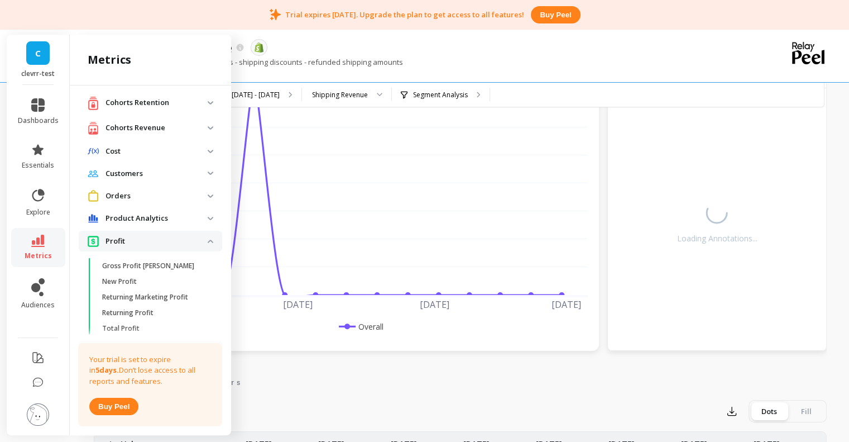
click at [188, 223] on p "Product Analytics" at bounding box center [157, 218] width 102 height 11
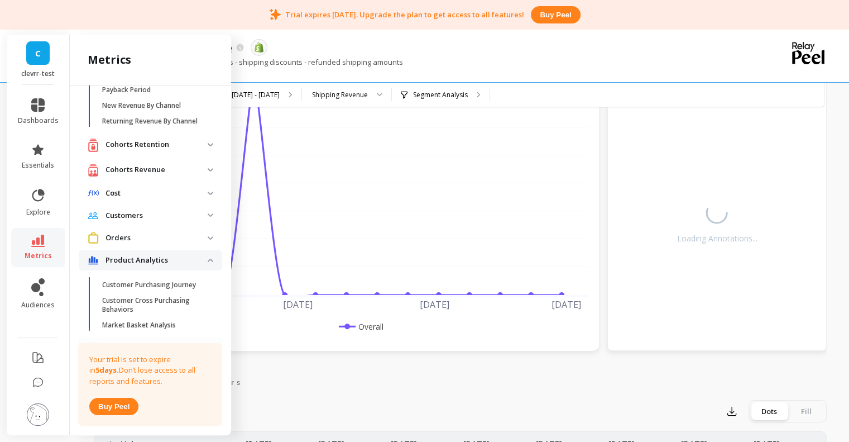
scroll to position [85, 0]
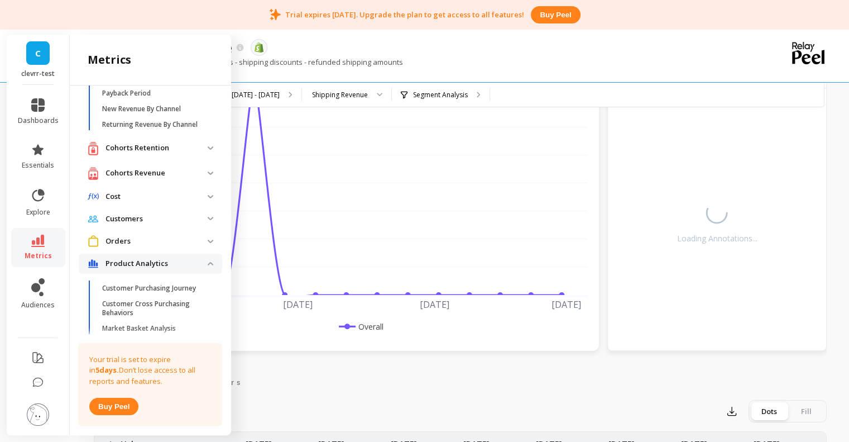
click at [134, 245] on p "Orders" at bounding box center [157, 241] width 102 height 11
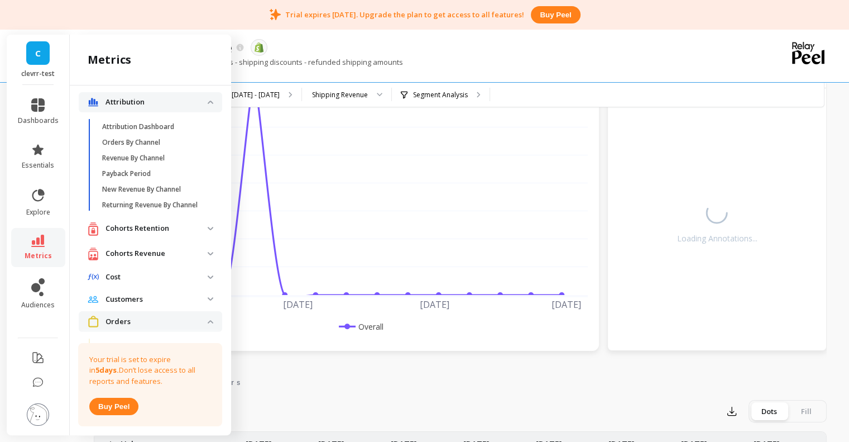
scroll to position [0, 0]
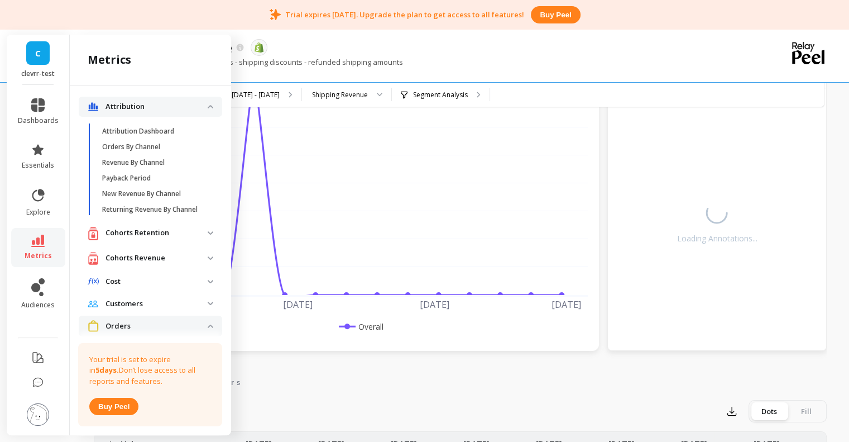
click at [132, 287] on p "Cost" at bounding box center [157, 281] width 102 height 11
click at [145, 260] on div "Cohorts Revenue" at bounding box center [148, 258] width 120 height 14
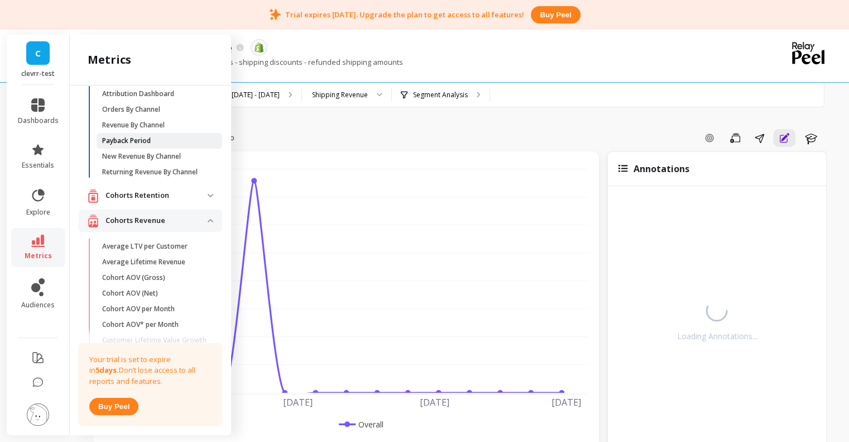
scroll to position [22, 0]
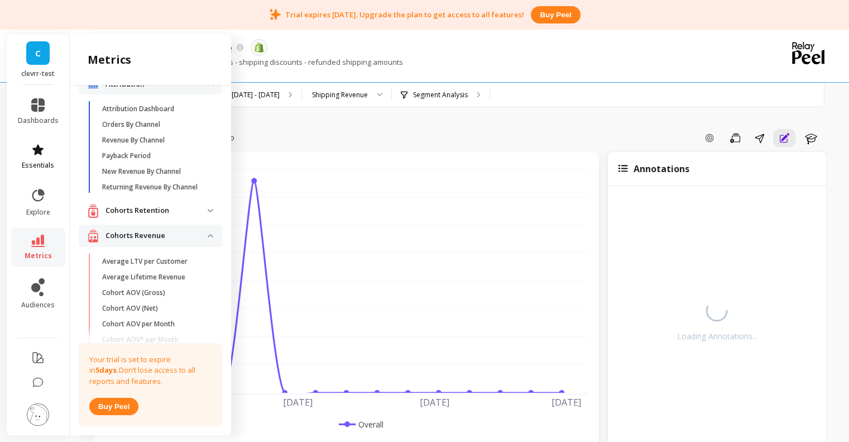
click at [40, 152] on icon at bounding box center [37, 149] width 11 height 11
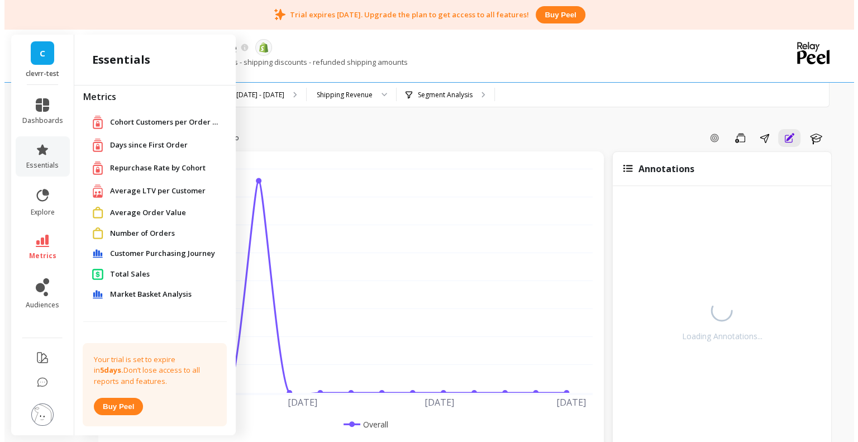
scroll to position [0, 0]
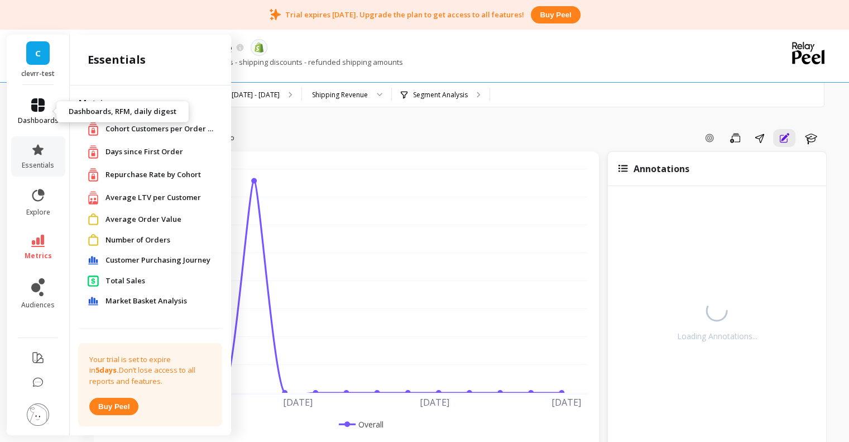
click at [43, 109] on icon at bounding box center [37, 104] width 13 height 13
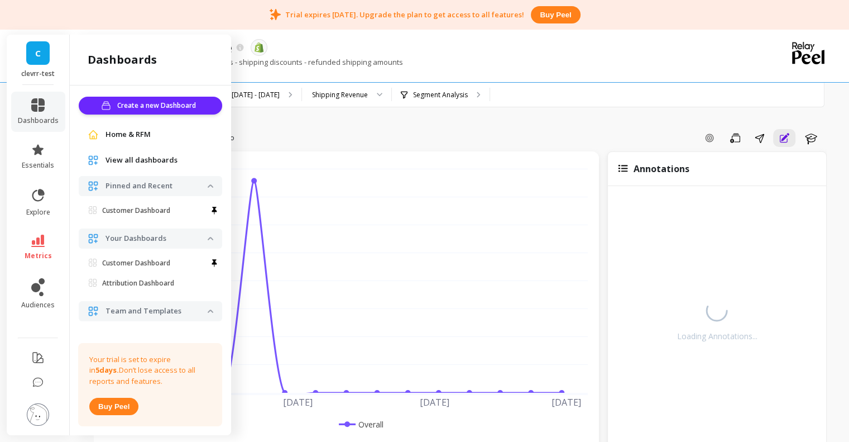
click at [199, 232] on span "Your Dashboards" at bounding box center [150, 238] width 143 height 20
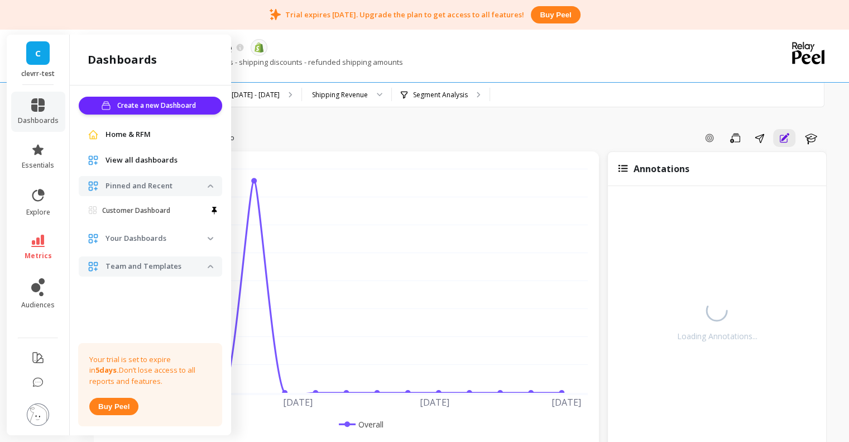
click at [185, 239] on p "Your Dashboards" at bounding box center [157, 238] width 102 height 11
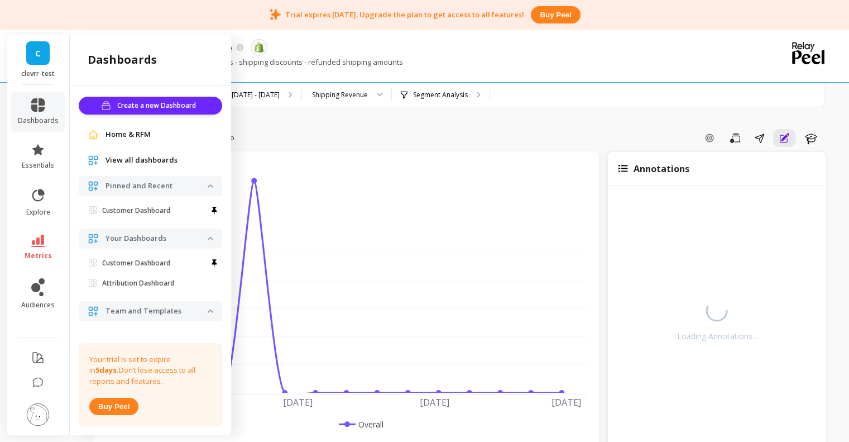
click at [154, 160] on span "View all dashboards" at bounding box center [142, 160] width 72 height 11
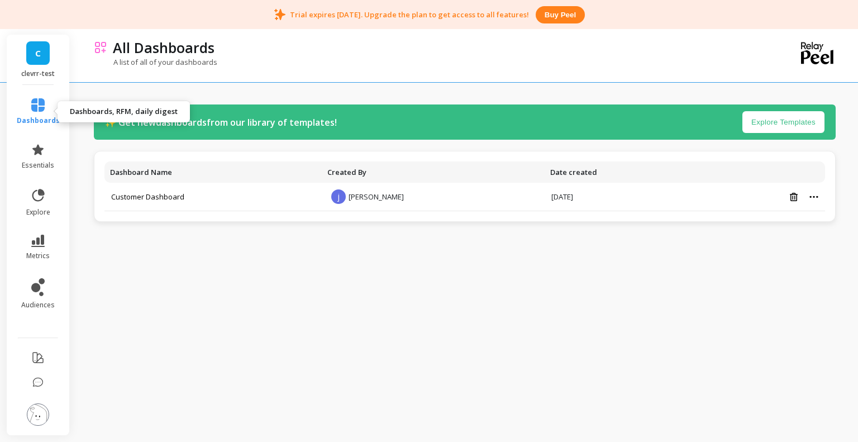
click at [30, 106] on link "dashboards" at bounding box center [38, 111] width 43 height 27
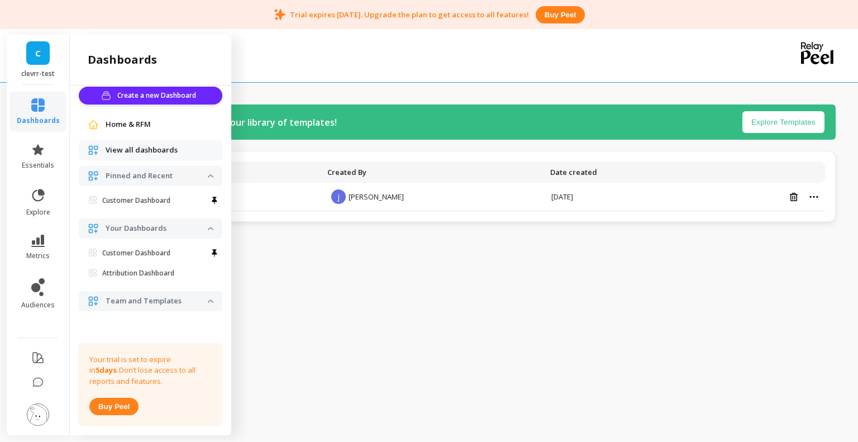
scroll to position [13, 0]
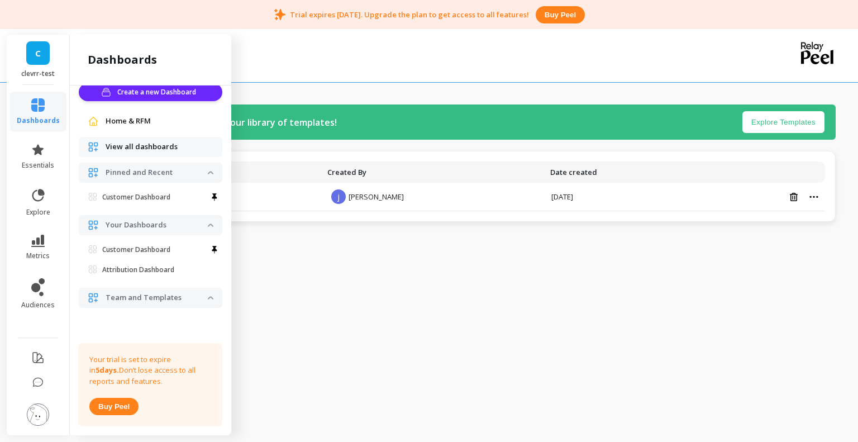
click at [185, 301] on p "Team and Templates" at bounding box center [157, 297] width 102 height 11
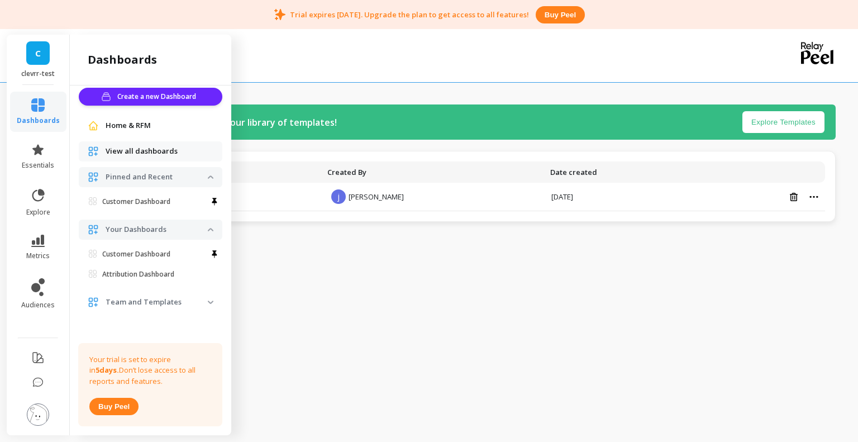
scroll to position [9, 0]
click at [189, 176] on p "Pinned and Recent" at bounding box center [157, 176] width 102 height 11
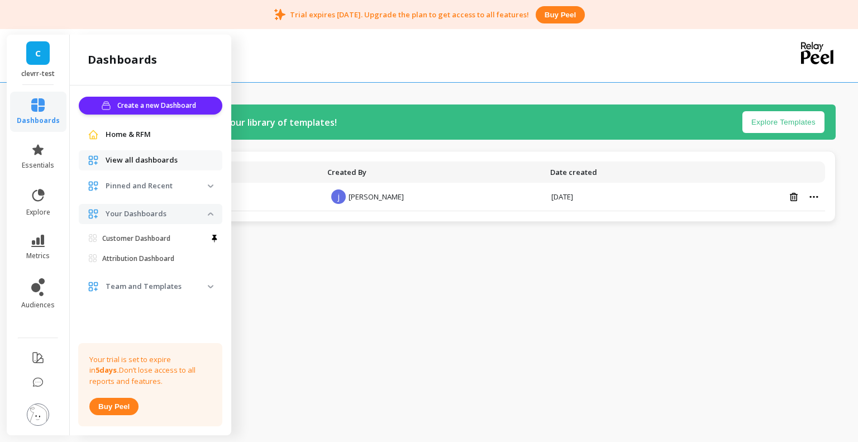
click at [186, 179] on span "Pinned and Recent" at bounding box center [150, 186] width 143 height 20
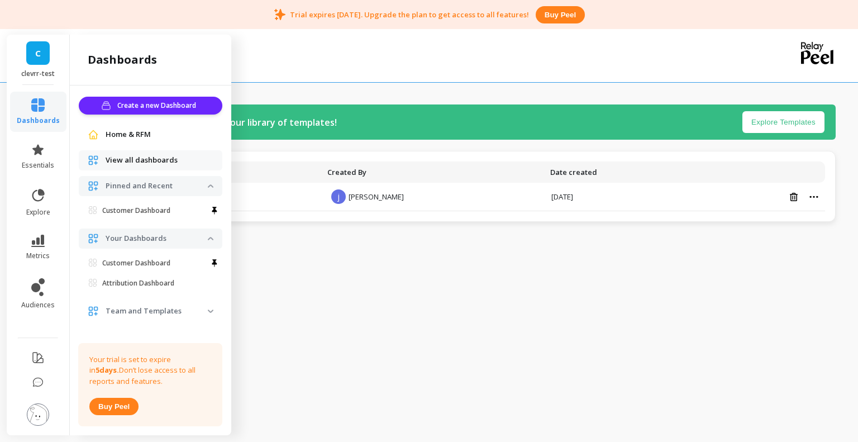
click at [137, 309] on p "Team and Templates" at bounding box center [157, 310] width 102 height 11
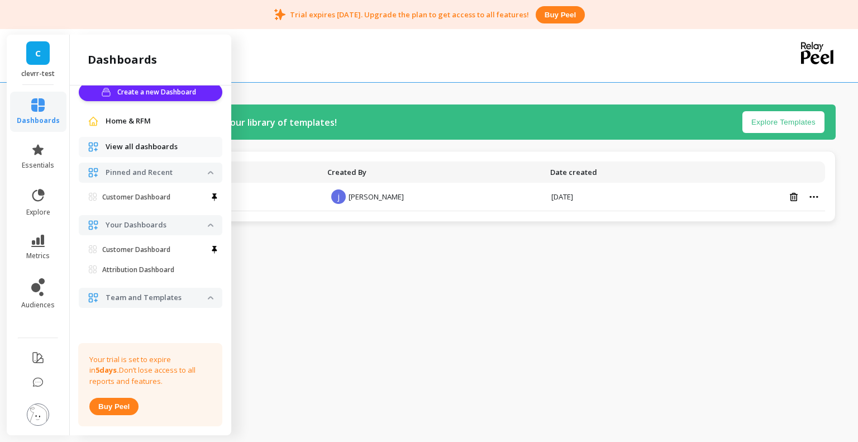
click at [131, 291] on span "Team and Templates" at bounding box center [150, 298] width 143 height 20
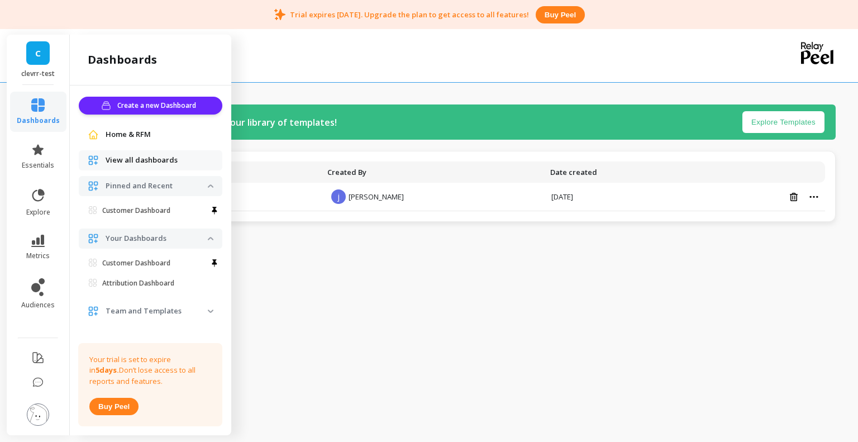
click at [128, 130] on span "Home & RFM" at bounding box center [128, 134] width 45 height 11
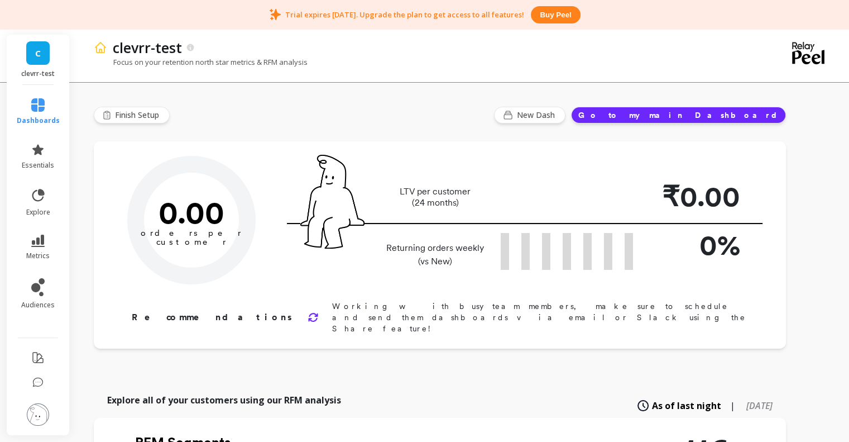
click at [825, 50] on div "clevrr-test Focus on your retention north star metrics & RFM analysis" at bounding box center [461, 54] width 771 height 55
click at [815, 52] on icon at bounding box center [808, 53] width 32 height 22
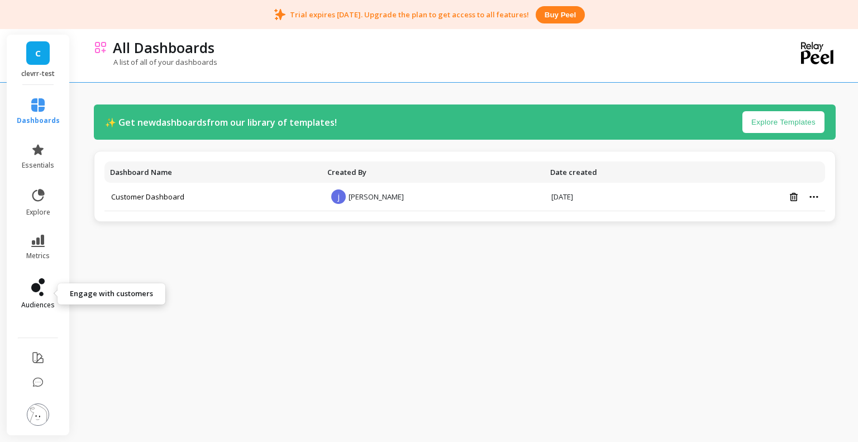
click at [33, 294] on icon at bounding box center [37, 287] width 13 height 18
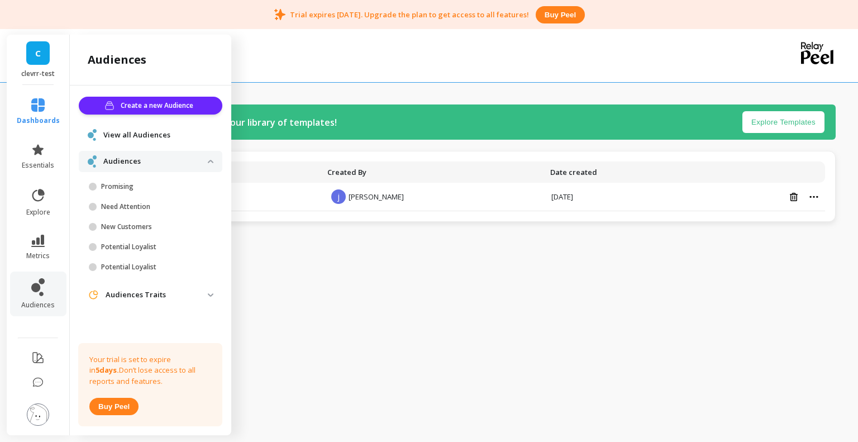
click at [133, 288] on traits "Audiences Traits" at bounding box center [150, 295] width 143 height 20
click at [129, 293] on p "Audiences Traits" at bounding box center [157, 294] width 102 height 11
click at [45, 111] on link "dashboards" at bounding box center [38, 111] width 43 height 27
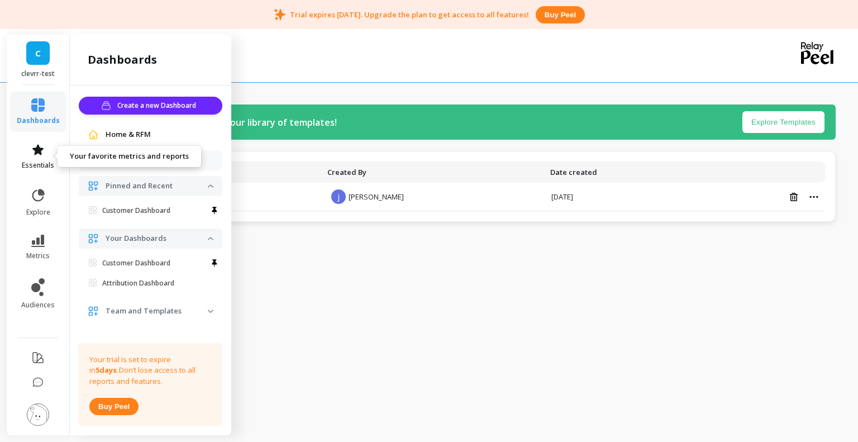
click at [40, 154] on icon at bounding box center [37, 149] width 11 height 11
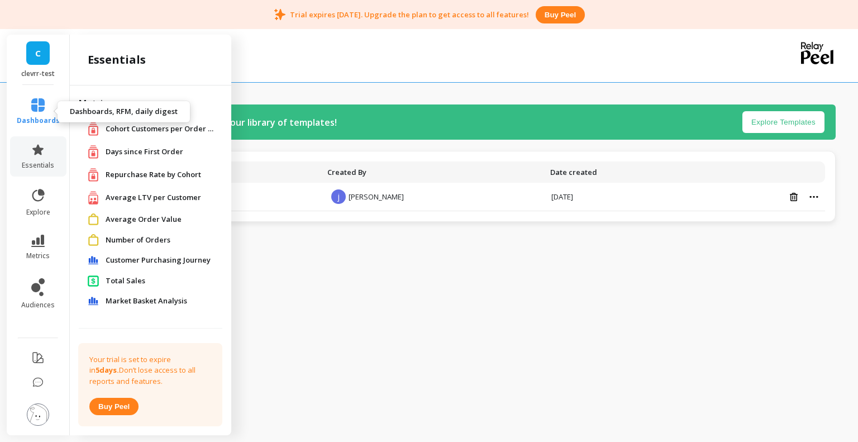
click at [38, 104] on icon at bounding box center [37, 104] width 13 height 13
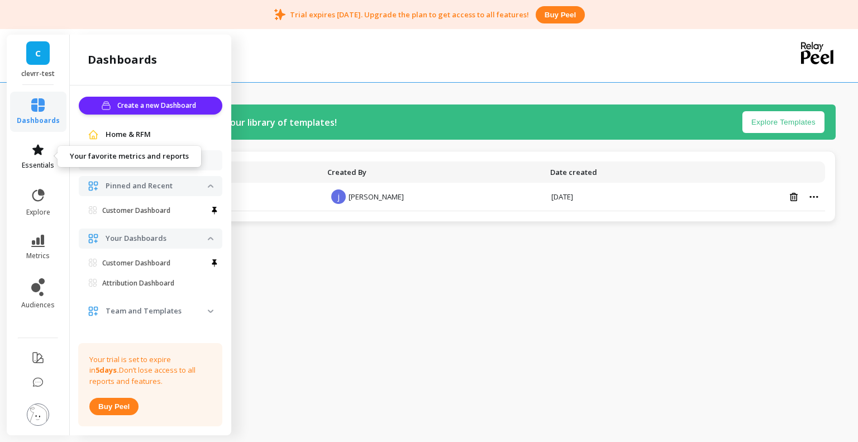
click at [47, 150] on link "essentials" at bounding box center [38, 156] width 43 height 27
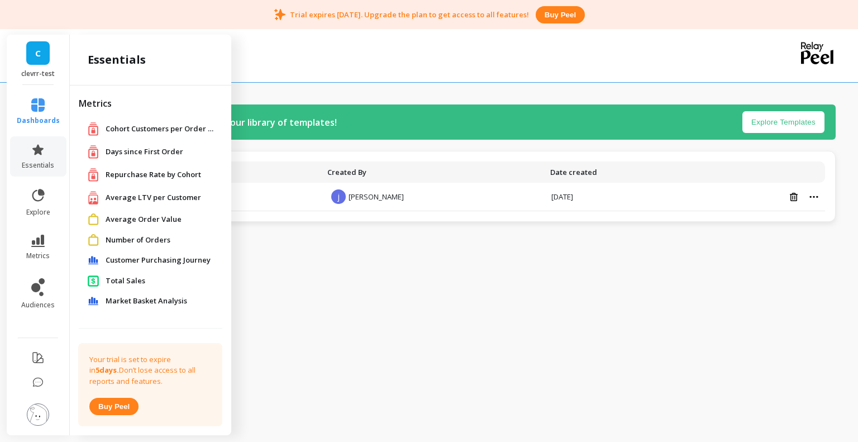
click at [39, 184] on li "explore" at bounding box center [38, 202] width 56 height 42
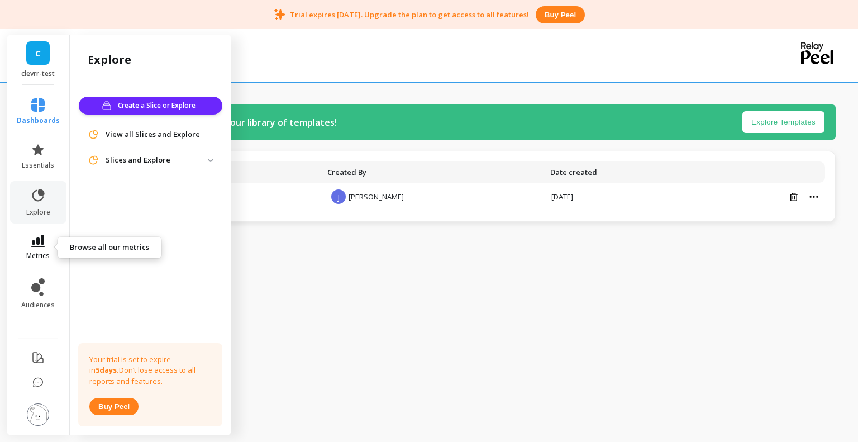
click at [42, 238] on icon at bounding box center [37, 240] width 13 height 12
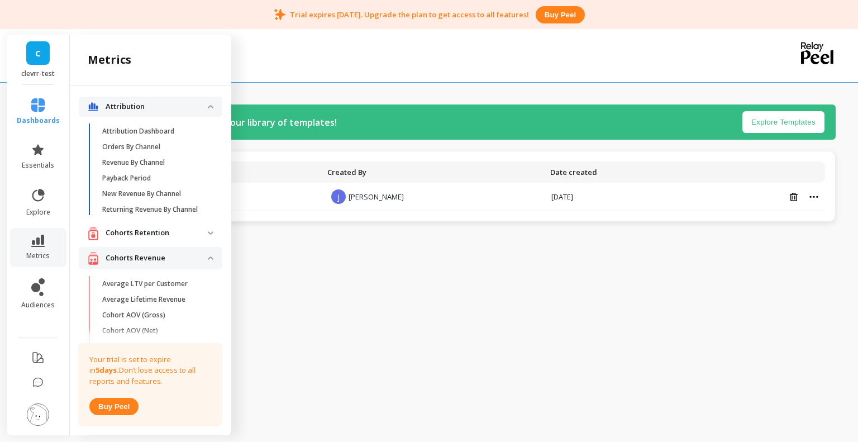
scroll to position [22, 0]
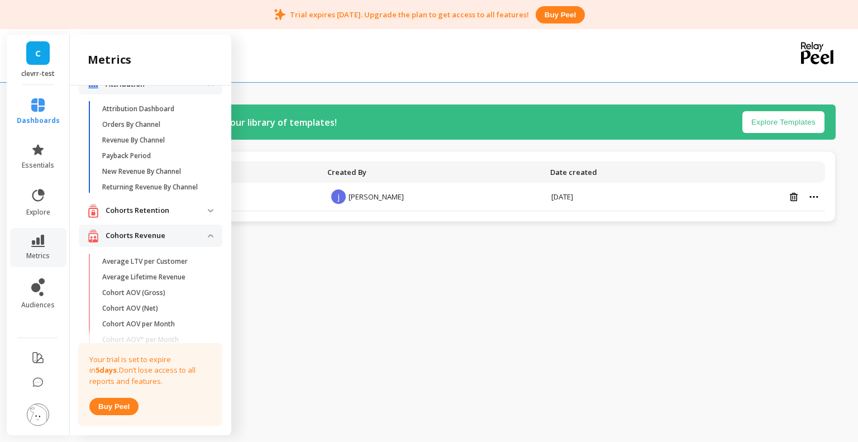
click at [131, 234] on revenue "Cohorts Revenue" at bounding box center [150, 235] width 143 height 23
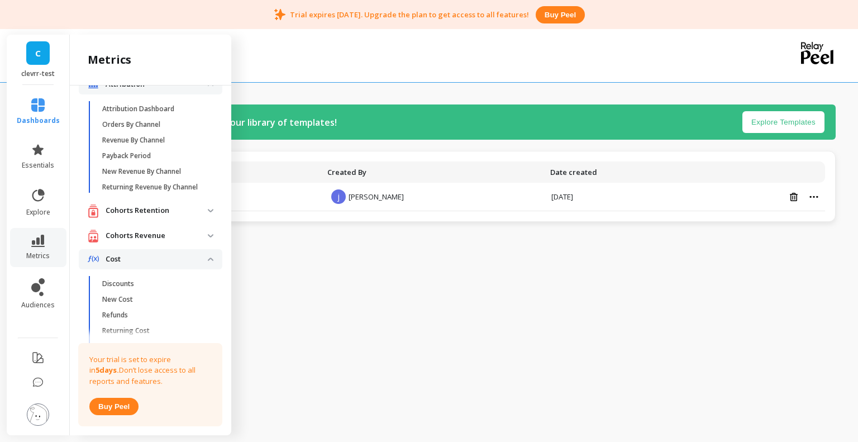
click at [141, 216] on p "Cohorts Retention" at bounding box center [157, 210] width 102 height 11
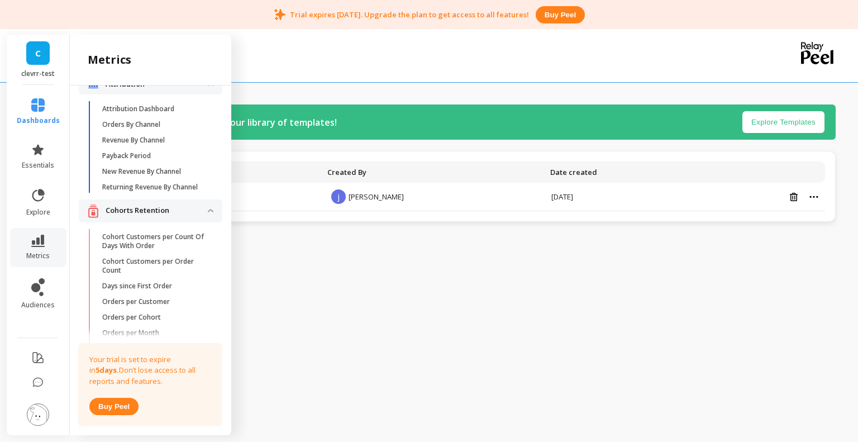
click at [145, 216] on p "Cohorts Retention" at bounding box center [157, 210] width 102 height 11
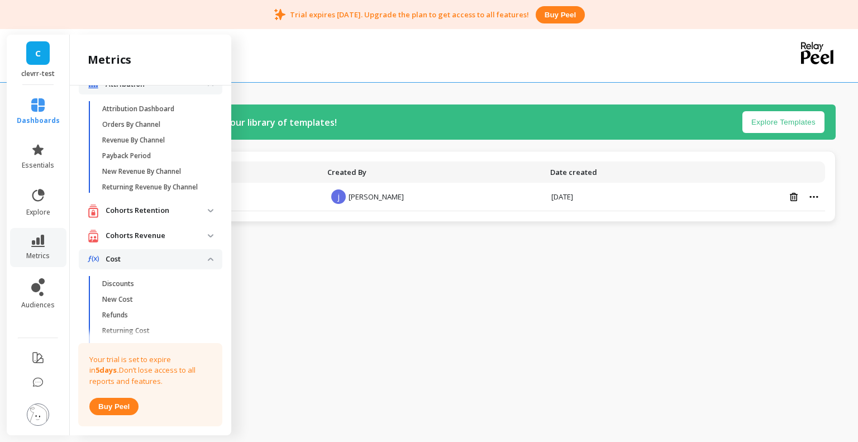
scroll to position [0, 0]
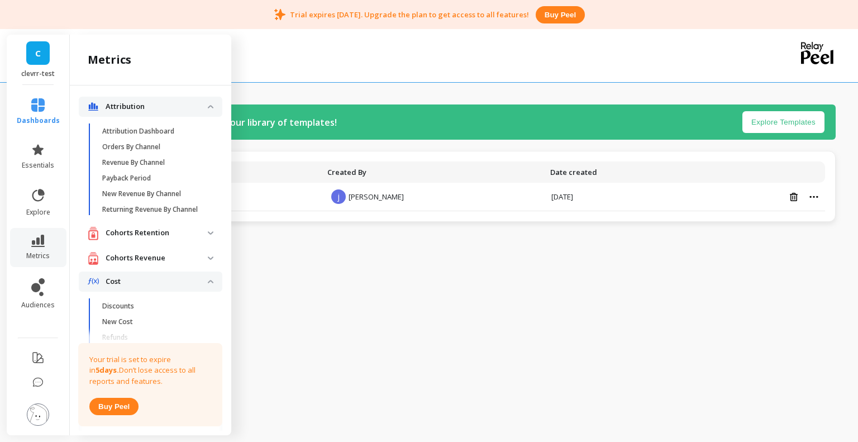
click at [168, 113] on span "Attribution" at bounding box center [150, 107] width 143 height 20
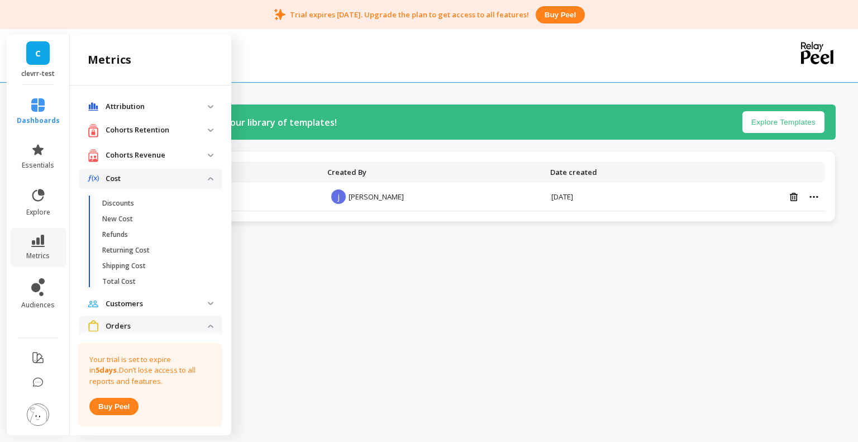
click at [147, 178] on p "Cost" at bounding box center [157, 178] width 102 height 11
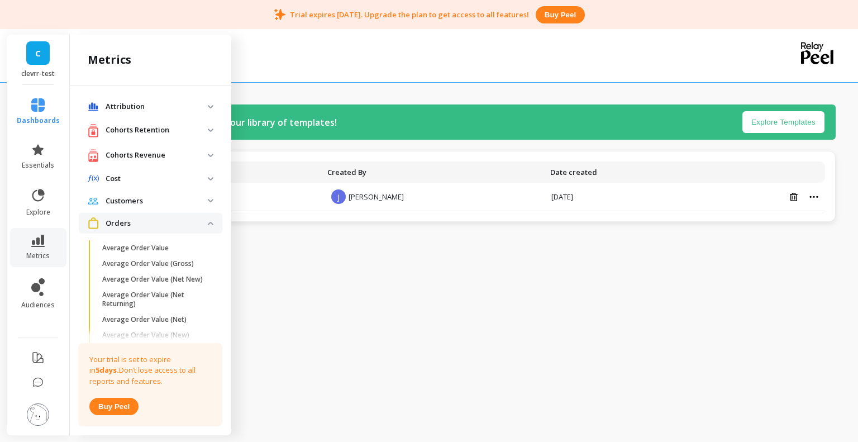
click at [138, 221] on p "Orders" at bounding box center [157, 223] width 102 height 11
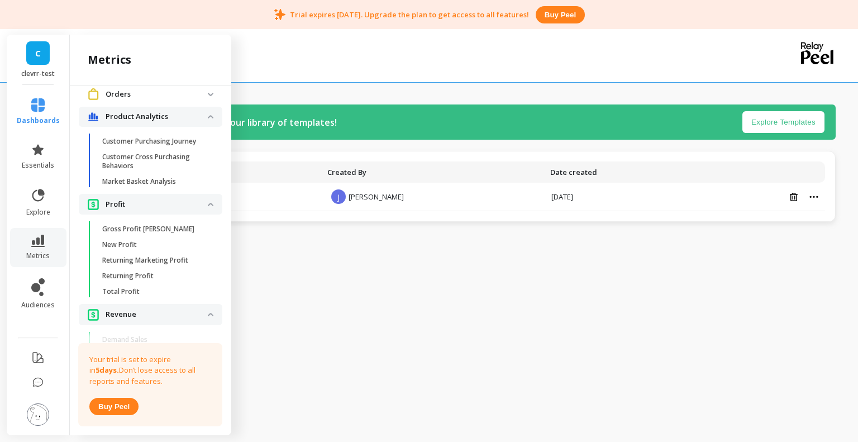
scroll to position [149, 0]
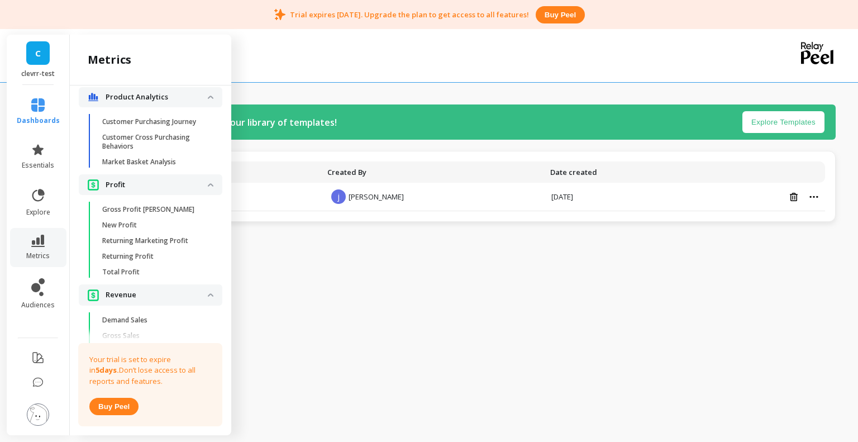
click at [169, 103] on analytics "Product Analytics" at bounding box center [150, 97] width 143 height 20
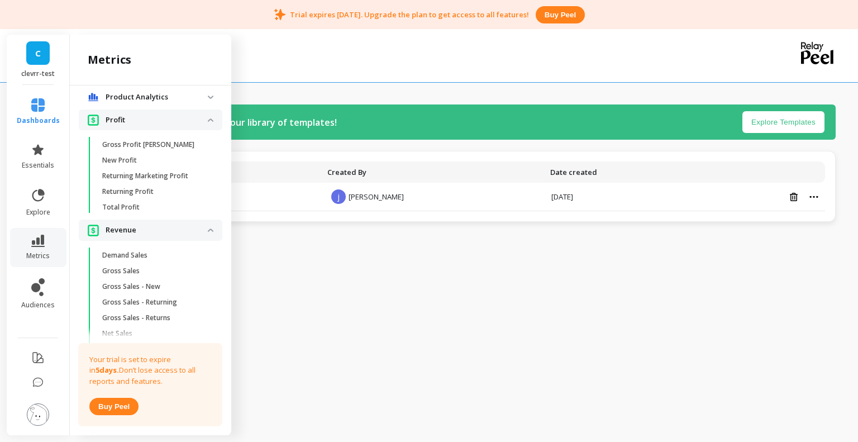
click at [160, 115] on p "Profit" at bounding box center [157, 119] width 102 height 11
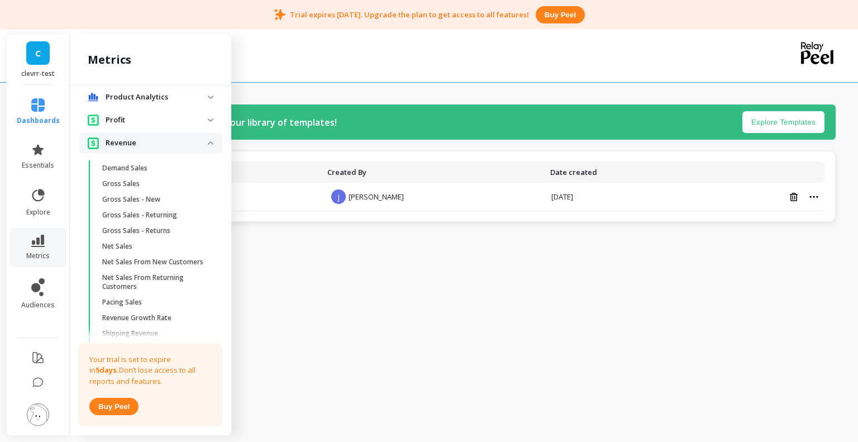
click at [189, 147] on p "Revenue" at bounding box center [157, 142] width 102 height 11
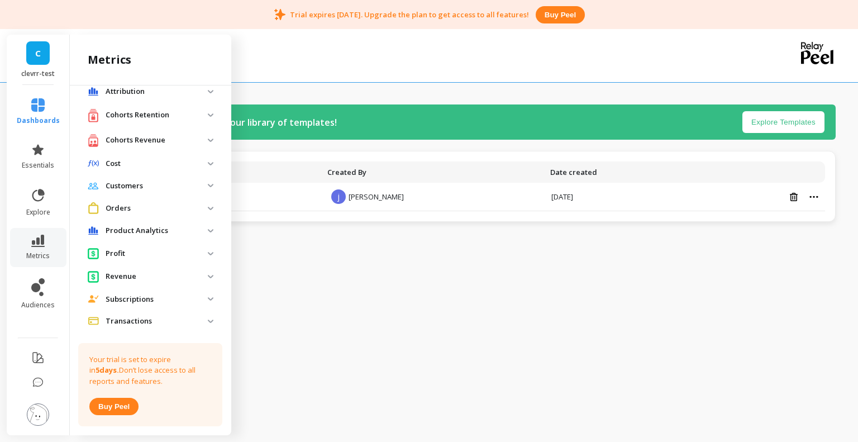
scroll to position [0, 0]
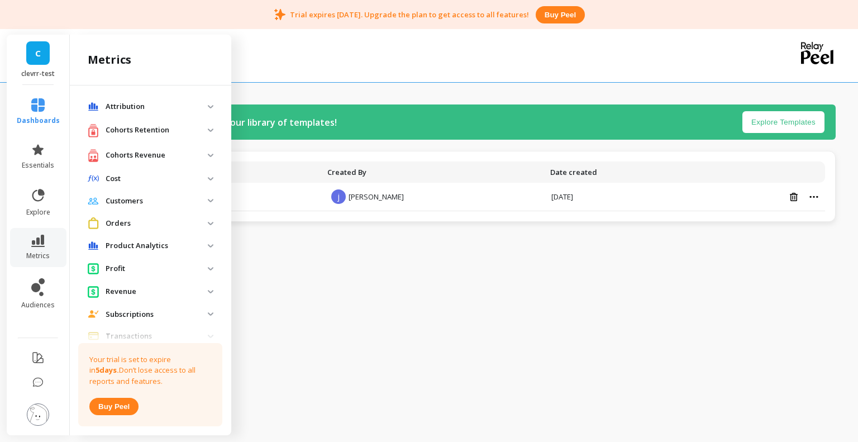
click at [208, 108] on img at bounding box center [211, 106] width 6 height 3
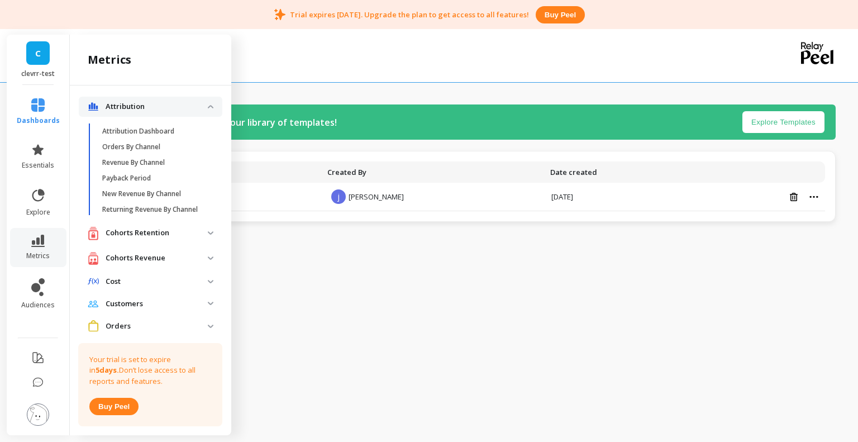
click at [208, 106] on img at bounding box center [211, 106] width 6 height 3
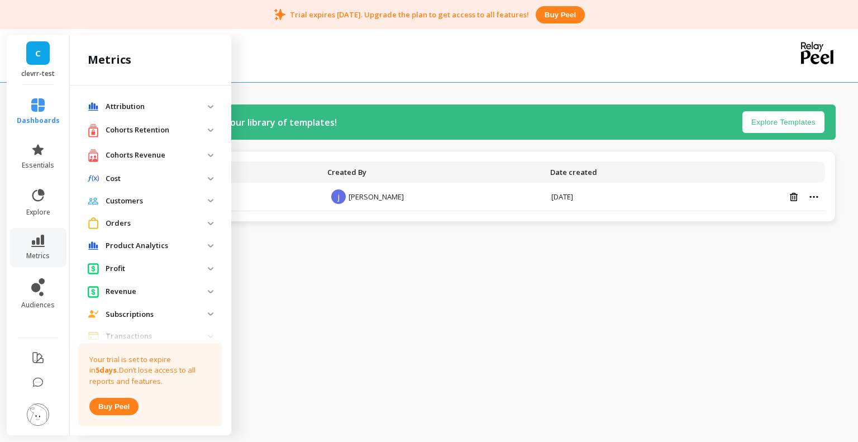
click at [201, 137] on retention "Cohorts Retention" at bounding box center [150, 130] width 143 height 23
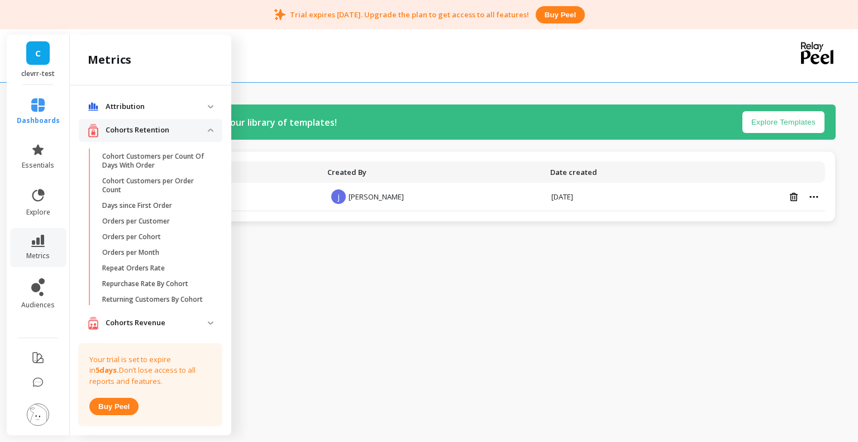
click at [201, 133] on retention "Cohorts Retention" at bounding box center [150, 130] width 143 height 23
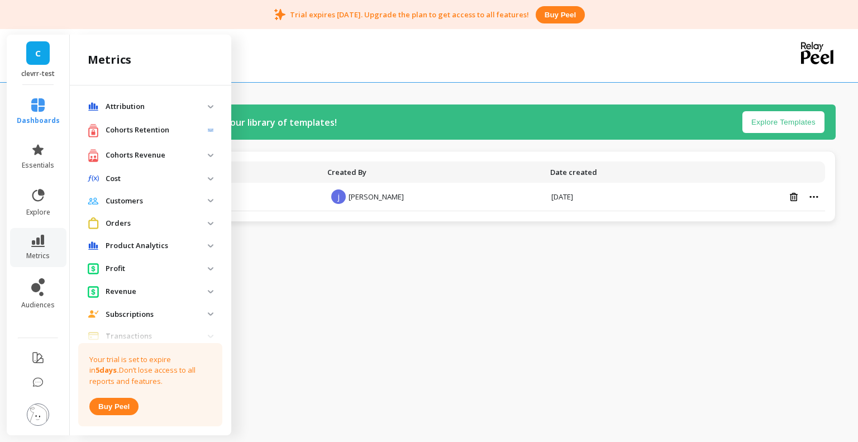
click at [201, 133] on retention "Cohorts Retention" at bounding box center [150, 130] width 143 height 23
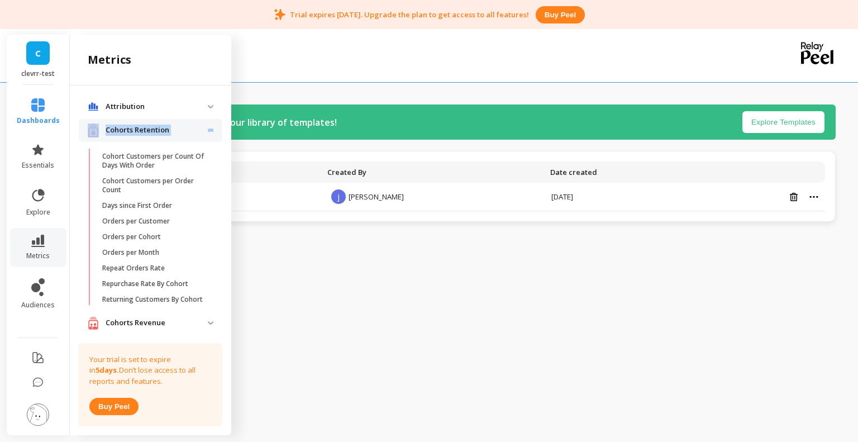
click at [201, 133] on retention "Cohorts Retention" at bounding box center [150, 130] width 143 height 23
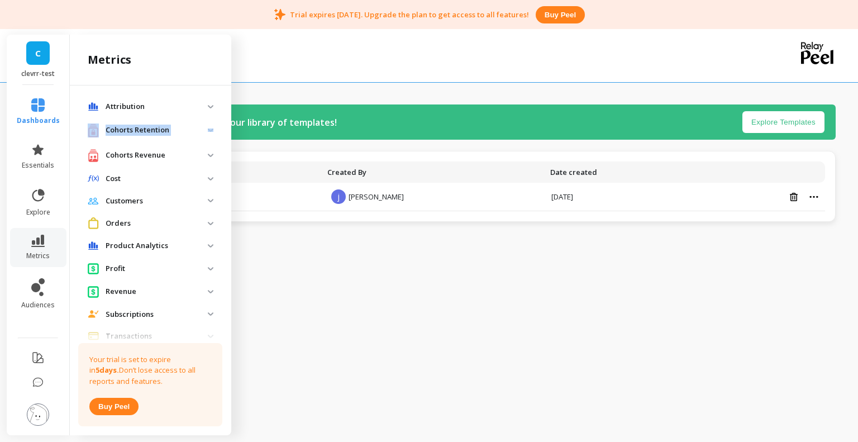
click at [201, 132] on retention "Cohorts Retention" at bounding box center [150, 130] width 143 height 23
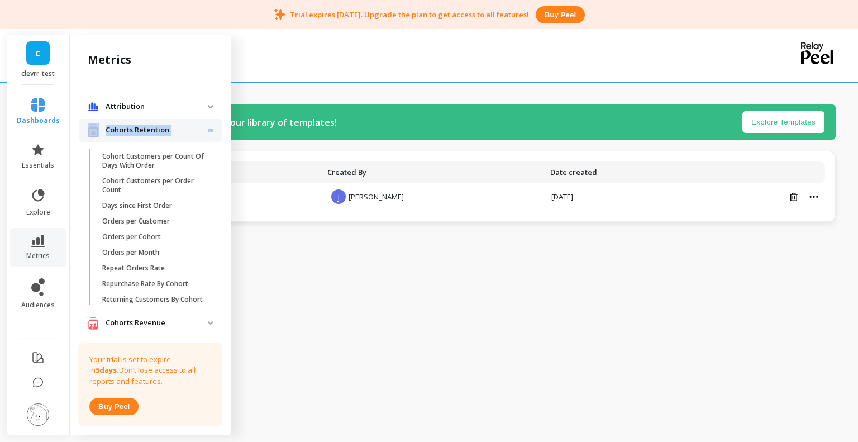
click at [201, 132] on retention "Cohorts Retention" at bounding box center [150, 130] width 143 height 23
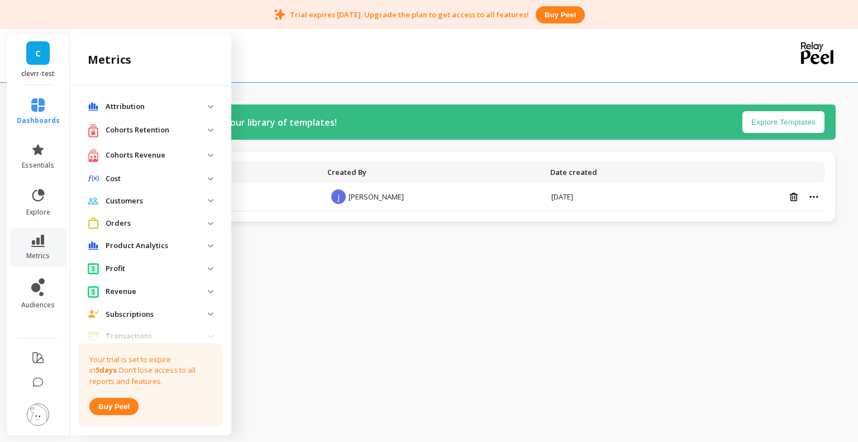
click at [200, 147] on revenue "Cohorts Revenue" at bounding box center [150, 155] width 143 height 23
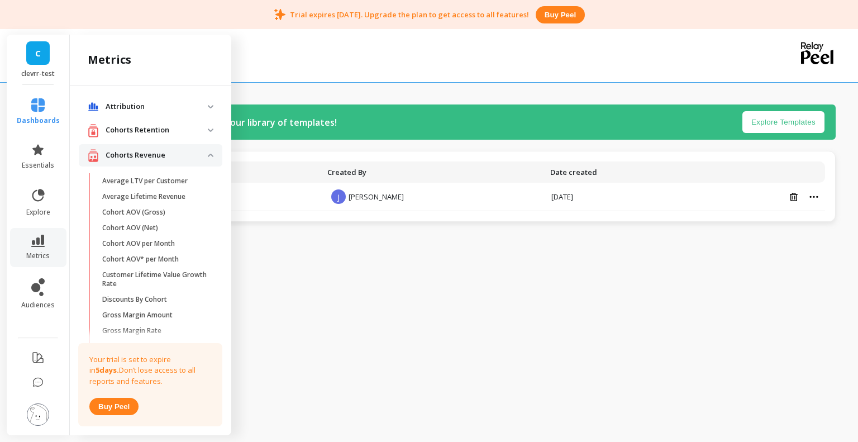
click at [200, 150] on revenue "Cohorts Revenue" at bounding box center [150, 155] width 143 height 23
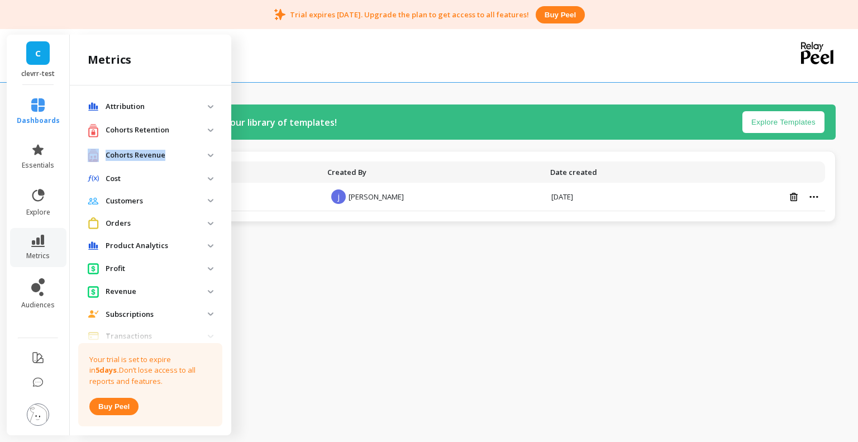
click at [200, 150] on revenue "Cohorts Revenue" at bounding box center [150, 155] width 143 height 23
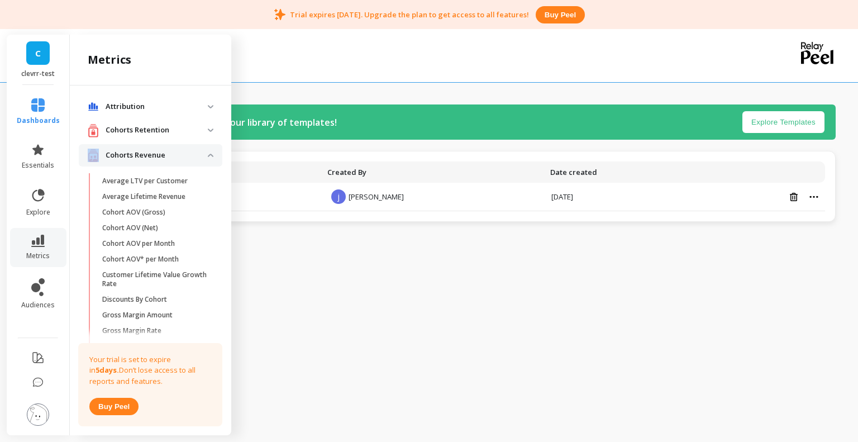
click at [200, 150] on revenue "Cohorts Revenue" at bounding box center [150, 155] width 143 height 23
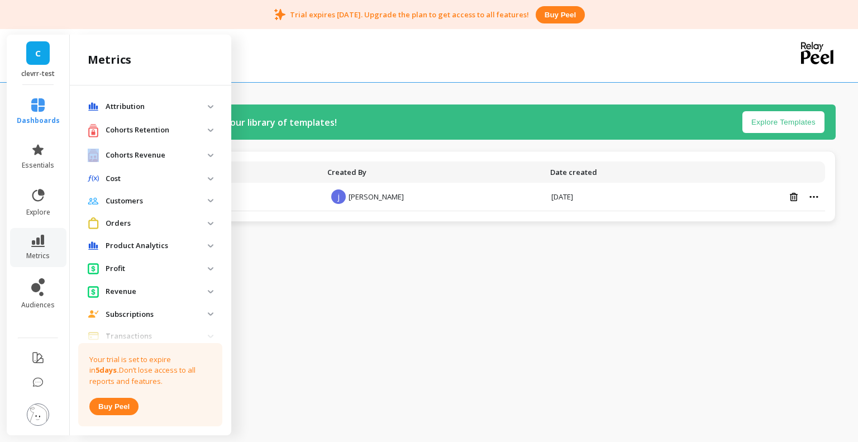
click at [208, 178] on img at bounding box center [211, 178] width 6 height 3
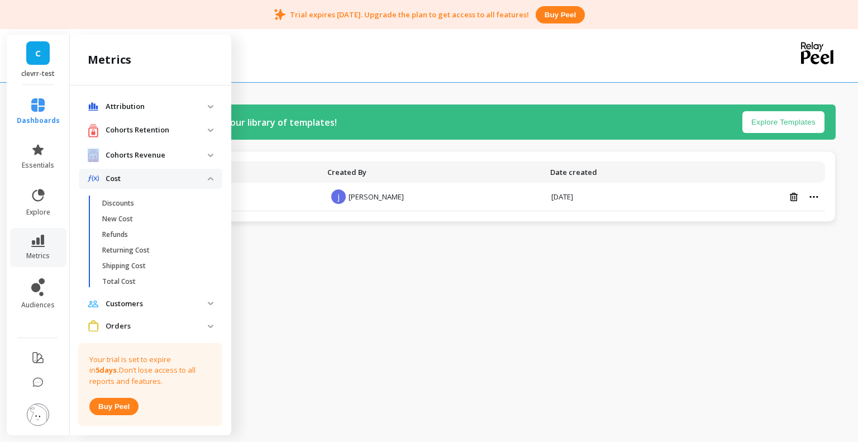
click at [208, 178] on img at bounding box center [211, 178] width 6 height 3
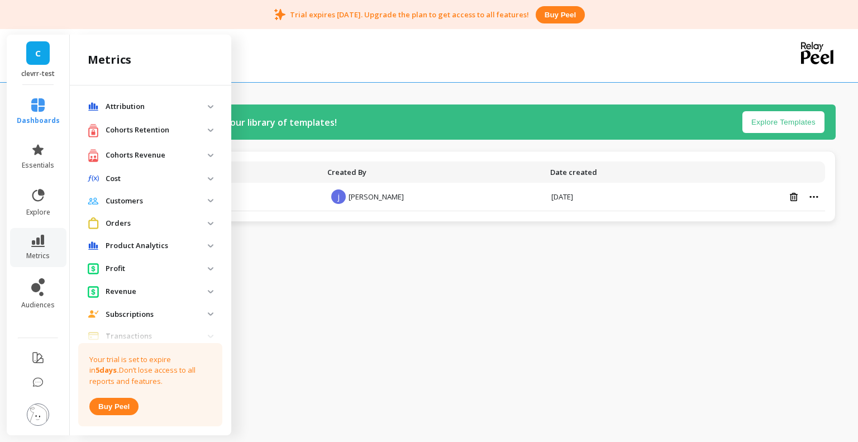
click at [202, 196] on span "Customers" at bounding box center [150, 201] width 143 height 20
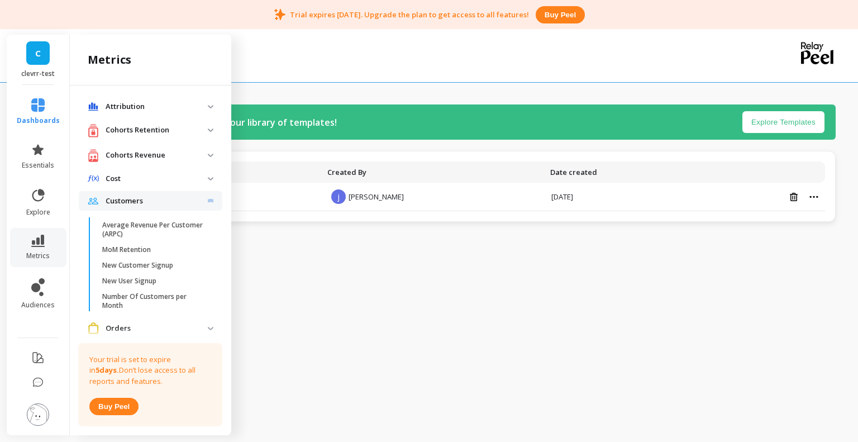
click at [202, 196] on span "Customers" at bounding box center [150, 201] width 143 height 20
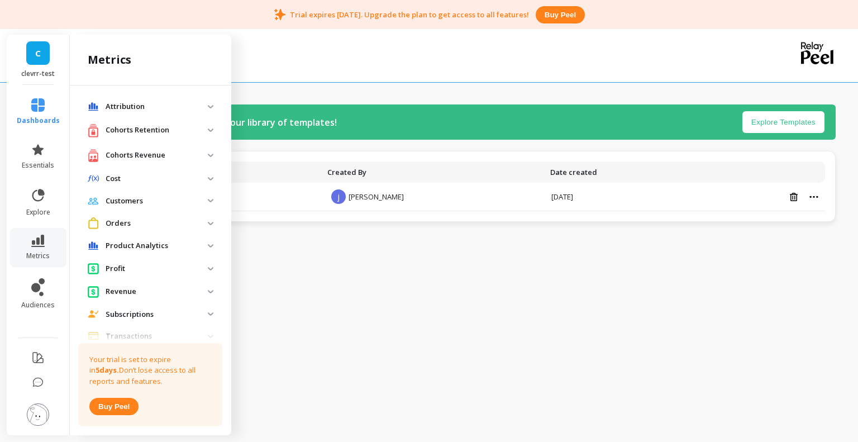
click at [202, 226] on span "Orders" at bounding box center [150, 223] width 143 height 21
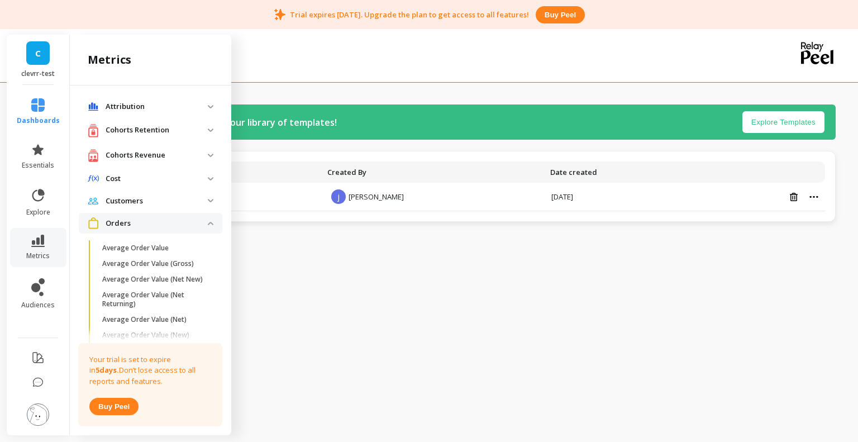
click at [202, 226] on span "Orders" at bounding box center [150, 223] width 143 height 21
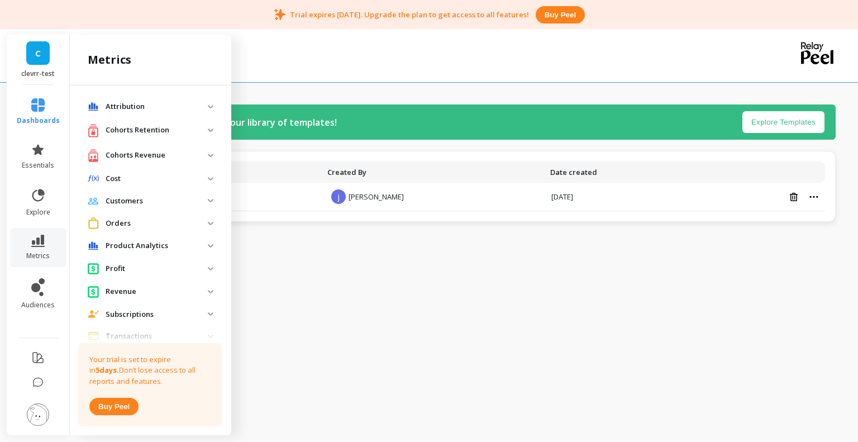
click at [205, 243] on analytics "Product Analytics" at bounding box center [150, 246] width 143 height 20
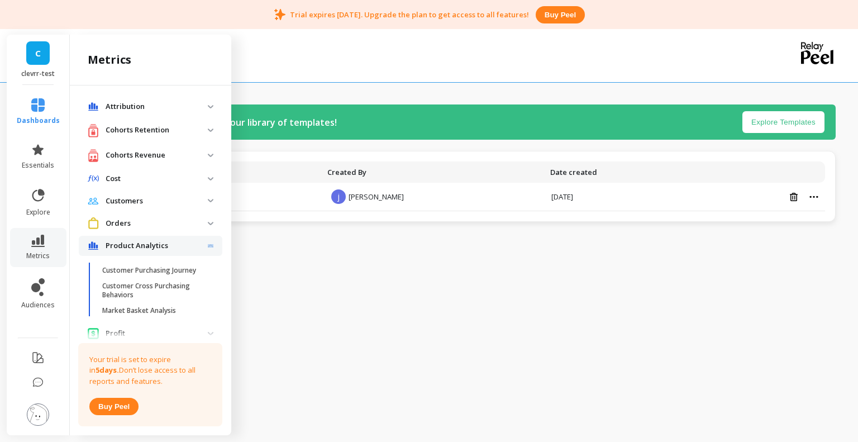
click at [205, 243] on analytics "Product Analytics" at bounding box center [150, 246] width 143 height 20
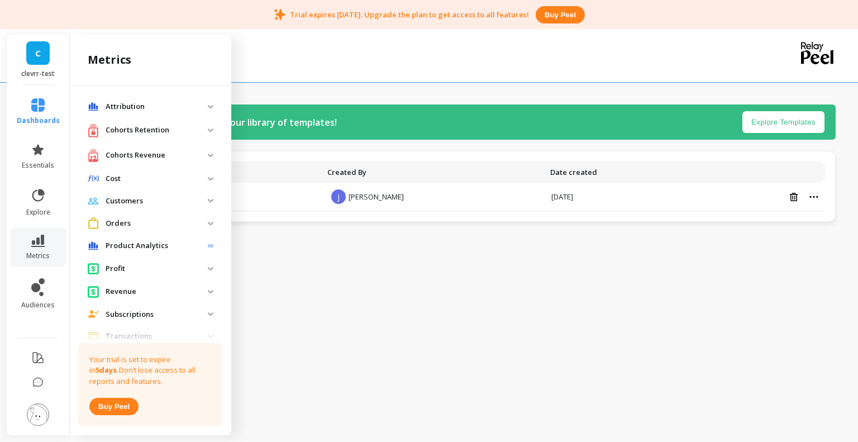
scroll to position [33, 0]
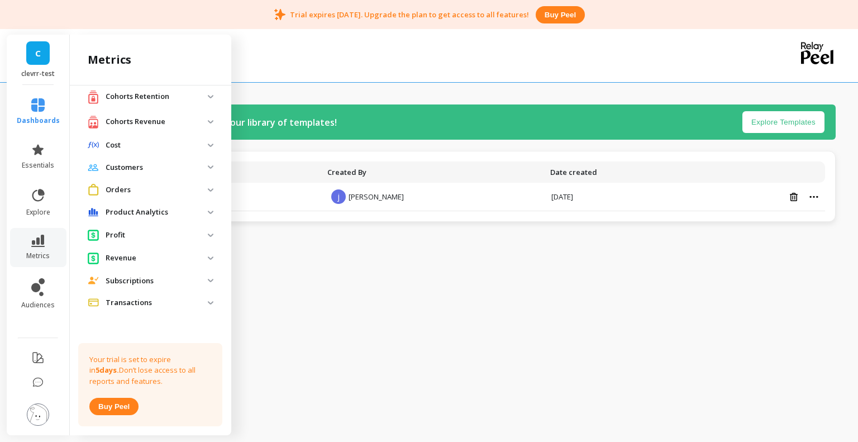
click at [204, 231] on span "Profit" at bounding box center [150, 234] width 143 height 21
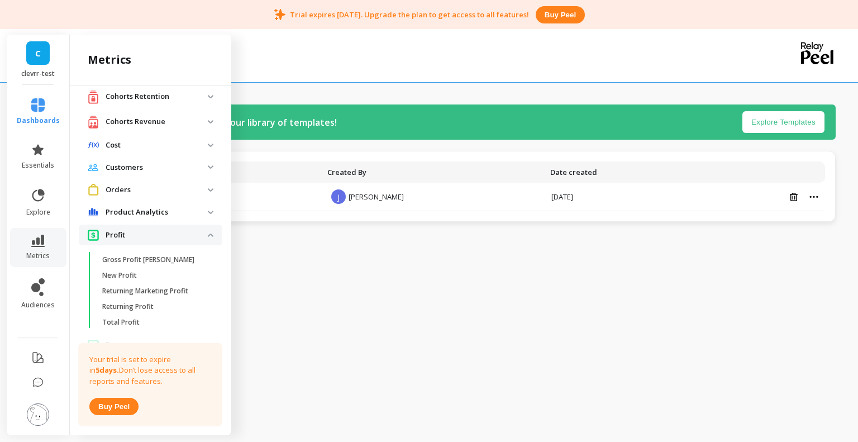
click at [208, 234] on img at bounding box center [211, 234] width 6 height 3
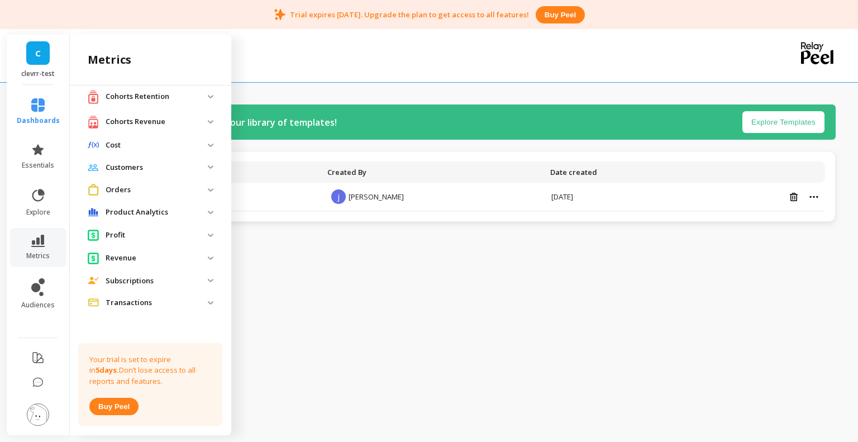
click at [208, 257] on img at bounding box center [211, 257] width 6 height 3
click at [201, 276] on span "Subscriptions" at bounding box center [150, 281] width 143 height 20
click at [201, 260] on span "Revenue" at bounding box center [150, 257] width 143 height 21
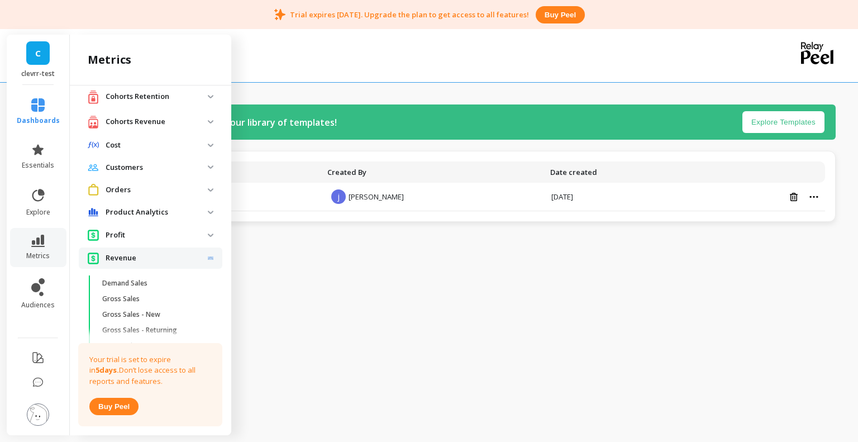
click at [201, 260] on span "Revenue" at bounding box center [150, 257] width 143 height 21
click at [208, 233] on img at bounding box center [211, 234] width 6 height 3
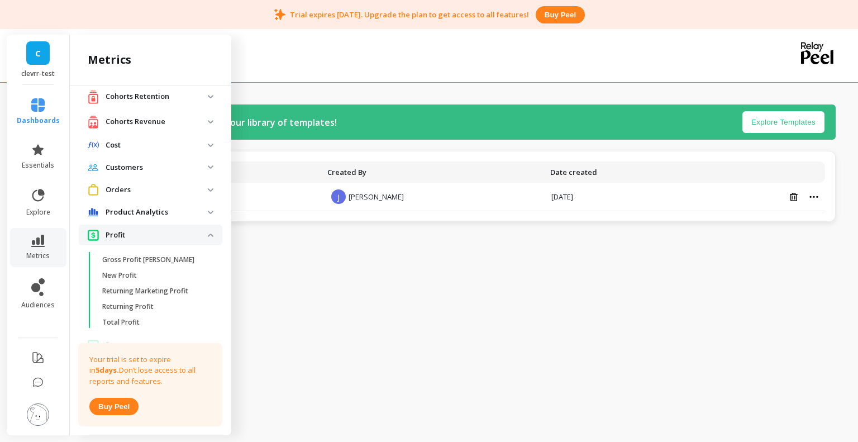
click at [201, 232] on span "Profit" at bounding box center [150, 234] width 143 height 21
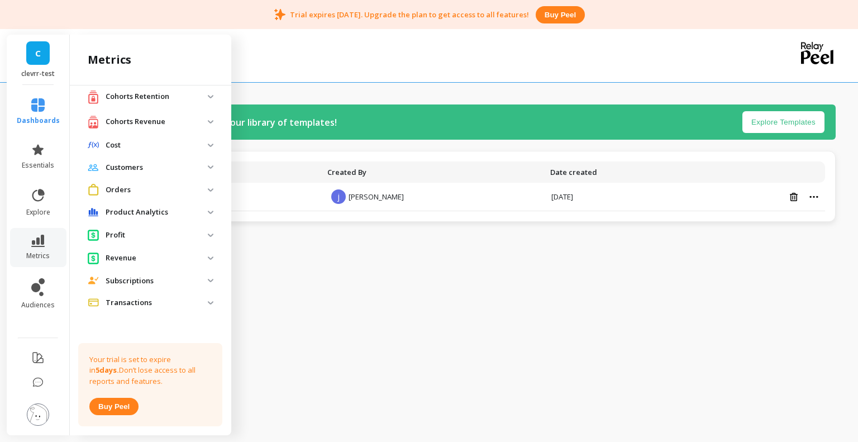
click at [201, 216] on analytics "Product Analytics" at bounding box center [150, 212] width 143 height 20
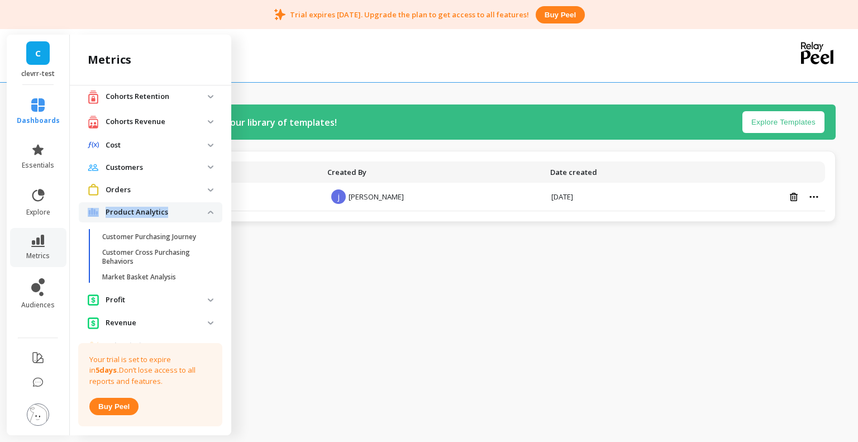
click at [201, 216] on analytics "Product Analytics" at bounding box center [150, 212] width 143 height 20
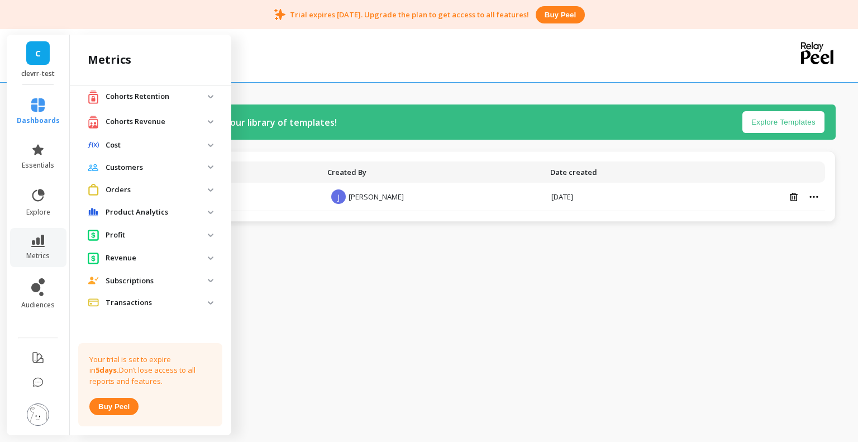
click at [202, 195] on span "Orders" at bounding box center [150, 189] width 143 height 21
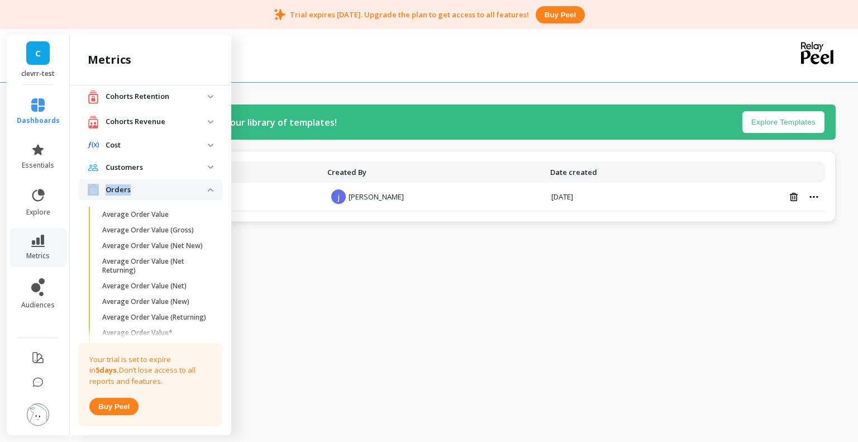
click at [202, 195] on span "Orders" at bounding box center [150, 189] width 143 height 21
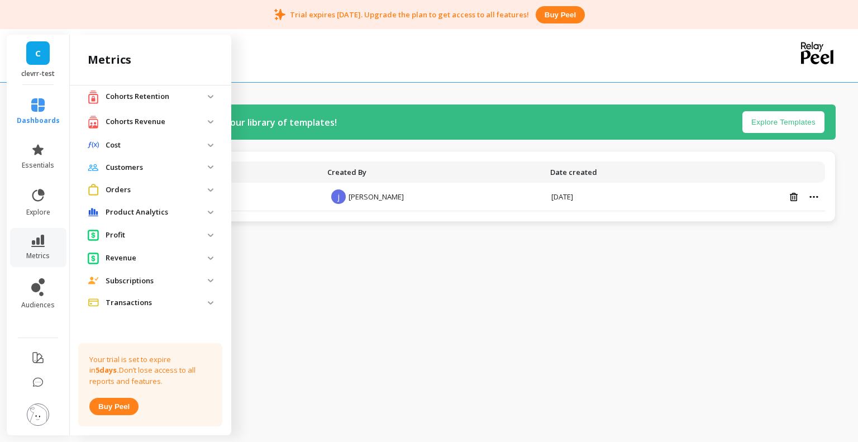
click at [203, 172] on span "Customers" at bounding box center [150, 167] width 143 height 20
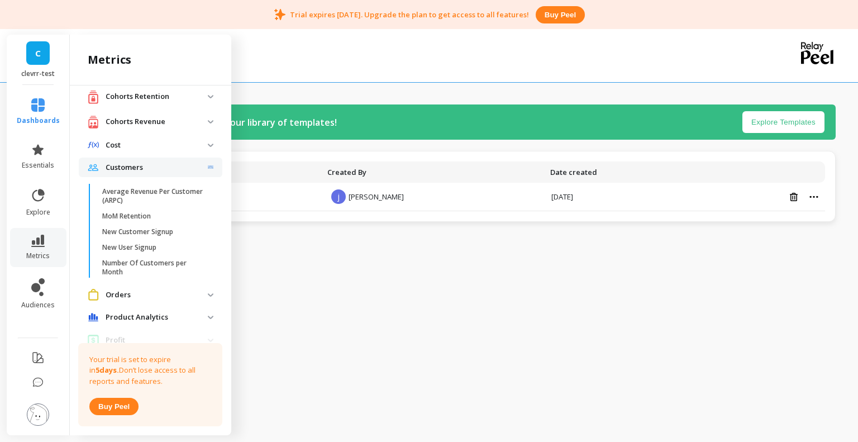
click at [203, 172] on span "Customers" at bounding box center [150, 167] width 143 height 20
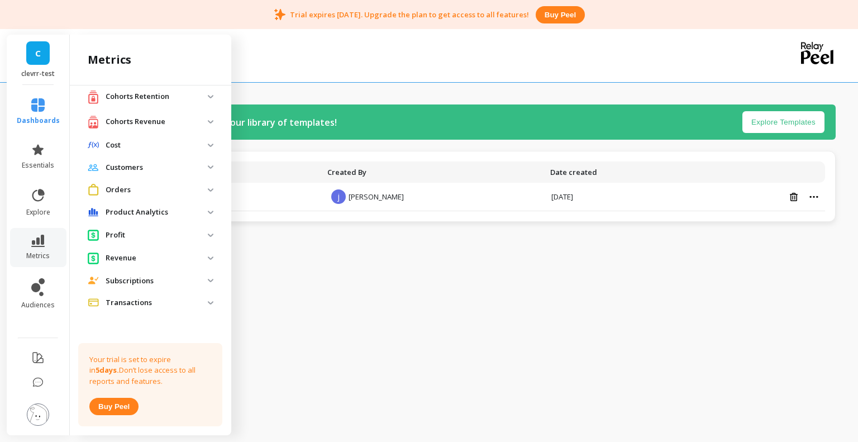
click at [203, 149] on span "Cost" at bounding box center [150, 145] width 143 height 20
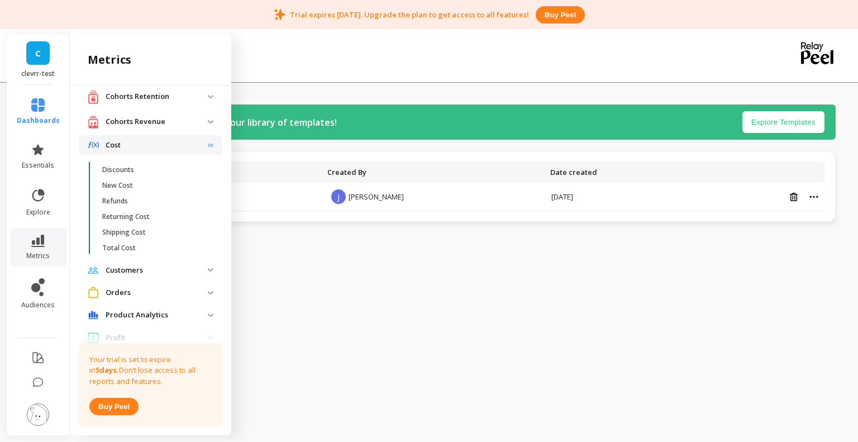
click at [203, 149] on span "Cost" at bounding box center [150, 145] width 143 height 20
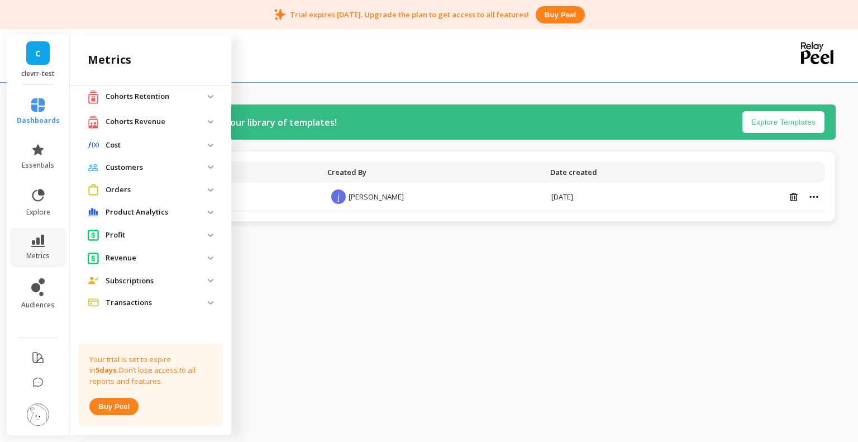
click at [205, 127] on revenue "Cohorts Revenue" at bounding box center [150, 122] width 143 height 23
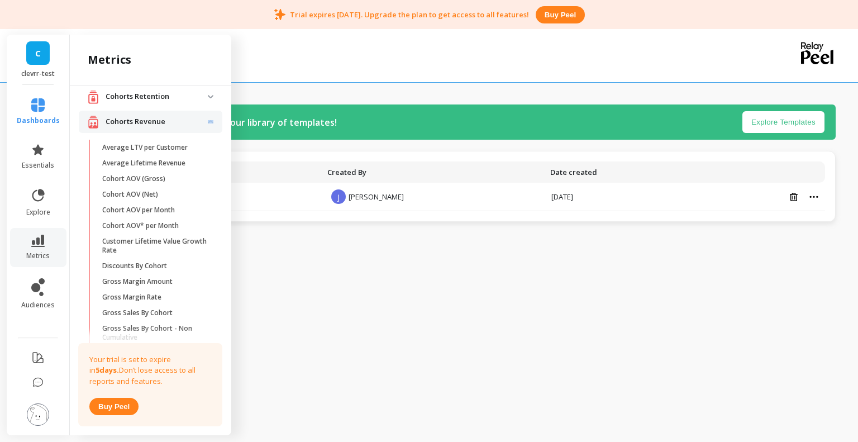
click at [205, 127] on revenue "Cohorts Revenue" at bounding box center [150, 122] width 143 height 23
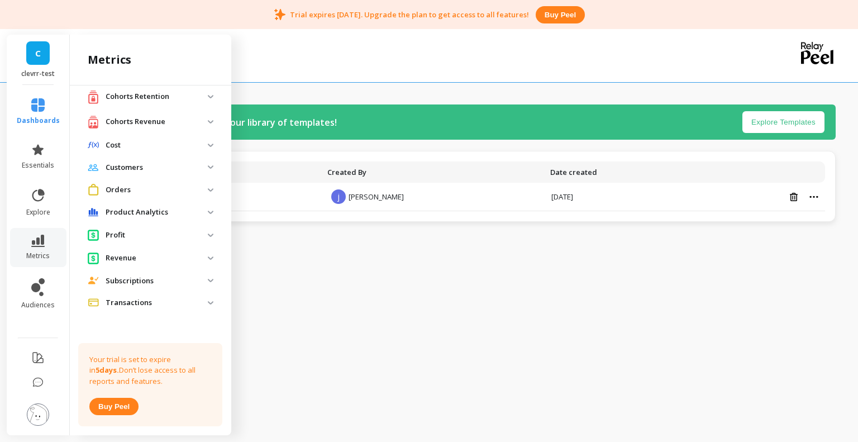
click at [200, 102] on retention "Cohorts Retention" at bounding box center [150, 96] width 143 height 23
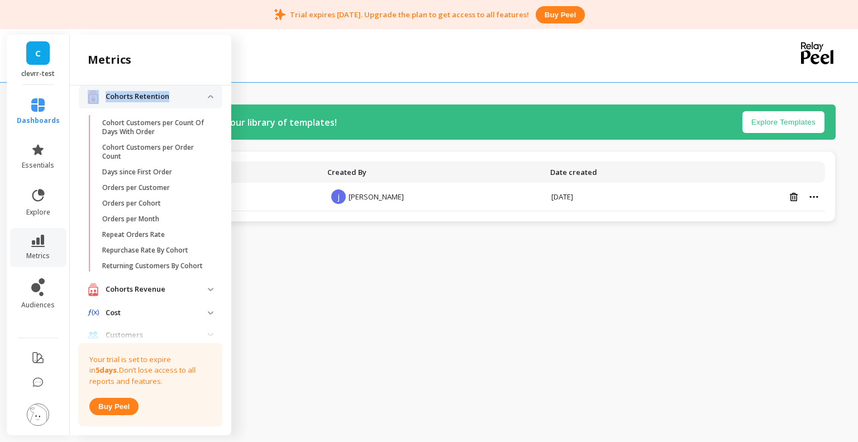
click at [200, 102] on retention "Cohorts Retention" at bounding box center [150, 96] width 143 height 23
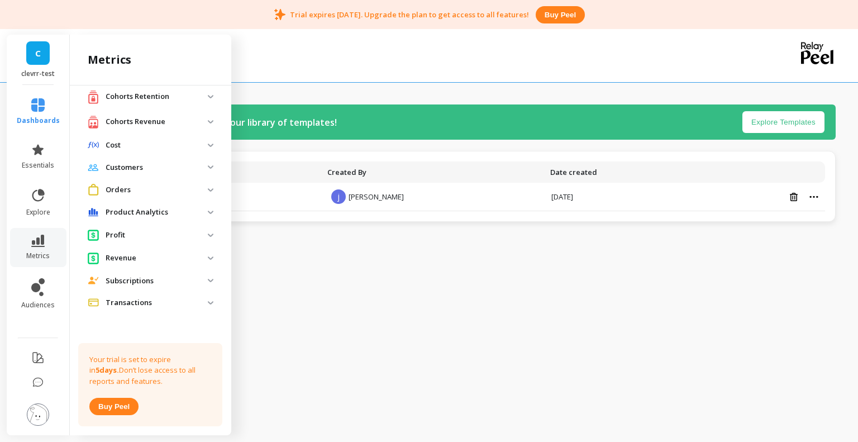
click at [203, 126] on revenue "Cohorts Revenue" at bounding box center [150, 122] width 143 height 23
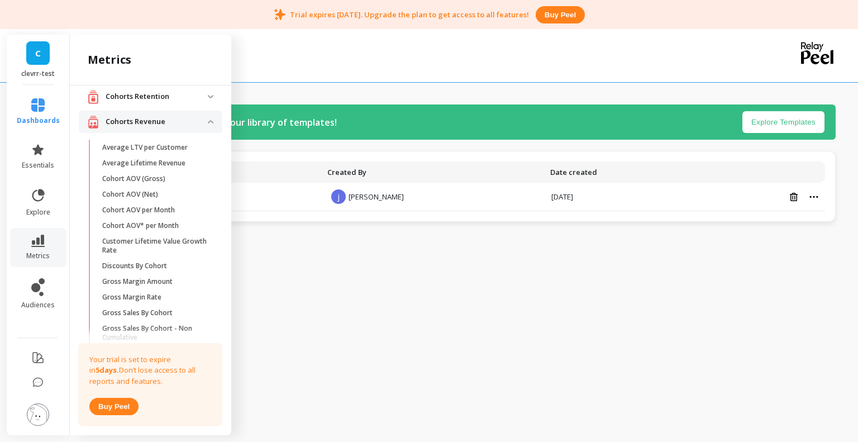
click at [203, 126] on revenue "Cohorts Revenue" at bounding box center [150, 122] width 143 height 23
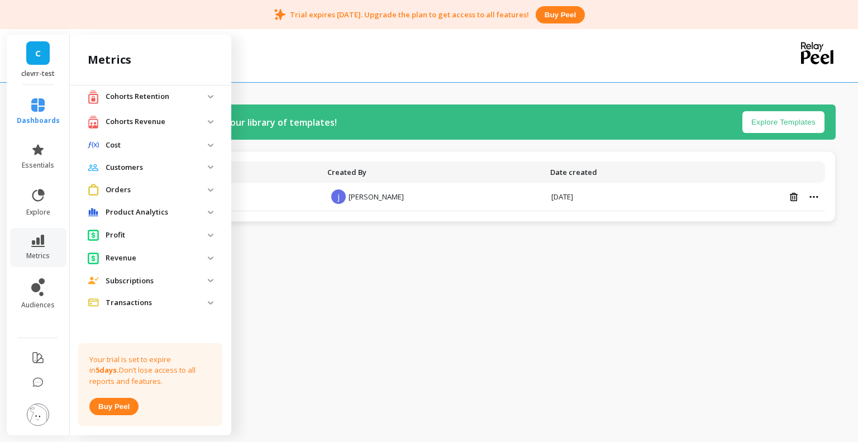
click at [201, 149] on span "Cost" at bounding box center [150, 145] width 143 height 20
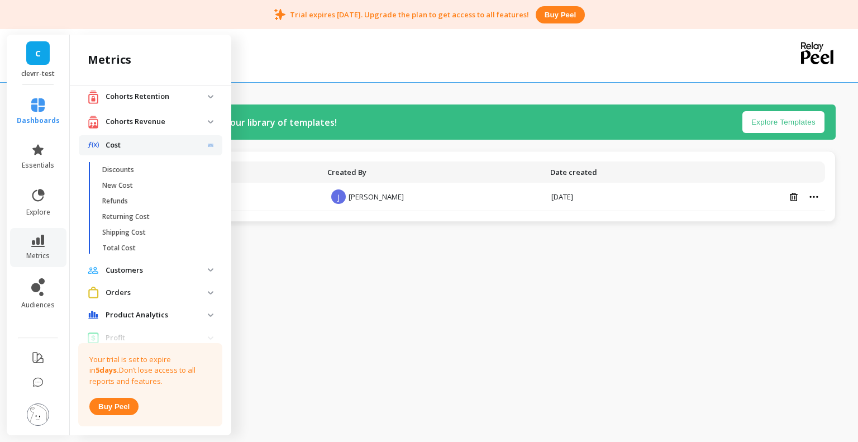
click at [201, 149] on span "Cost" at bounding box center [150, 145] width 143 height 20
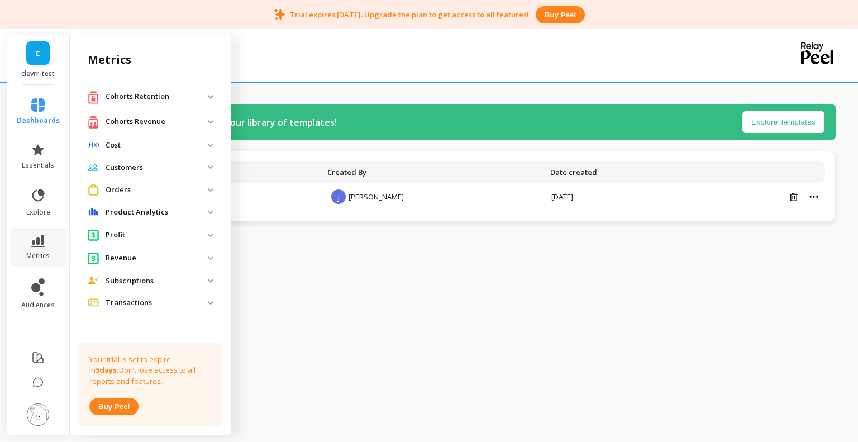
click at [201, 169] on span "Customers" at bounding box center [150, 167] width 143 height 20
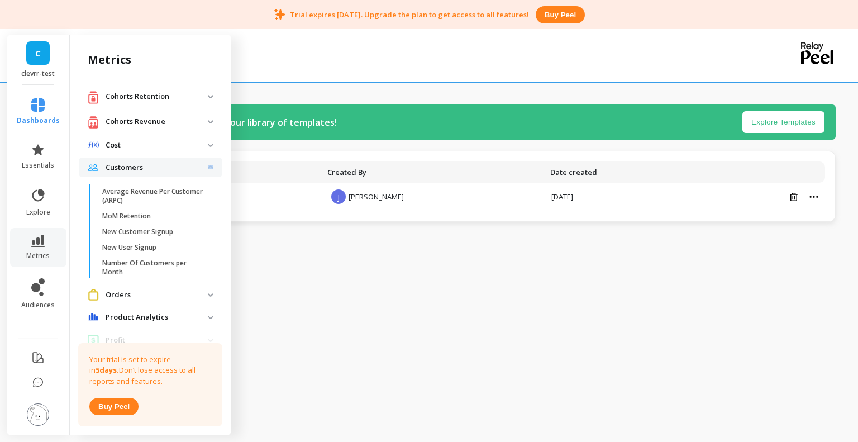
click at [201, 169] on span "Customers" at bounding box center [150, 167] width 143 height 20
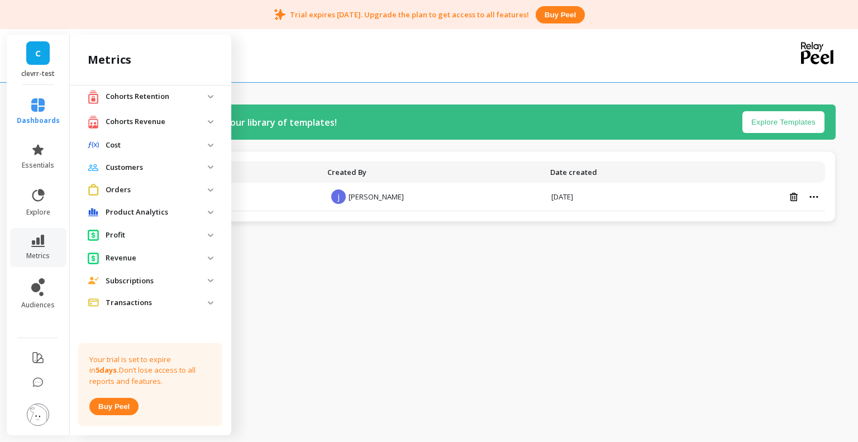
click at [204, 192] on span "Orders" at bounding box center [150, 189] width 143 height 21
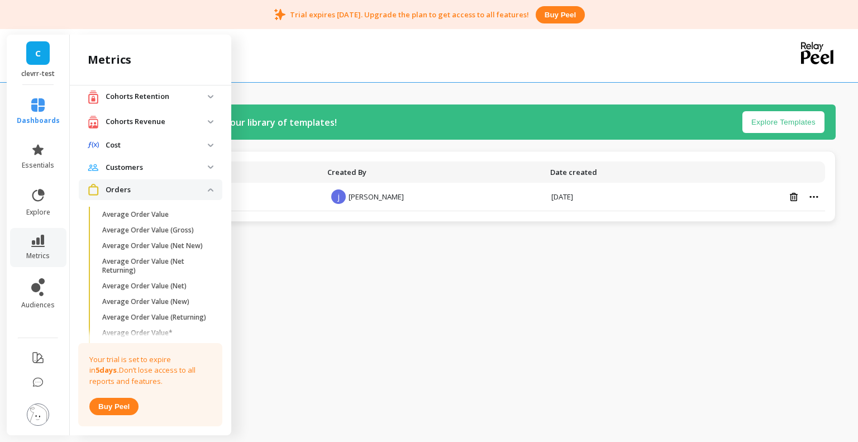
click at [204, 192] on span "Orders" at bounding box center [150, 189] width 143 height 21
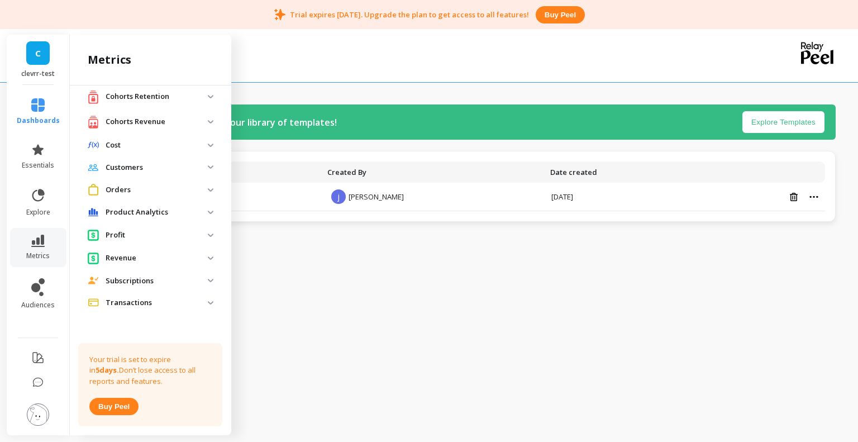
click at [201, 193] on span "Orders" at bounding box center [150, 189] width 143 height 21
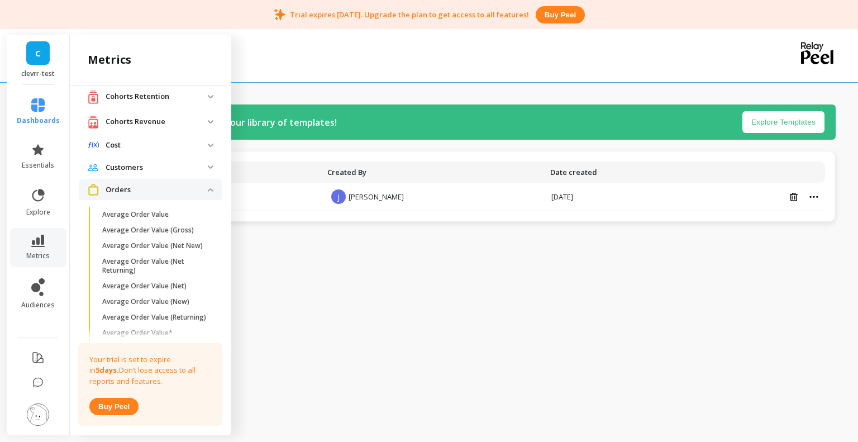
click at [201, 193] on span "Orders" at bounding box center [150, 189] width 143 height 21
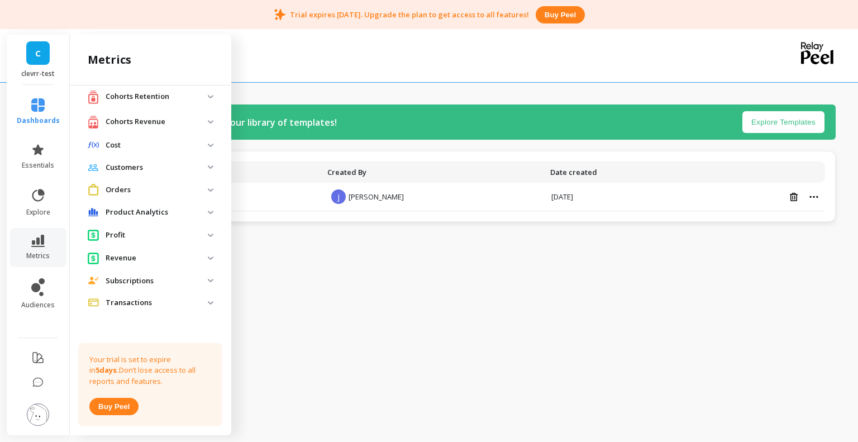
click at [199, 193] on span "Orders" at bounding box center [150, 189] width 143 height 21
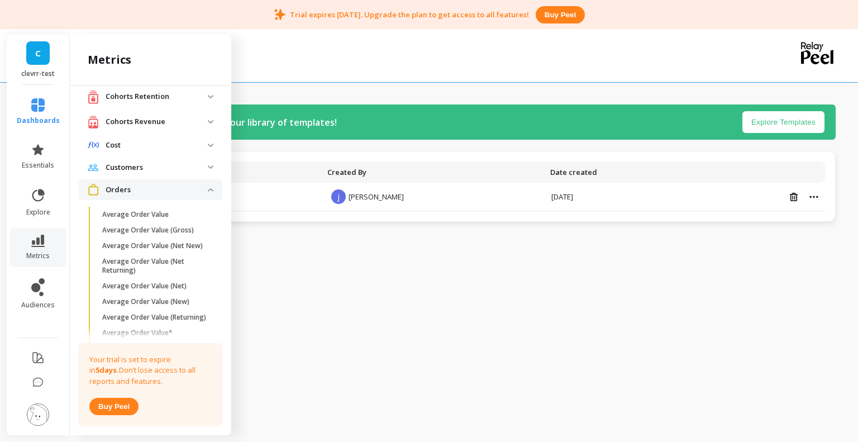
click at [208, 191] on img at bounding box center [211, 189] width 6 height 3
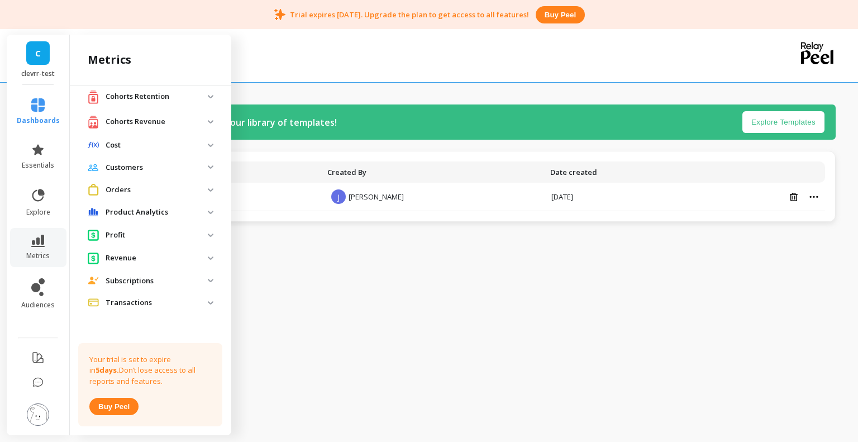
click at [208, 213] on img at bounding box center [211, 211] width 6 height 3
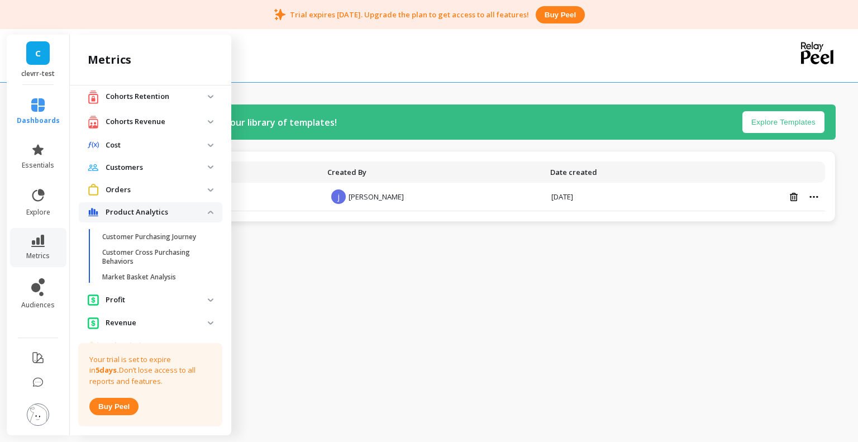
click at [203, 214] on analytics "Product Analytics" at bounding box center [150, 212] width 143 height 20
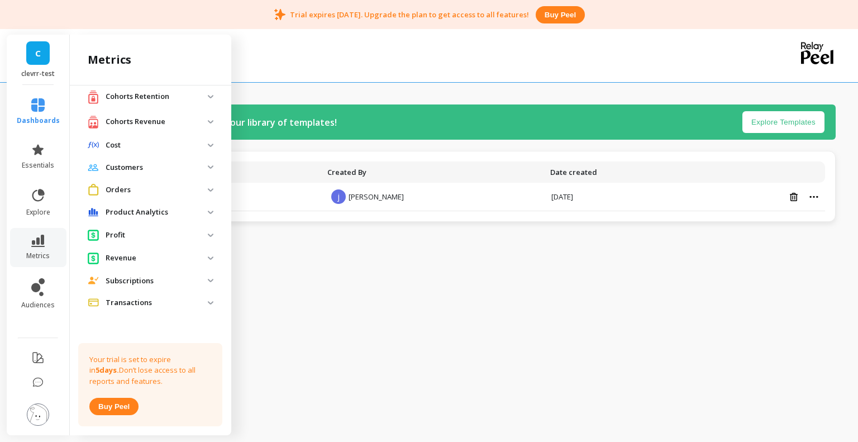
click at [208, 236] on img at bounding box center [211, 234] width 6 height 3
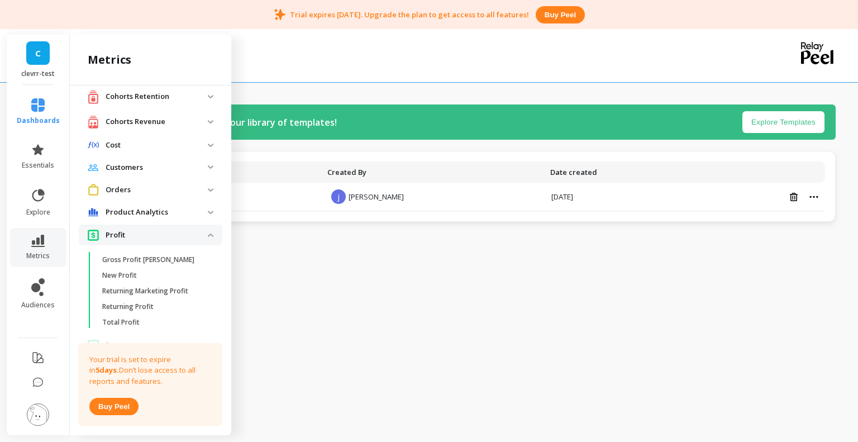
click at [203, 237] on span "Profit" at bounding box center [150, 234] width 143 height 21
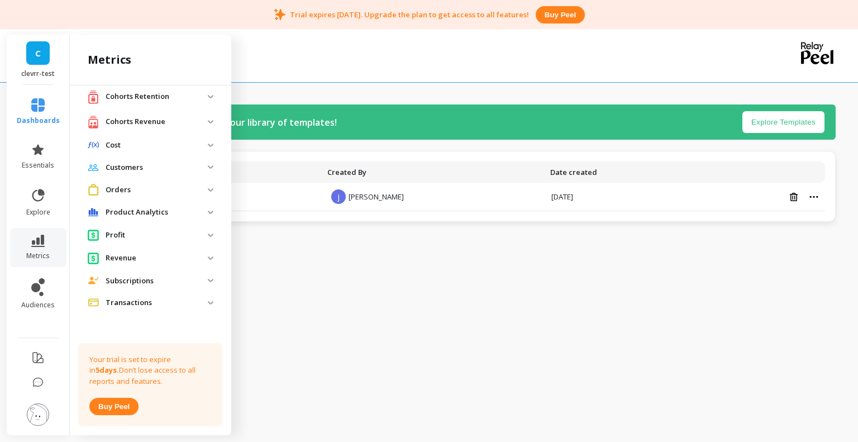
click at [208, 258] on img at bounding box center [211, 257] width 6 height 3
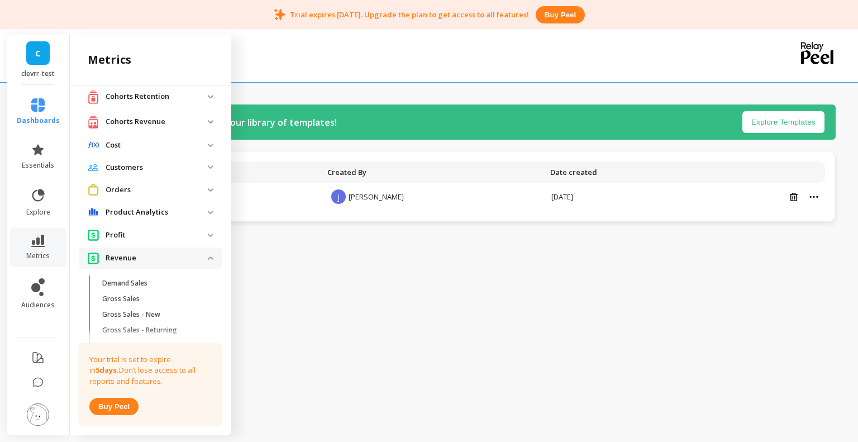
click at [208, 258] on img at bounding box center [211, 257] width 6 height 3
click at [208, 259] on img at bounding box center [211, 257] width 6 height 3
click at [202, 278] on span "Subscriptions" at bounding box center [150, 281] width 143 height 20
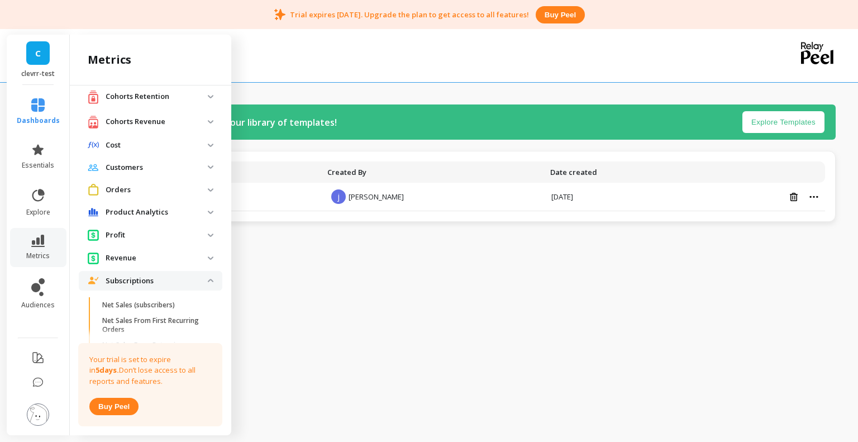
click at [202, 278] on span "Subscriptions" at bounding box center [150, 281] width 143 height 20
click at [202, 298] on span "Transactions" at bounding box center [150, 303] width 143 height 20
click at [198, 279] on p "Subscriptions" at bounding box center [157, 280] width 102 height 11
click at [208, 256] on img at bounding box center [211, 257] width 6 height 3
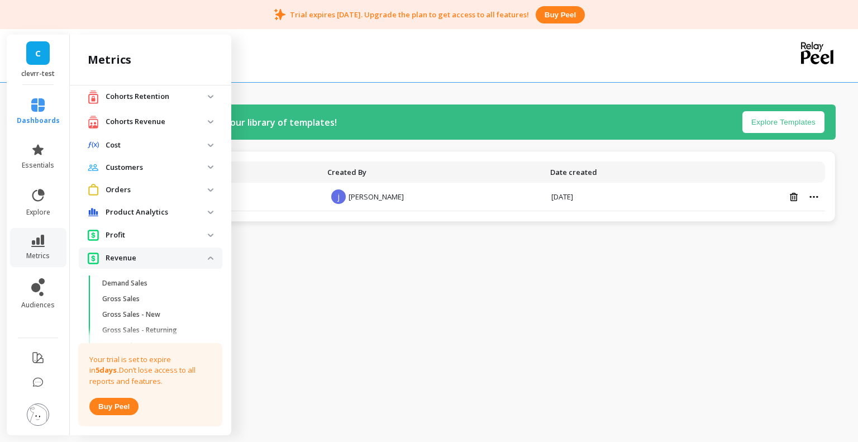
click at [208, 256] on img at bounding box center [211, 257] width 6 height 3
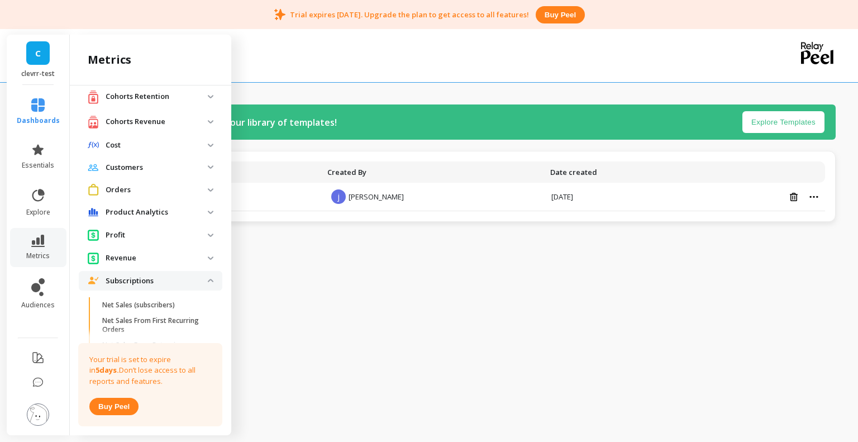
click at [203, 240] on span "Profit" at bounding box center [150, 234] width 143 height 21
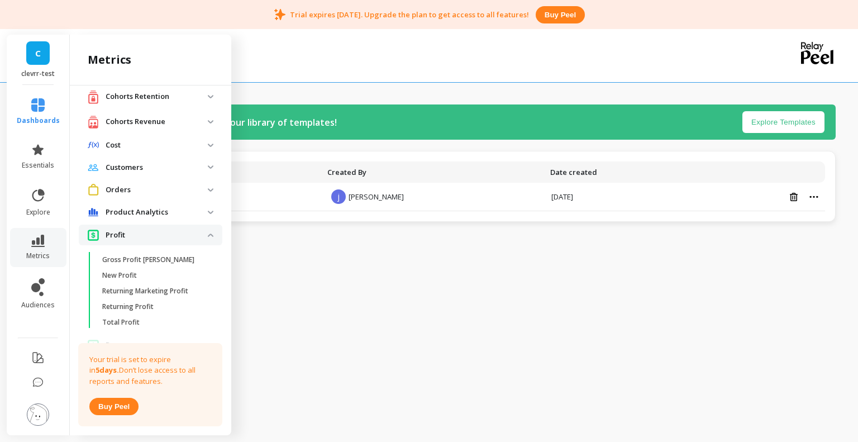
click at [203, 236] on span "Profit" at bounding box center [150, 234] width 143 height 21
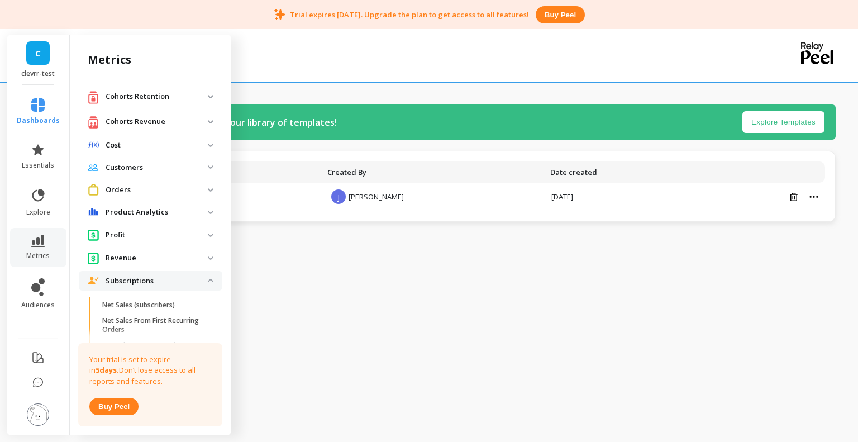
click at [201, 214] on analytics "Product Analytics" at bounding box center [150, 212] width 143 height 20
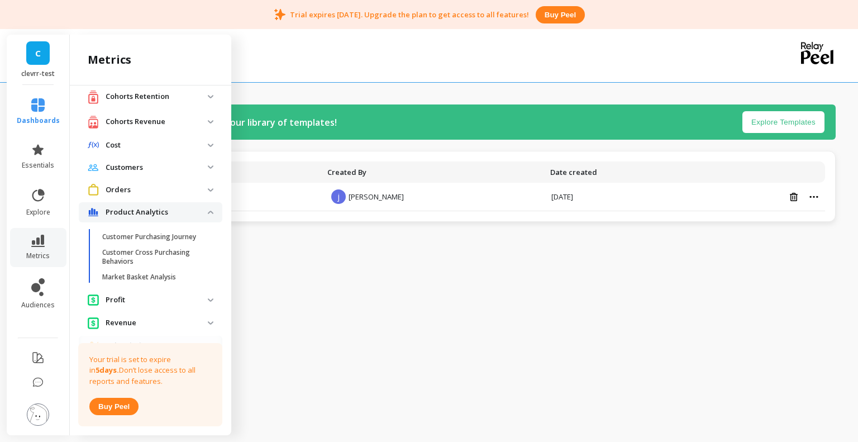
click at [208, 212] on img at bounding box center [211, 211] width 6 height 3
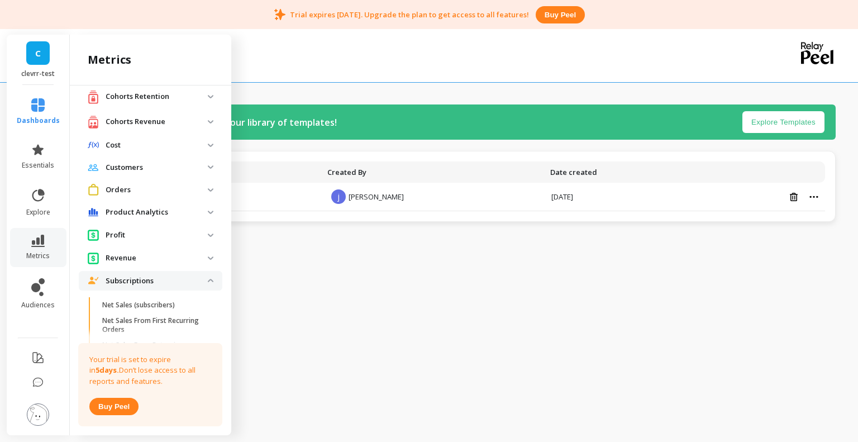
click at [201, 192] on span "Orders" at bounding box center [150, 189] width 143 height 21
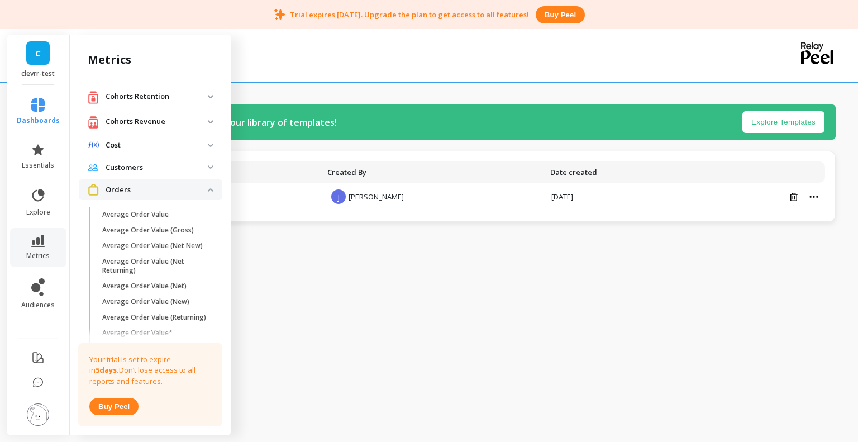
click at [208, 189] on img at bounding box center [211, 189] width 6 height 3
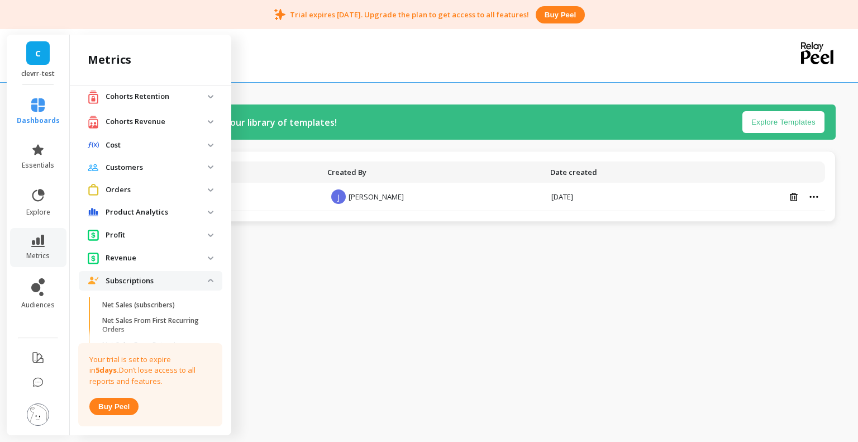
click at [208, 167] on img at bounding box center [211, 166] width 6 height 3
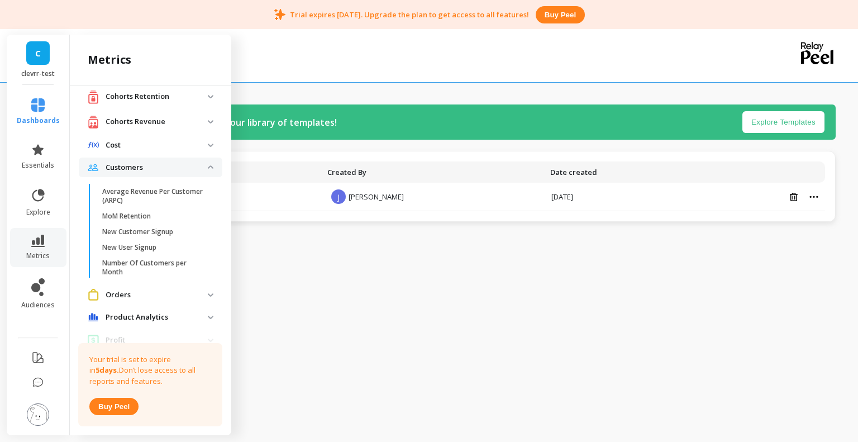
click at [208, 167] on img at bounding box center [211, 166] width 6 height 3
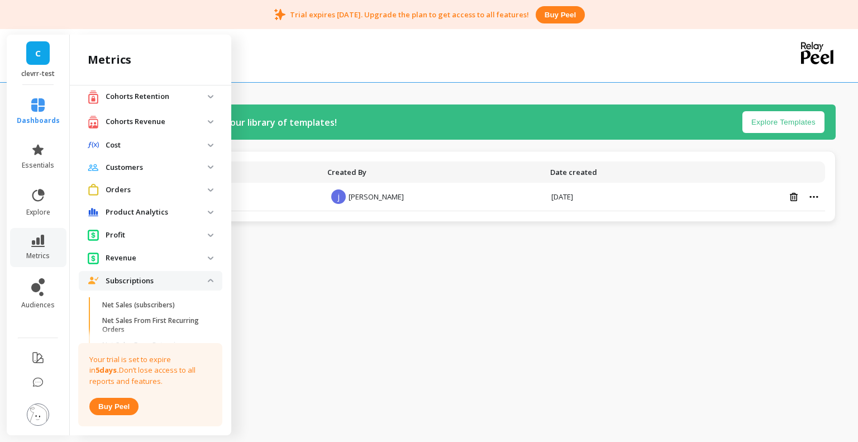
click at [201, 153] on span "Cost" at bounding box center [150, 145] width 143 height 20
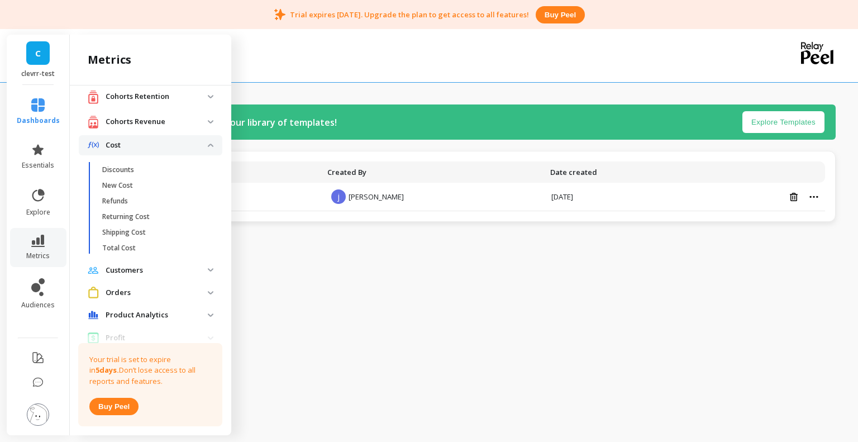
click at [208, 143] on img at bounding box center [211, 144] width 6 height 3
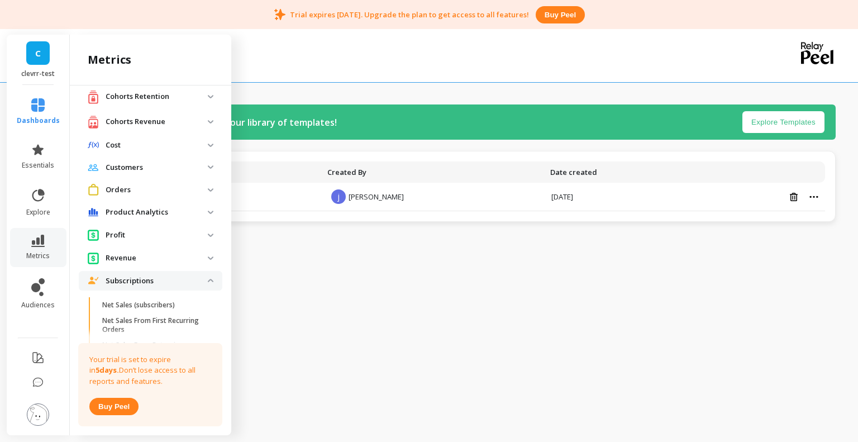
click at [208, 143] on img at bounding box center [211, 144] width 6 height 3
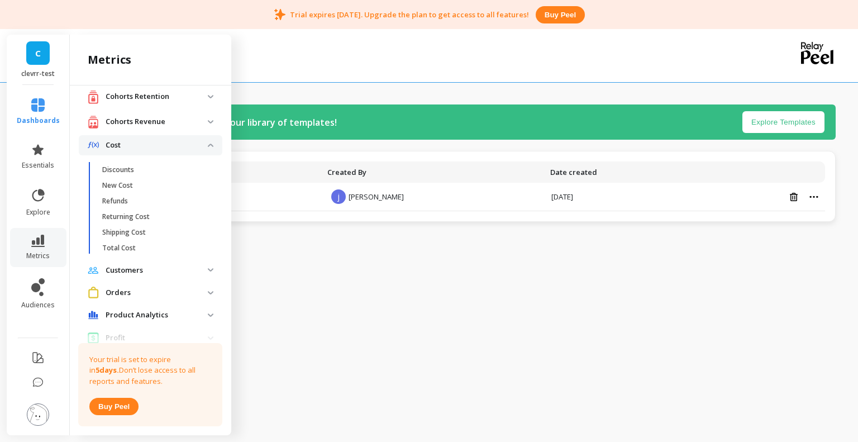
click at [208, 143] on img at bounding box center [211, 144] width 6 height 3
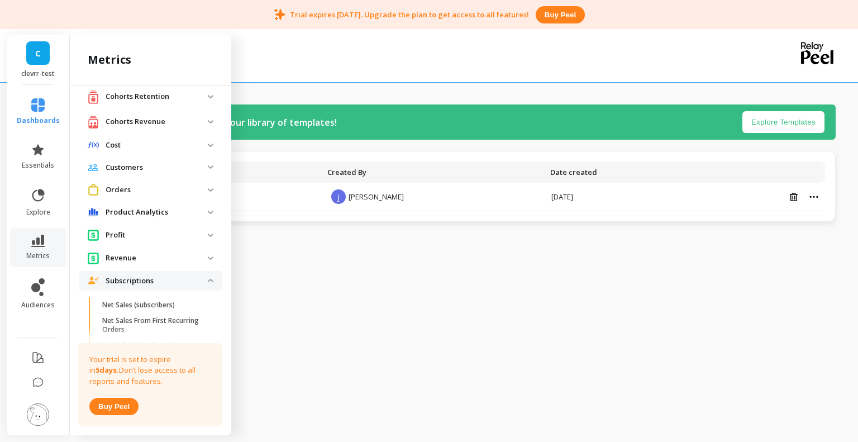
click at [199, 116] on revenue "Cohorts Revenue" at bounding box center [150, 122] width 143 height 23
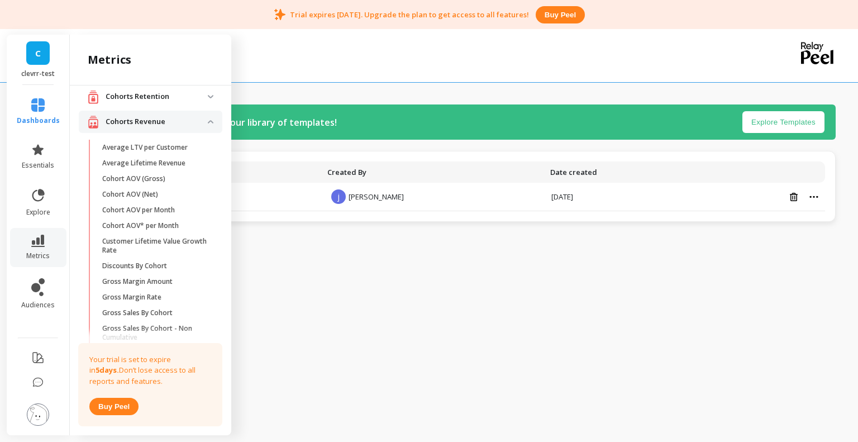
click at [199, 116] on revenue "Cohorts Revenue" at bounding box center [150, 122] width 143 height 23
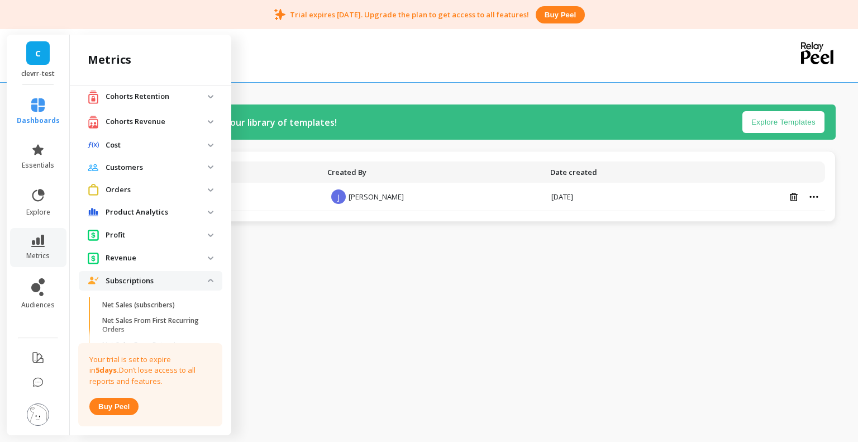
click at [208, 97] on img at bounding box center [211, 96] width 6 height 3
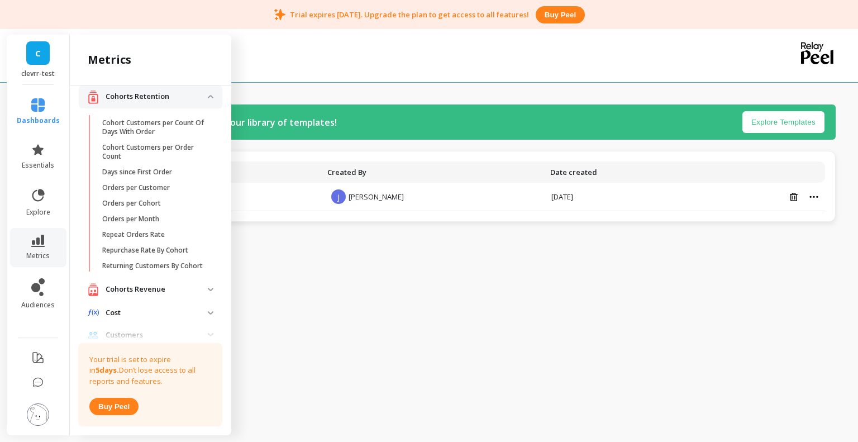
click at [208, 97] on img at bounding box center [211, 96] width 6 height 3
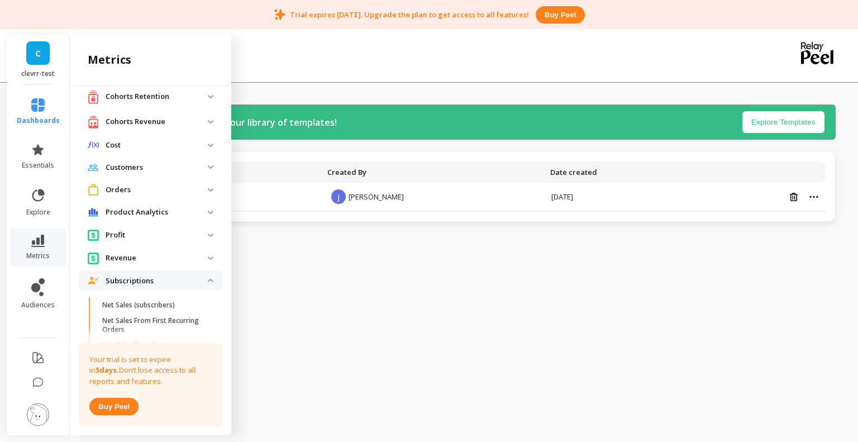
click at [202, 116] on revenue "Cohorts Revenue" at bounding box center [150, 122] width 143 height 23
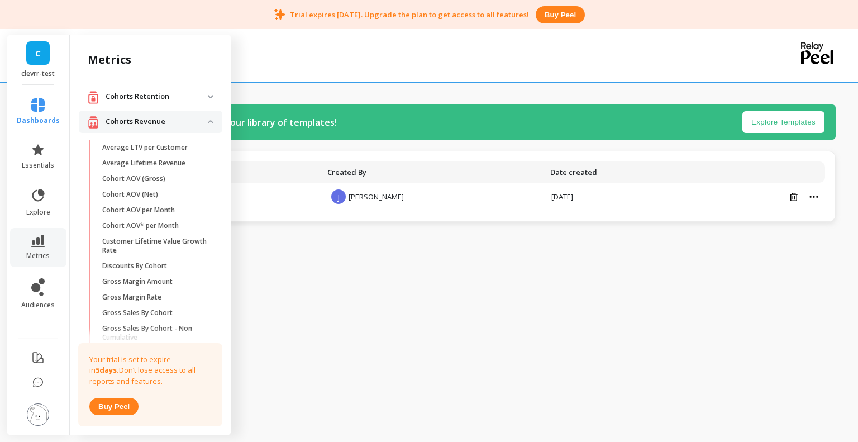
click at [202, 116] on revenue "Cohorts Revenue" at bounding box center [150, 122] width 143 height 23
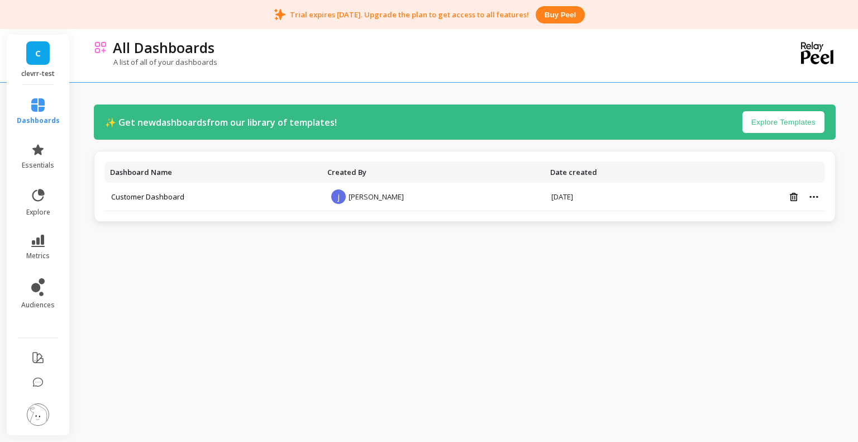
click at [270, 245] on div "✨ Get new dashboards from our library of templates! Explore Templates Dashboard…" at bounding box center [464, 218] width 741 height 419
click at [472, 310] on div "✨ Get new dashboards from our library of templates! Explore Templates Dashboard…" at bounding box center [464, 218] width 741 height 419
click at [452, 203] on td "j jon sina" at bounding box center [433, 197] width 223 height 28
click at [449, 192] on td "j jon sina" at bounding box center [433, 197] width 223 height 28
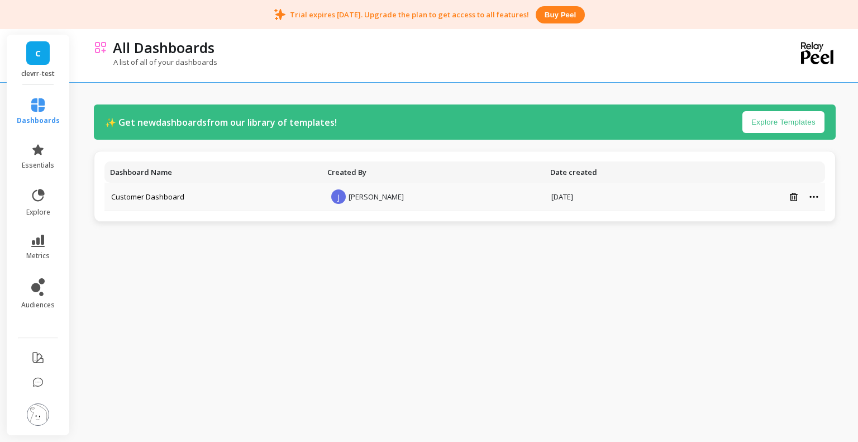
click at [810, 198] on icon at bounding box center [813, 196] width 9 height 3
click at [38, 205] on link "explore" at bounding box center [38, 202] width 43 height 29
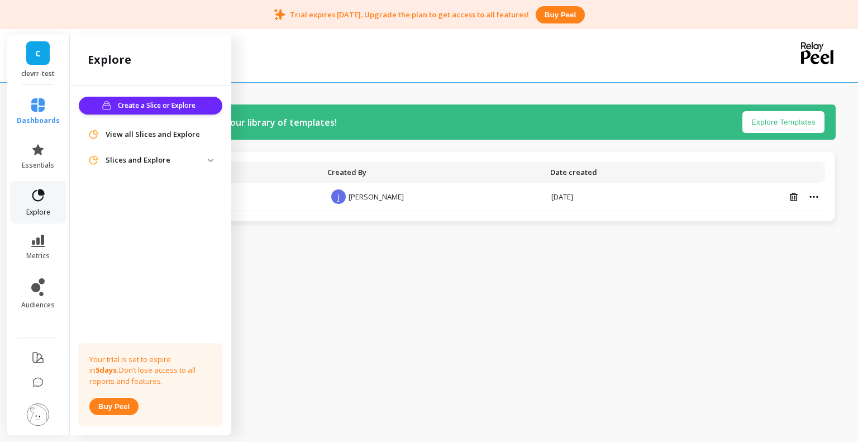
click at [38, 205] on link "explore" at bounding box center [38, 202] width 43 height 29
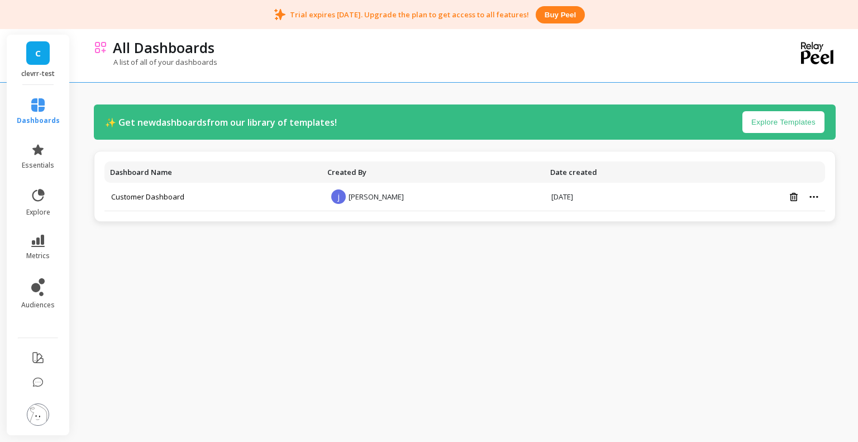
click at [34, 234] on li "metrics" at bounding box center [38, 247] width 56 height 39
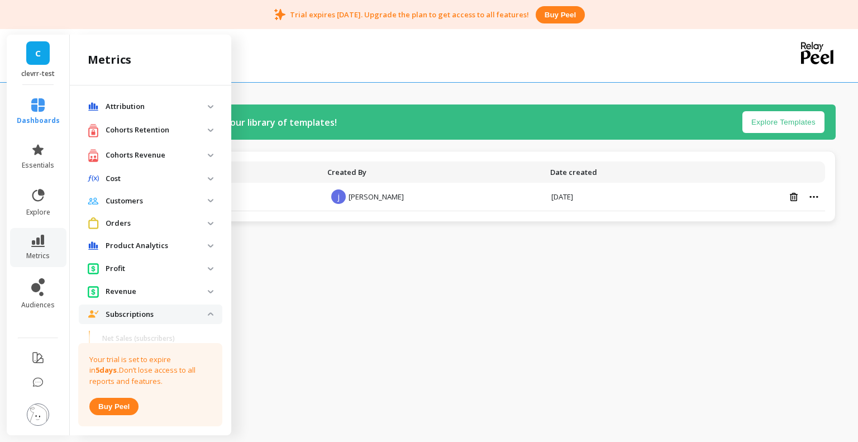
scroll to position [33, 0]
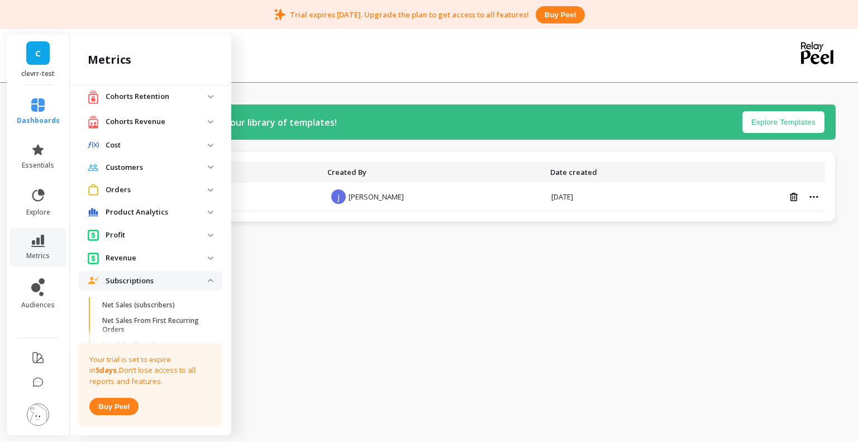
click at [34, 234] on li "metrics" at bounding box center [38, 247] width 56 height 39
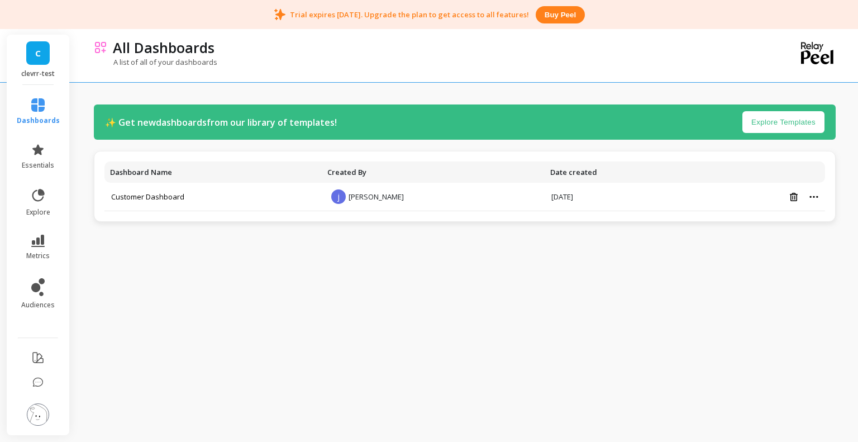
scroll to position [0, 0]
